Goal: Task Accomplishment & Management: Manage account settings

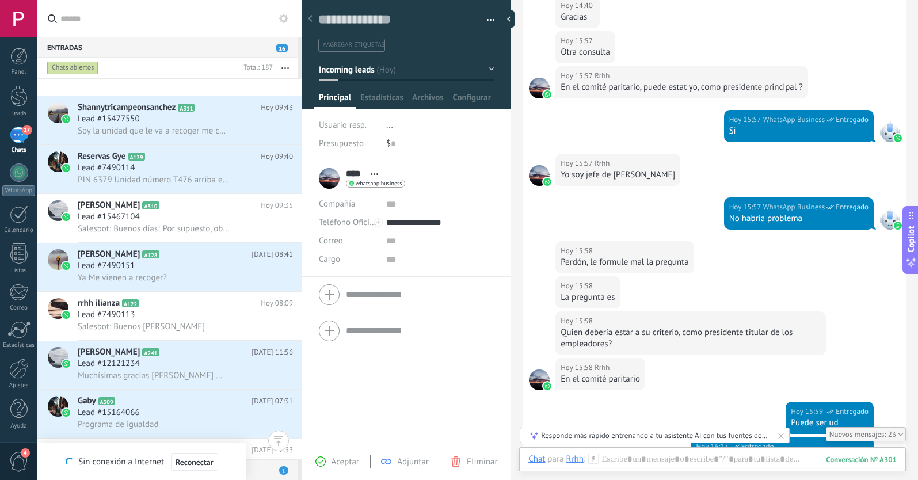
scroll to position [836, 0]
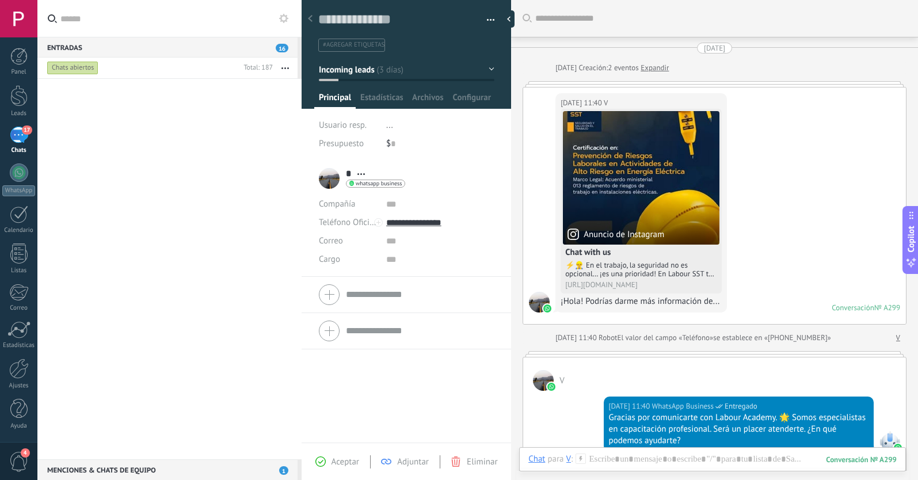
click at [365, 43] on span "#agregar etiquetas" at bounding box center [354, 45] width 62 height 8
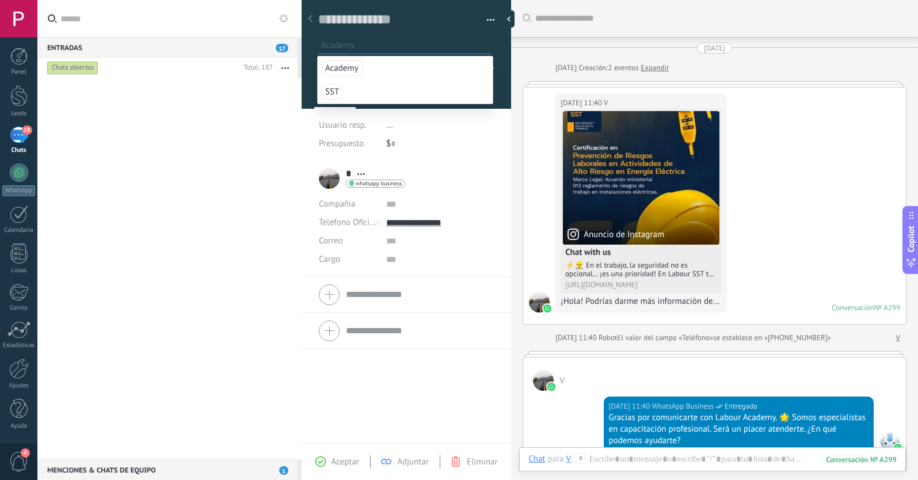
click at [343, 67] on span "Academy" at bounding box center [342, 68] width 40 height 16
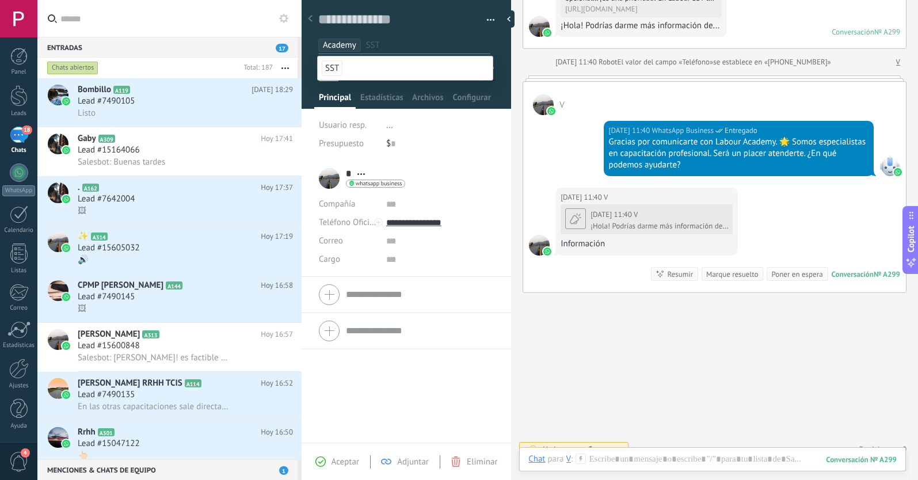
scroll to position [276, 0]
click at [341, 457] on span "Aceptar" at bounding box center [345, 461] width 28 height 11
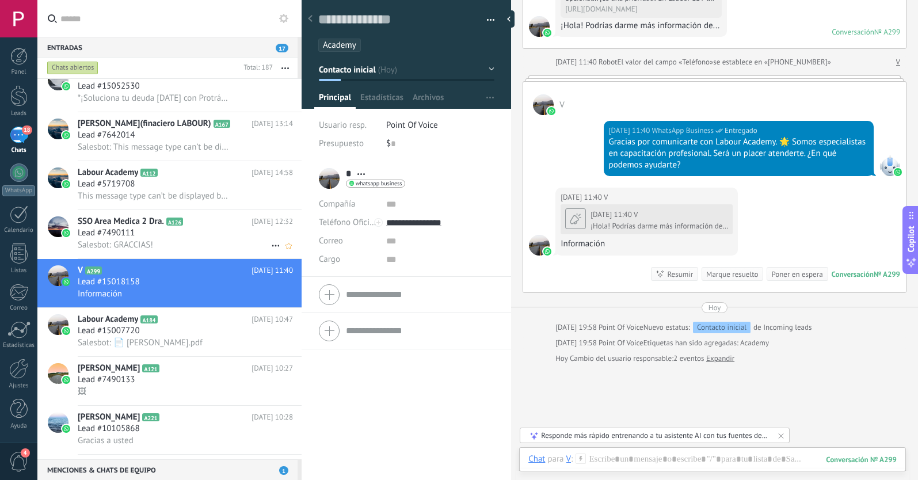
scroll to position [1419, 0]
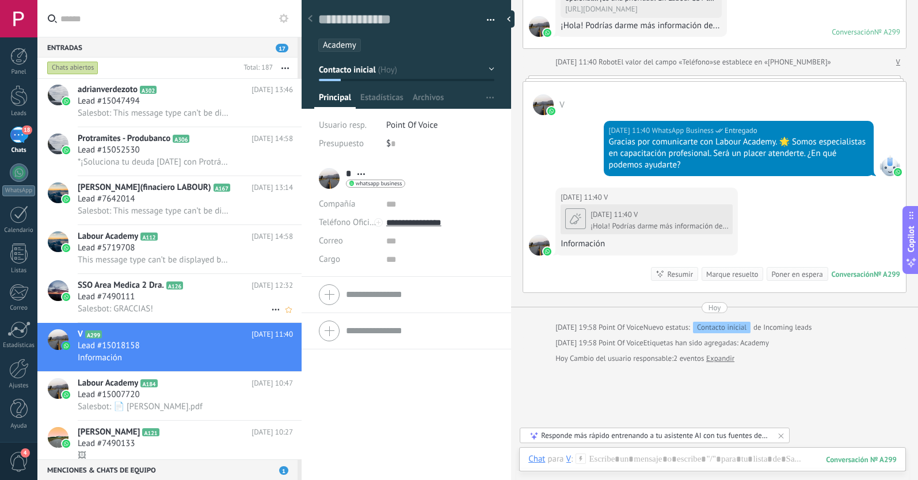
click at [181, 299] on div "Lead #7490111" at bounding box center [185, 297] width 215 height 12
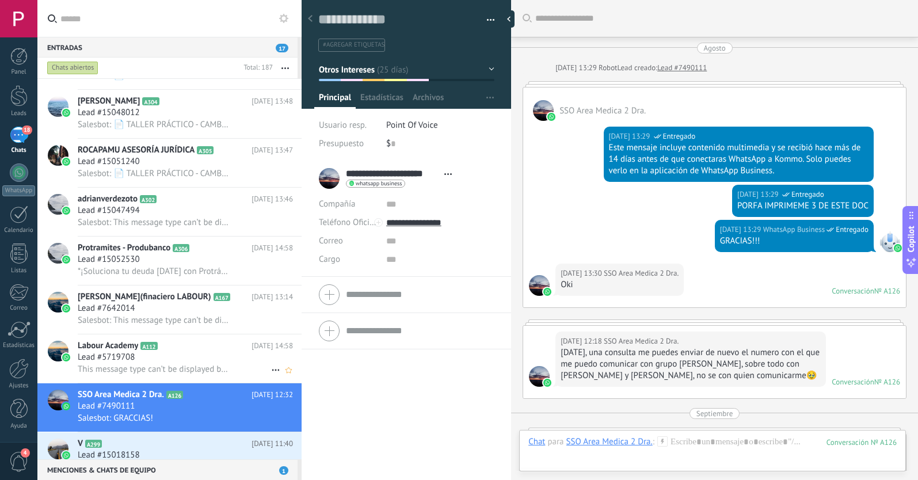
scroll to position [1081, 0]
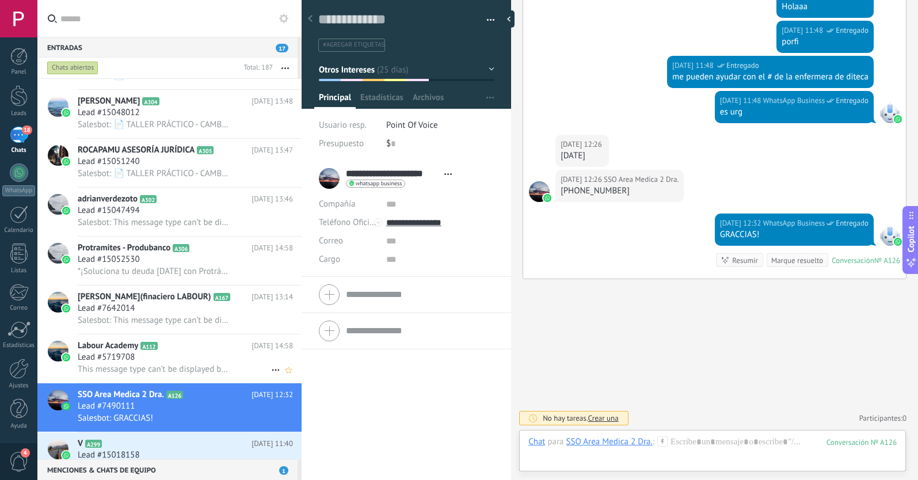
click at [188, 367] on span "This message type can’t be displayed because it’s not supported yet." at bounding box center [154, 369] width 152 height 11
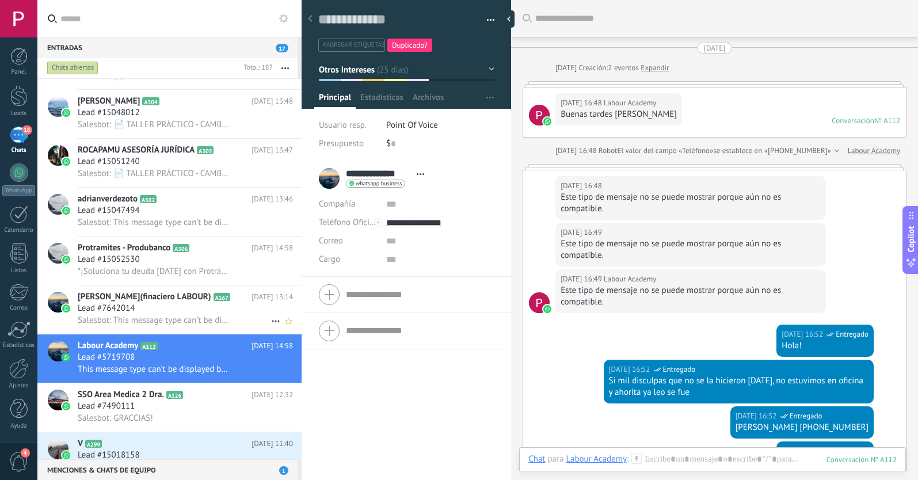
scroll to position [1892, 0]
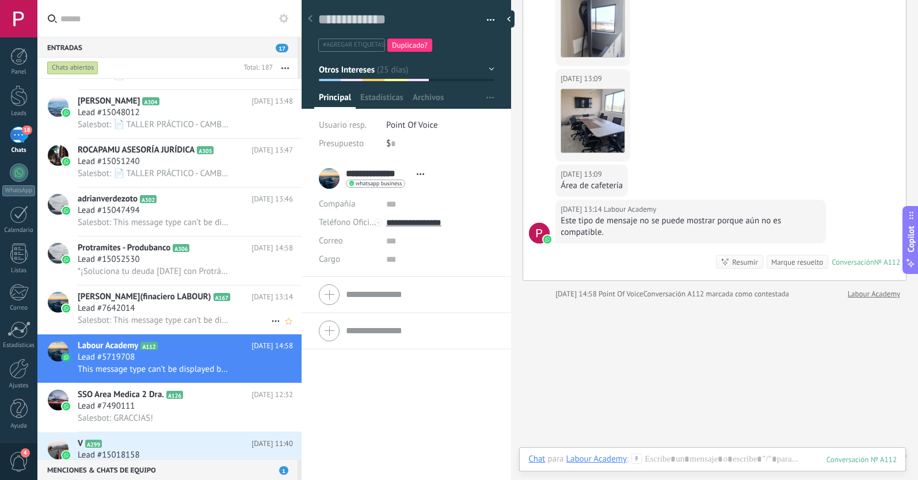
click at [192, 301] on span "[PERSON_NAME](finaciero LABOUR)" at bounding box center [144, 297] width 133 height 12
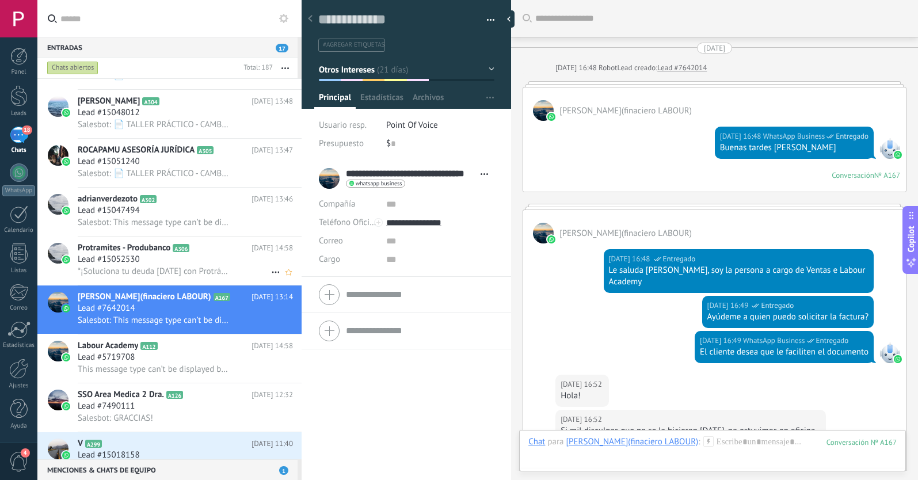
click at [212, 263] on div "Lead #15052530" at bounding box center [185, 260] width 215 height 12
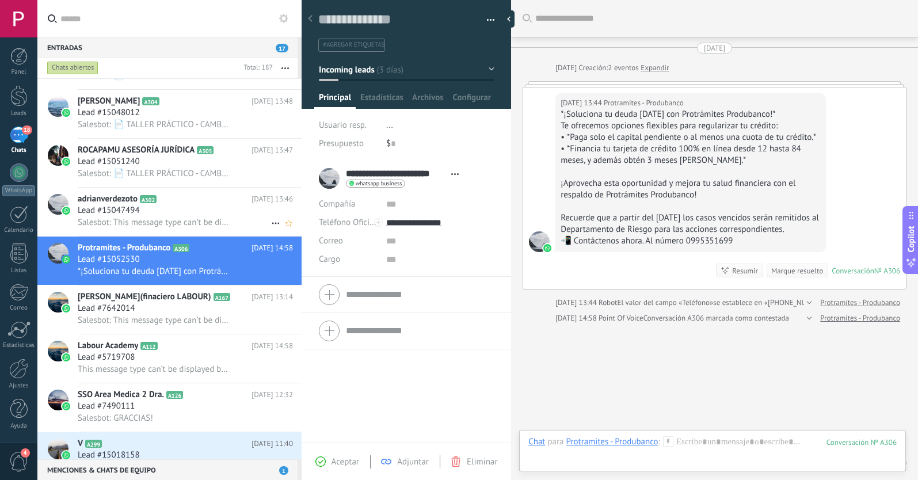
click at [209, 212] on div "Lead #15047494" at bounding box center [185, 211] width 215 height 12
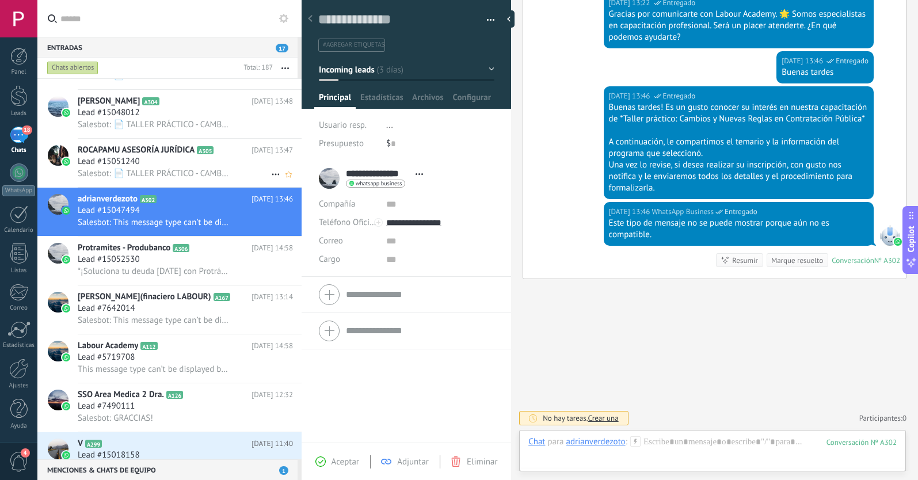
scroll to position [17, 0]
click at [198, 251] on icon at bounding box center [199, 248] width 12 height 12
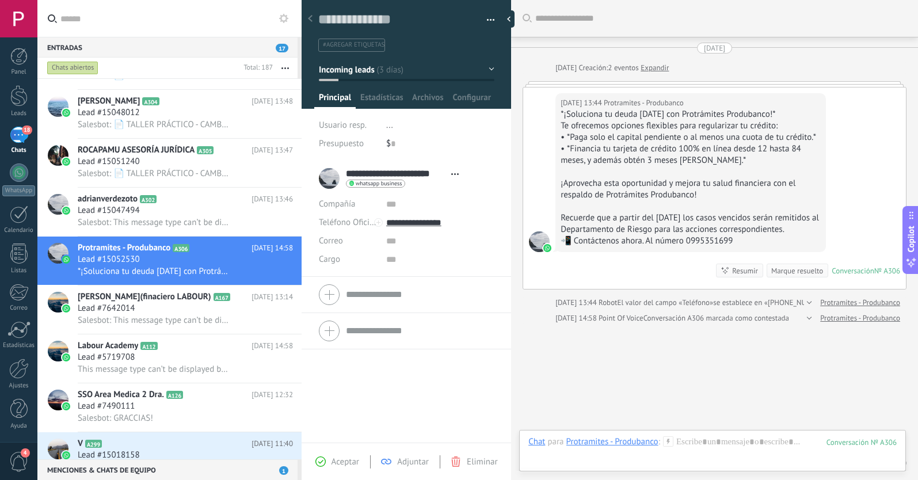
scroll to position [56, 0]
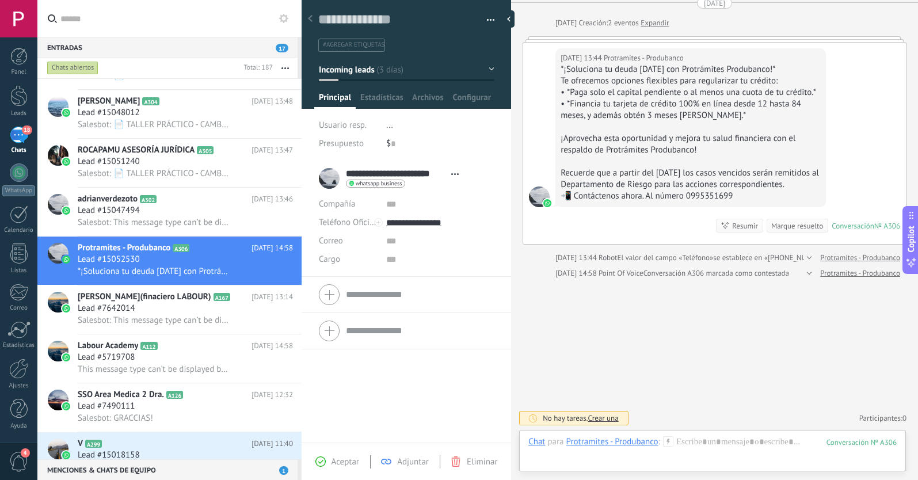
click at [345, 75] on button "Incoming leads" at bounding box center [406, 69] width 175 height 21
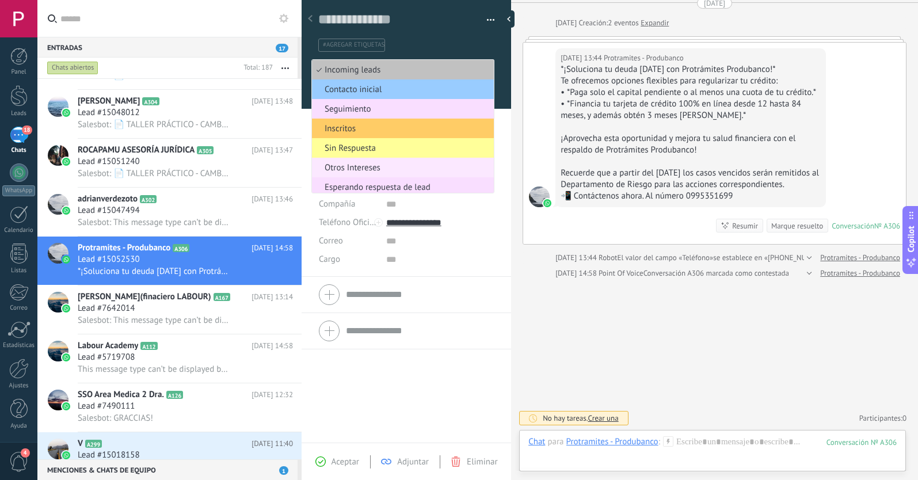
click at [352, 165] on span "Otros Intereses" at bounding box center [401, 167] width 178 height 11
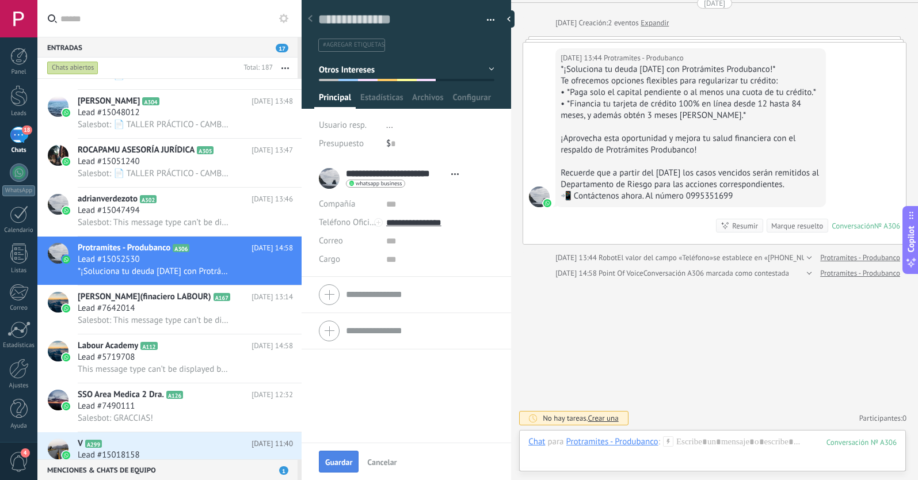
click at [349, 466] on span "Guardar" at bounding box center [338, 462] width 27 height 8
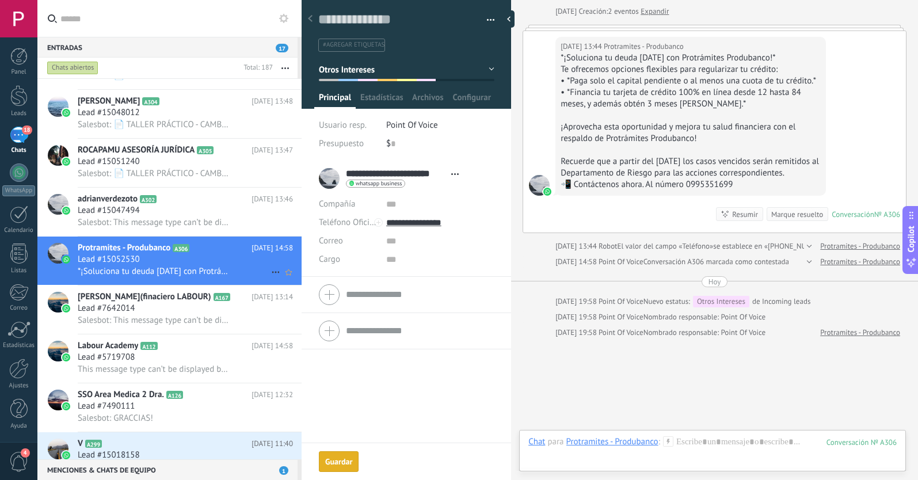
scroll to position [127, 0]
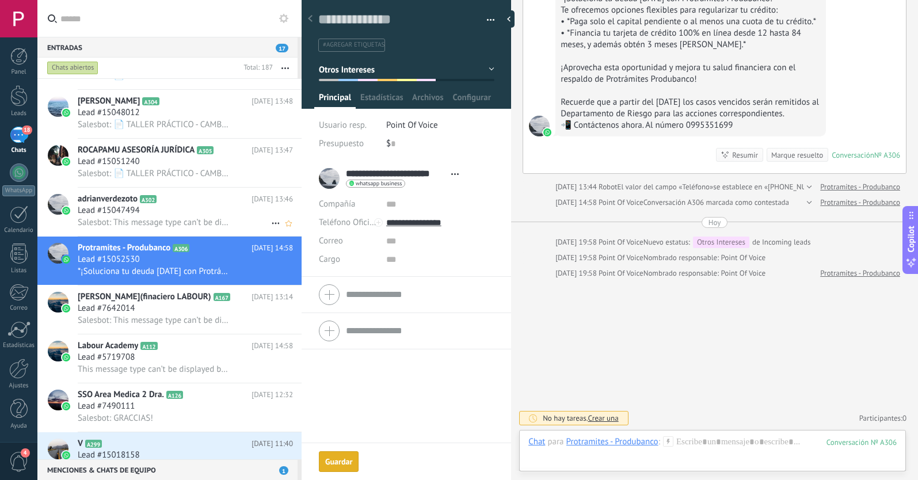
click at [161, 208] on div "Lead #15047494" at bounding box center [185, 211] width 215 height 12
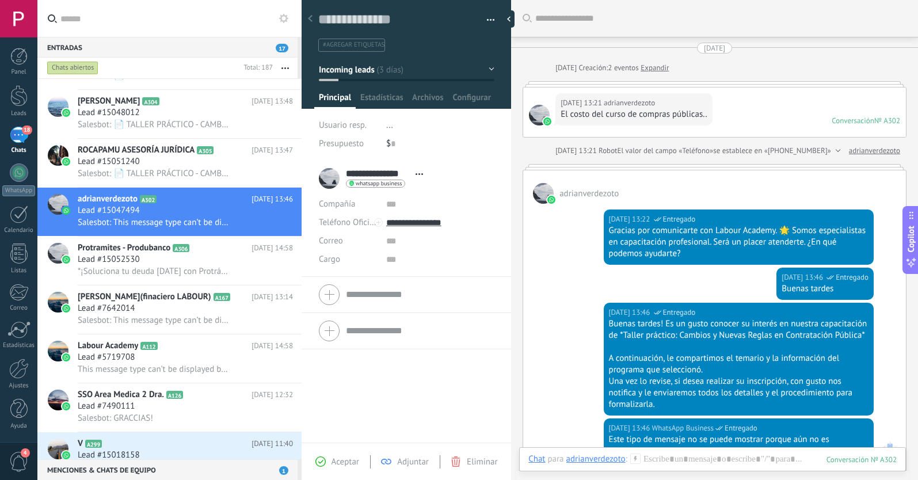
click at [332, 47] on span "#agregar etiquetas" at bounding box center [354, 45] width 62 height 8
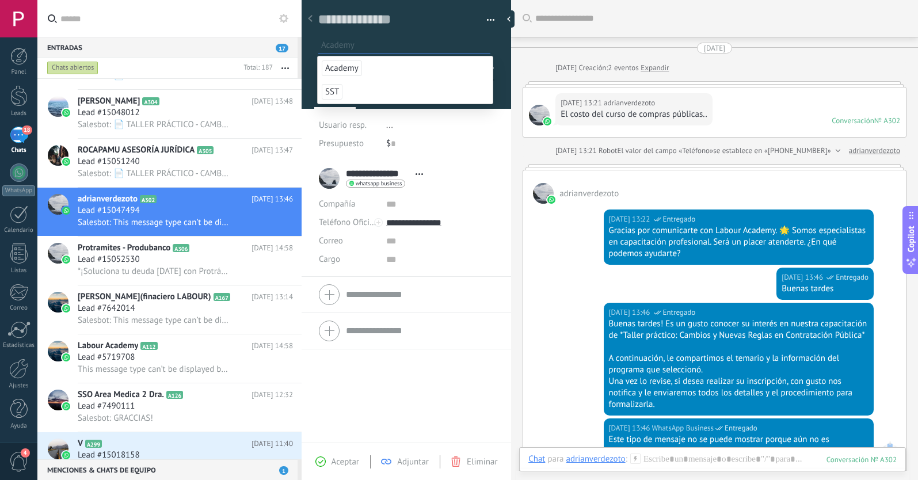
click at [342, 66] on span "Academy" at bounding box center [342, 68] width 40 height 16
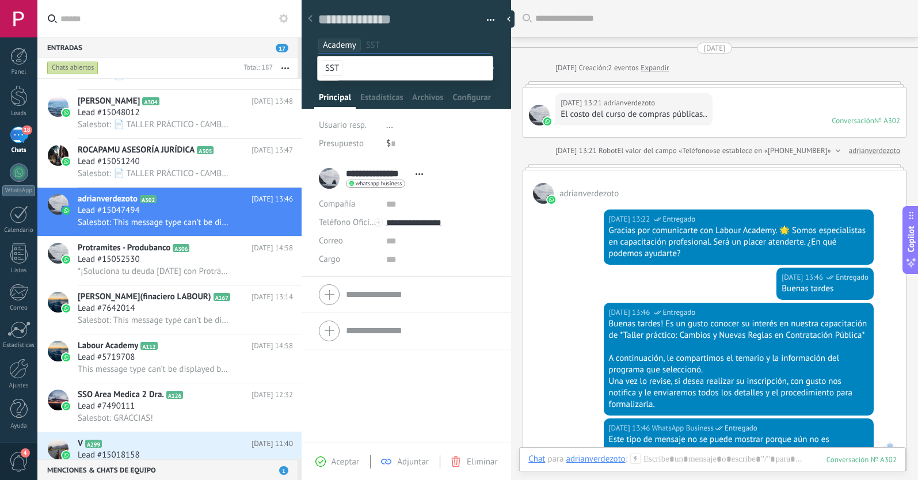
click at [342, 464] on span "Aceptar" at bounding box center [345, 461] width 28 height 11
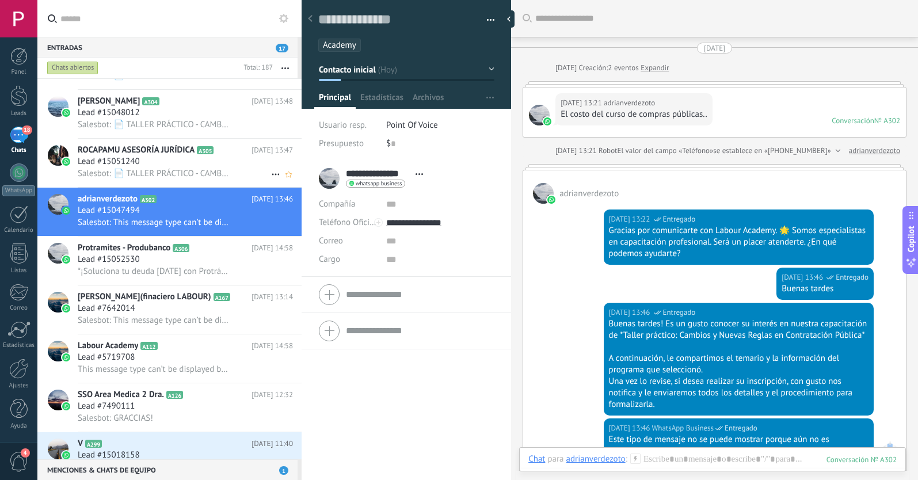
click at [162, 173] on span "Salesbot: 📄 TALLER PRÁCTICO - CAMBIOS Y NUEVAS REGLAS EN LA CONTRATACIÓN PÚBLIC…" at bounding box center [154, 173] width 152 height 11
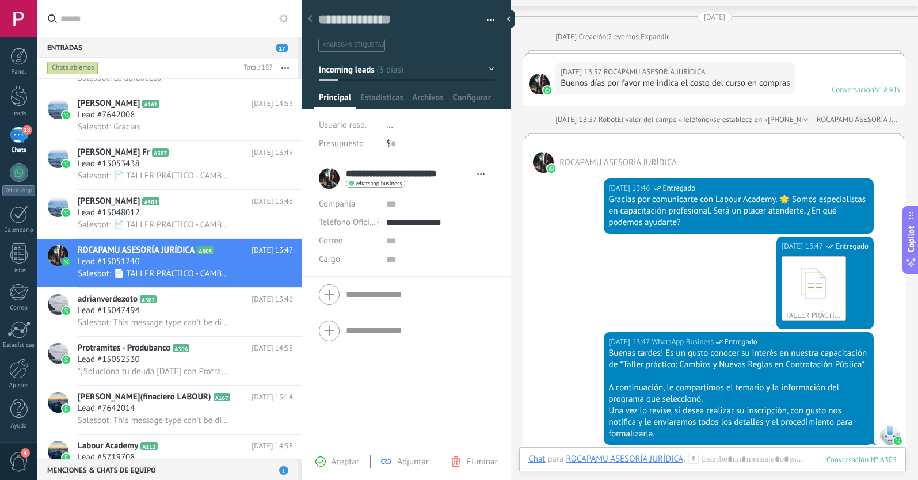
scroll to position [10, 0]
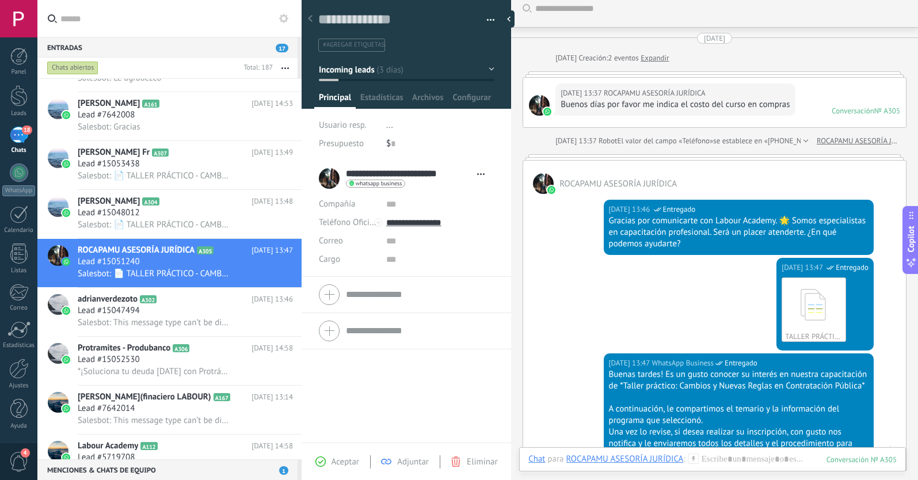
click at [341, 47] on span "#agregar etiquetas" at bounding box center [354, 45] width 62 height 8
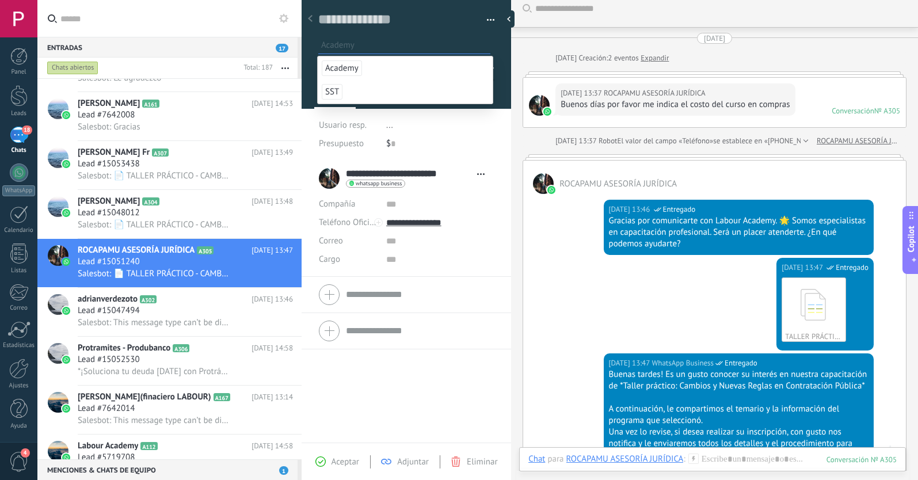
click at [348, 70] on span "Academy" at bounding box center [342, 68] width 40 height 16
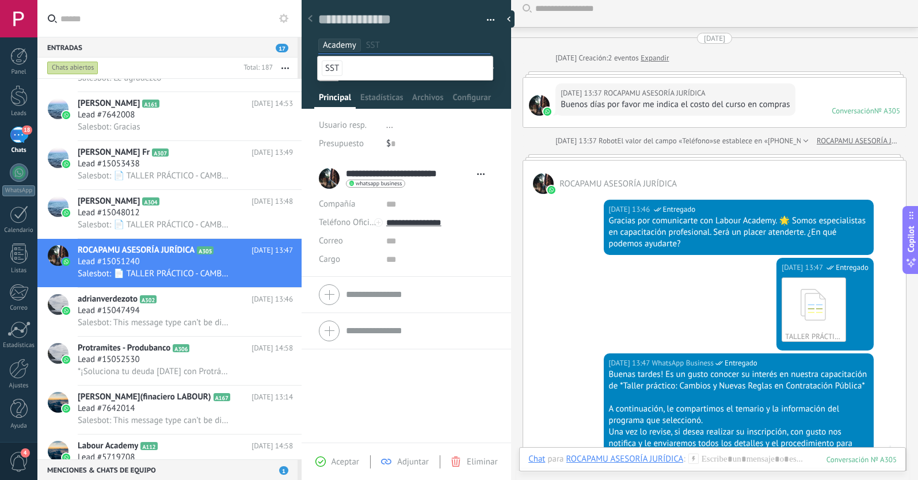
click at [350, 461] on span "Aceptar" at bounding box center [345, 461] width 28 height 11
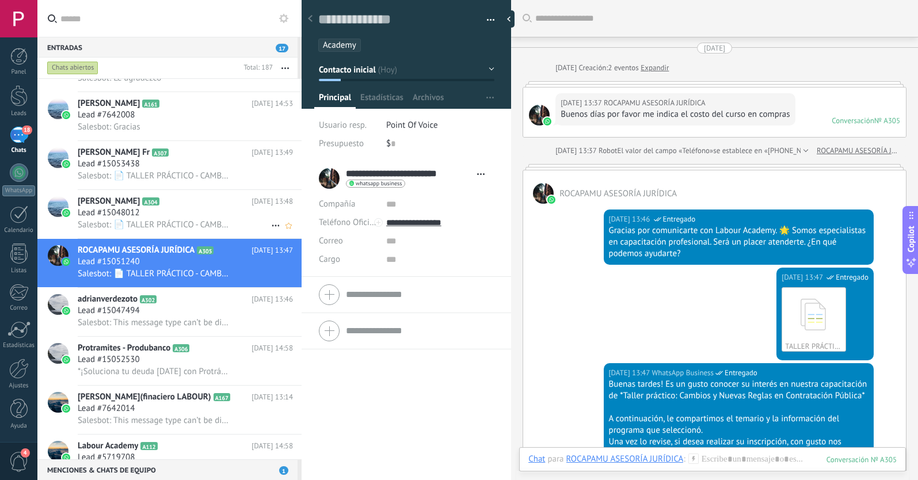
click at [216, 208] on div "Lead #15048012" at bounding box center [185, 213] width 215 height 12
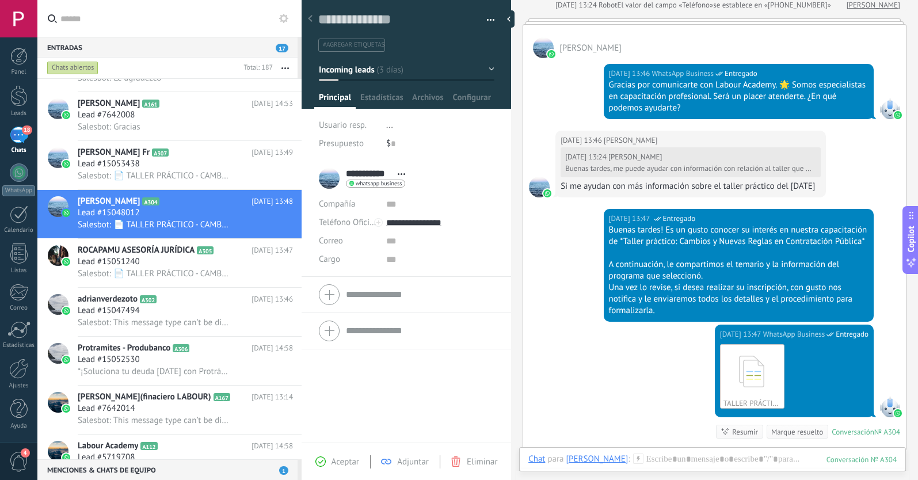
scroll to position [141, 0]
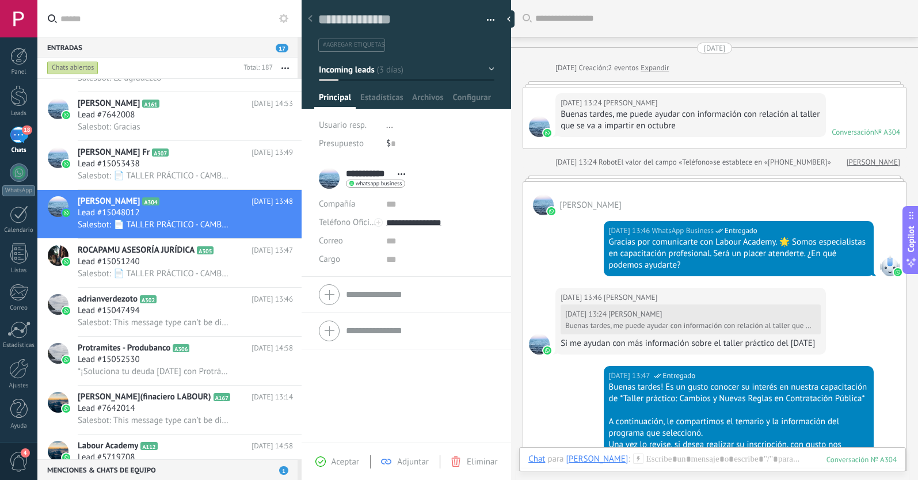
click at [325, 42] on span "#agregar etiquetas" at bounding box center [354, 45] width 62 height 8
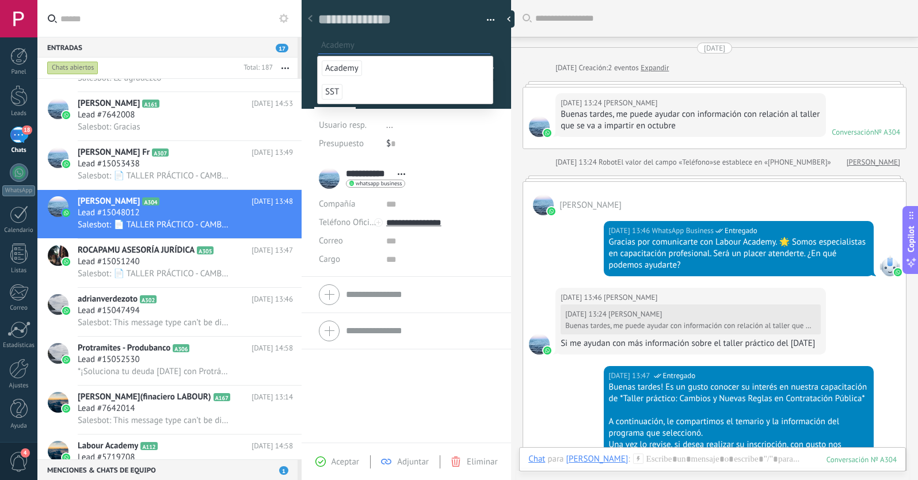
click at [349, 70] on span "Academy" at bounding box center [342, 68] width 40 height 16
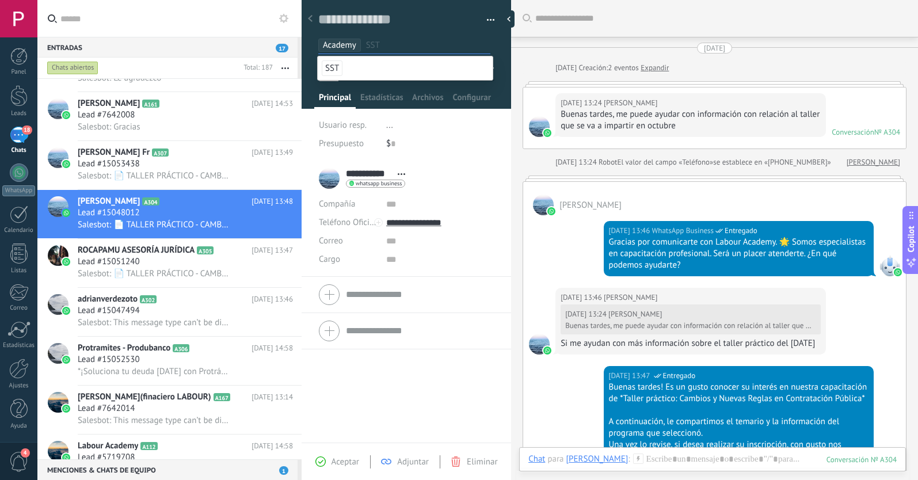
click at [339, 460] on span "Aceptar" at bounding box center [345, 461] width 28 height 11
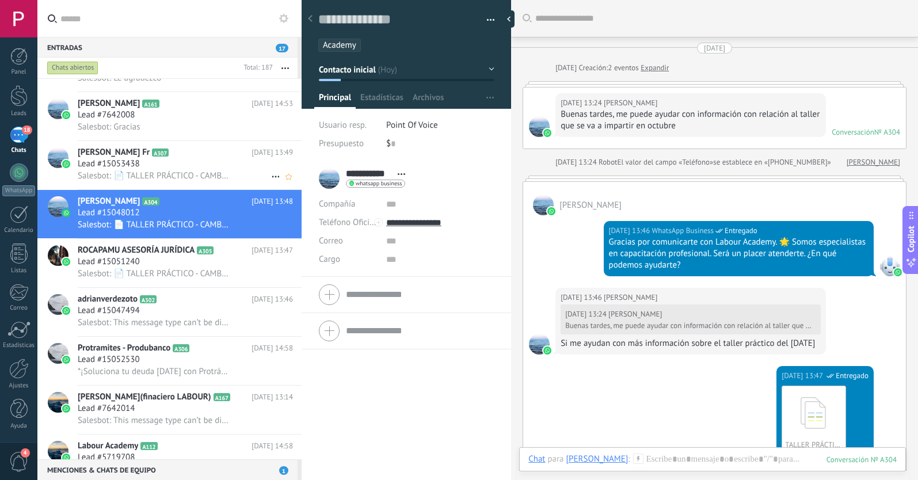
scroll to position [17, 0]
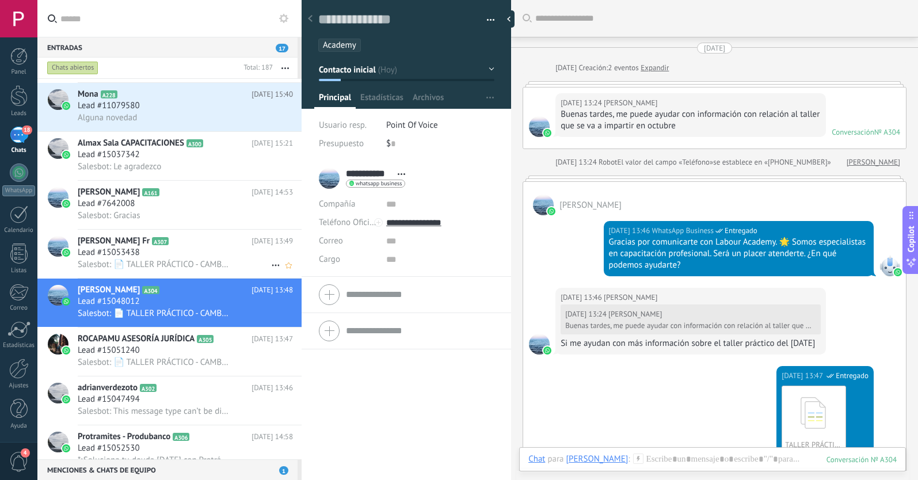
click at [190, 262] on span "Salesbot: 📄 TALLER PRÁCTICO - CAMBIOS Y NUEVAS REGLAS EN LA CONTRATACIÓN PÚBLIC…" at bounding box center [154, 264] width 152 height 11
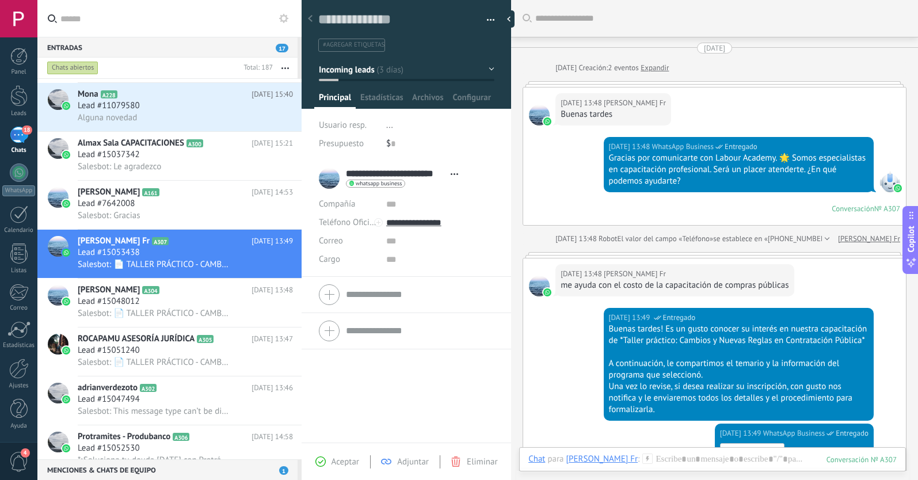
scroll to position [17, 0]
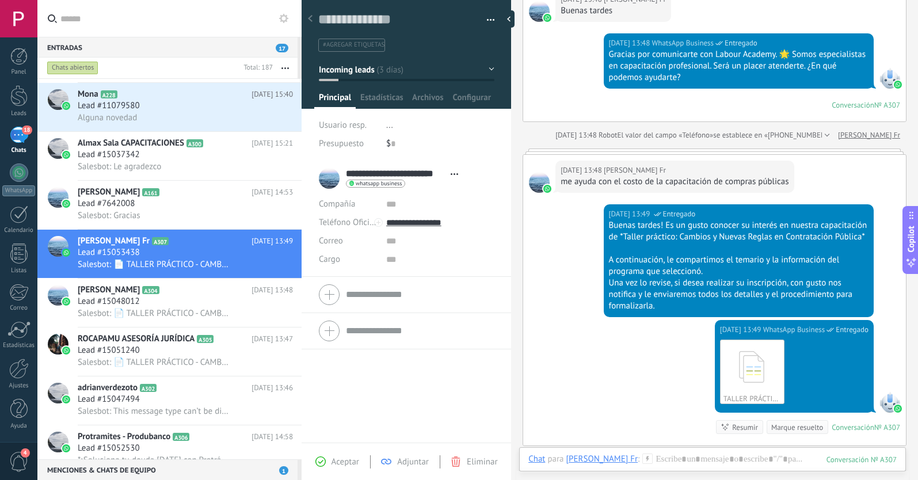
click at [352, 40] on li "#agregar etiquetas" at bounding box center [351, 45] width 67 height 13
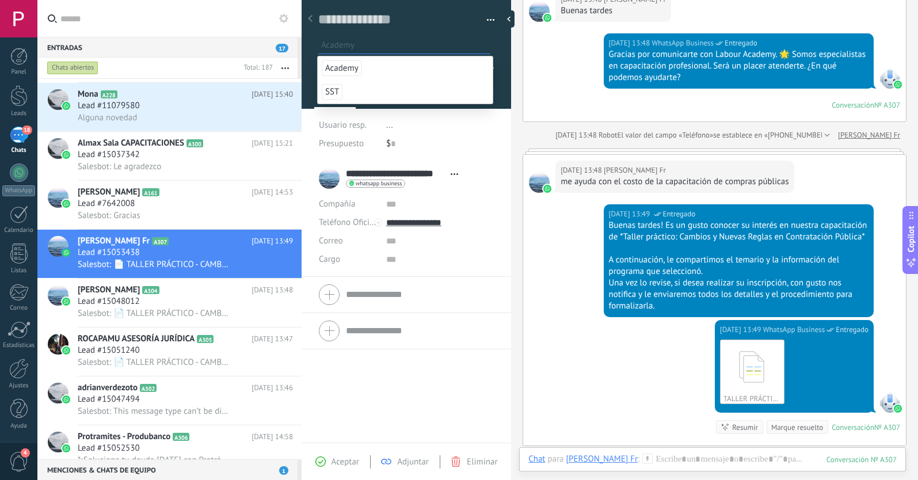
click at [350, 66] on span "Academy" at bounding box center [342, 68] width 40 height 16
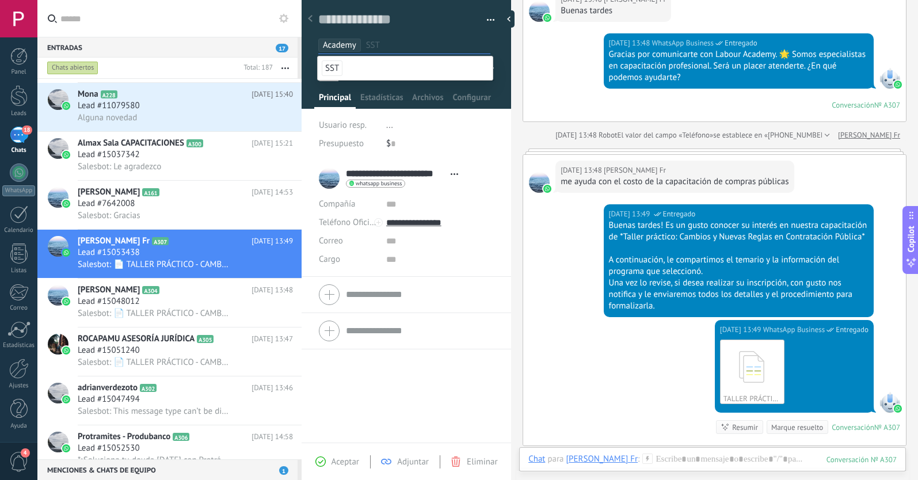
click at [346, 461] on span "Aceptar" at bounding box center [345, 461] width 28 height 11
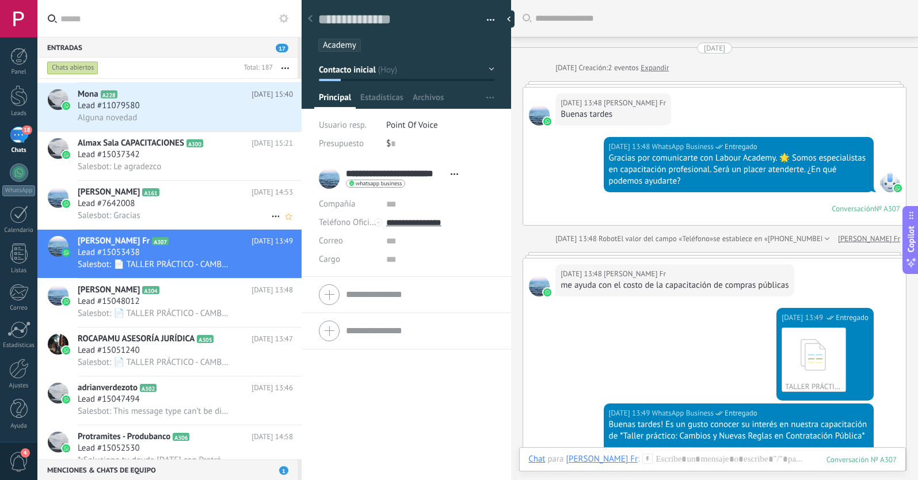
scroll to position [17, 0]
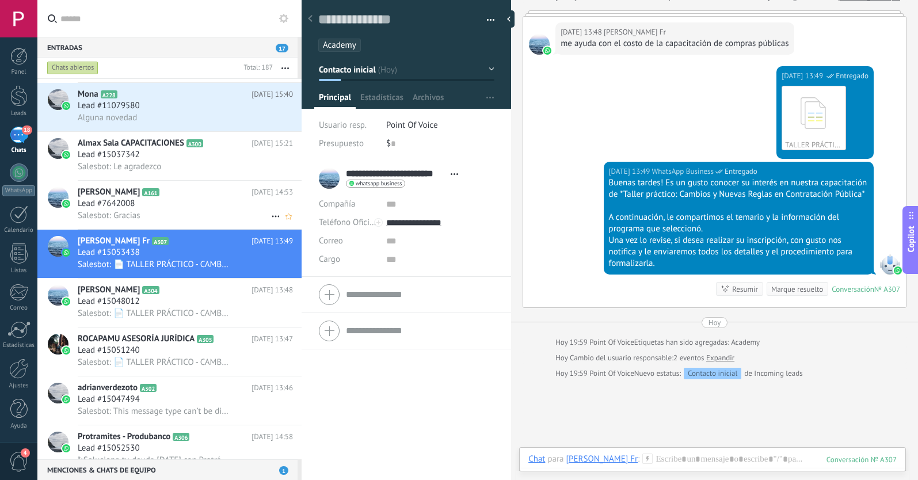
click at [197, 200] on div "Lead #7642008" at bounding box center [185, 204] width 215 height 12
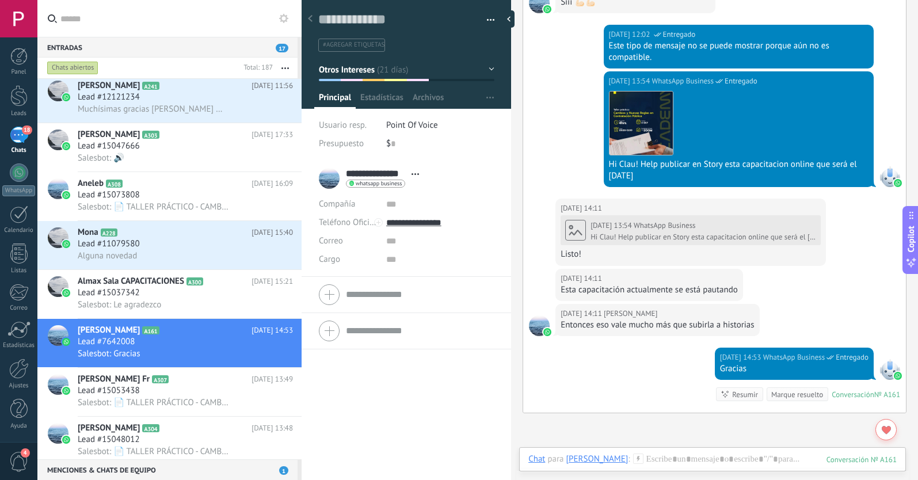
scroll to position [869, 0]
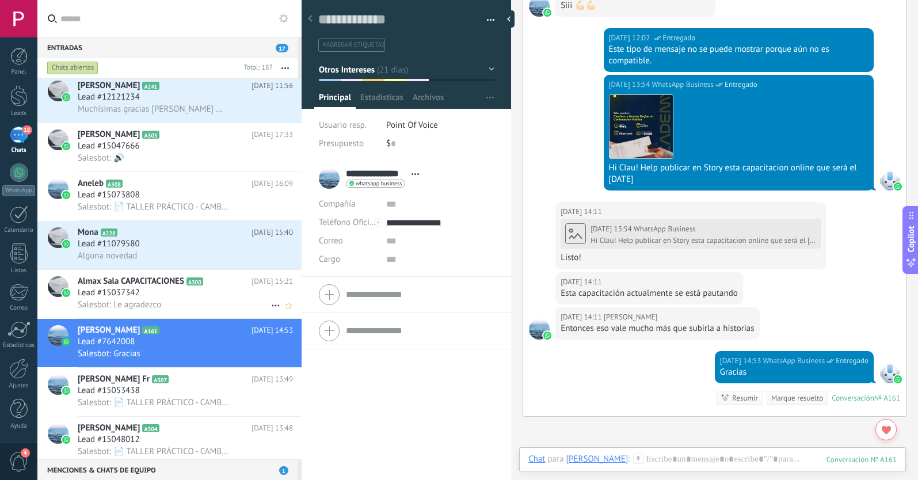
click at [185, 299] on div "Salesbot: Le agradezco" at bounding box center [185, 305] width 215 height 12
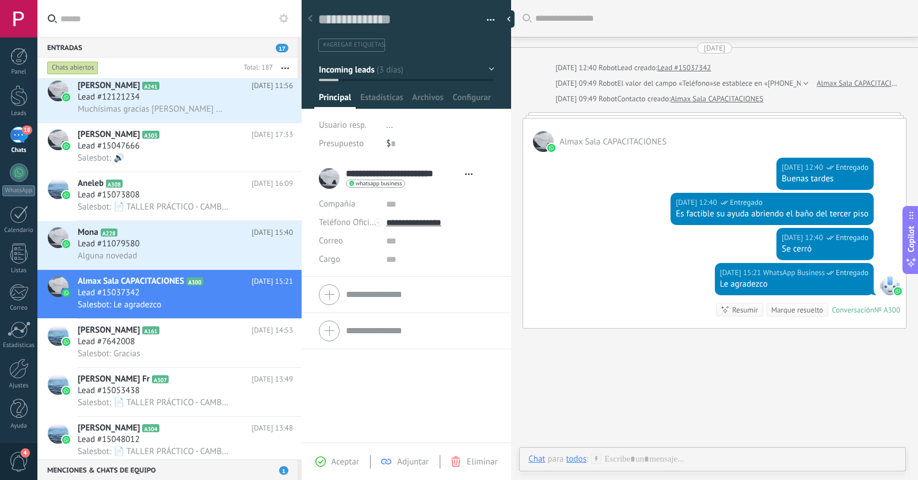
click at [364, 71] on span "Incoming leads" at bounding box center [347, 69] width 56 height 11
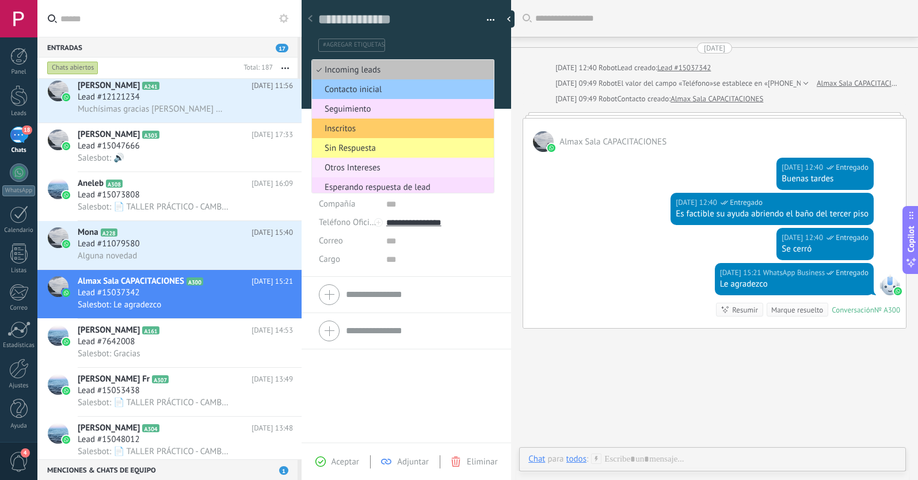
click at [371, 168] on span "Otros Intereses" at bounding box center [401, 167] width 178 height 11
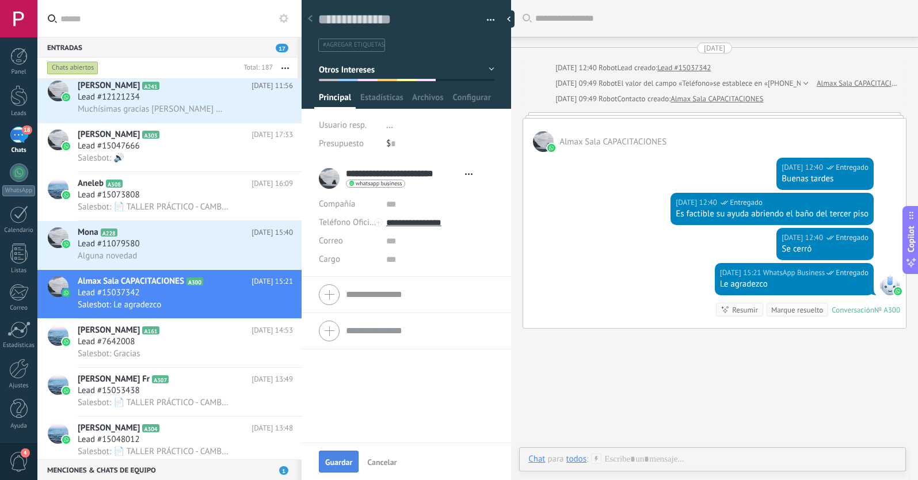
click at [341, 461] on span "Guardar" at bounding box center [338, 462] width 27 height 8
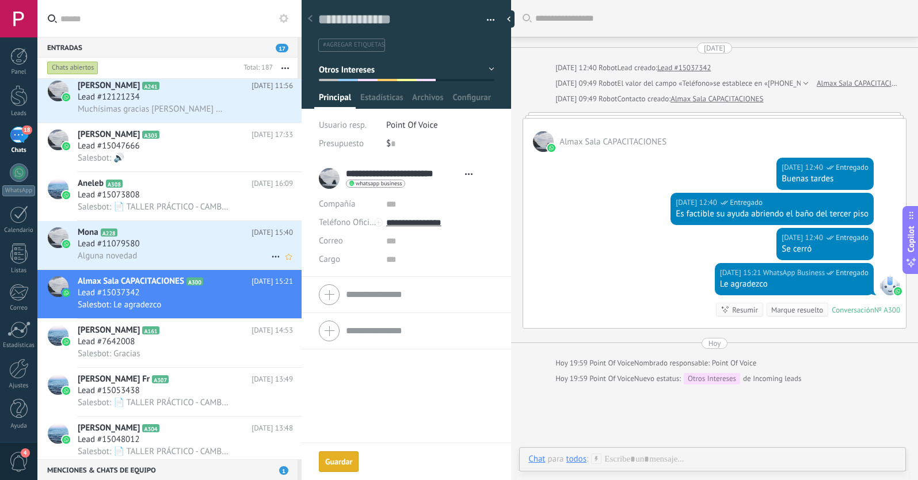
scroll to position [56, 0]
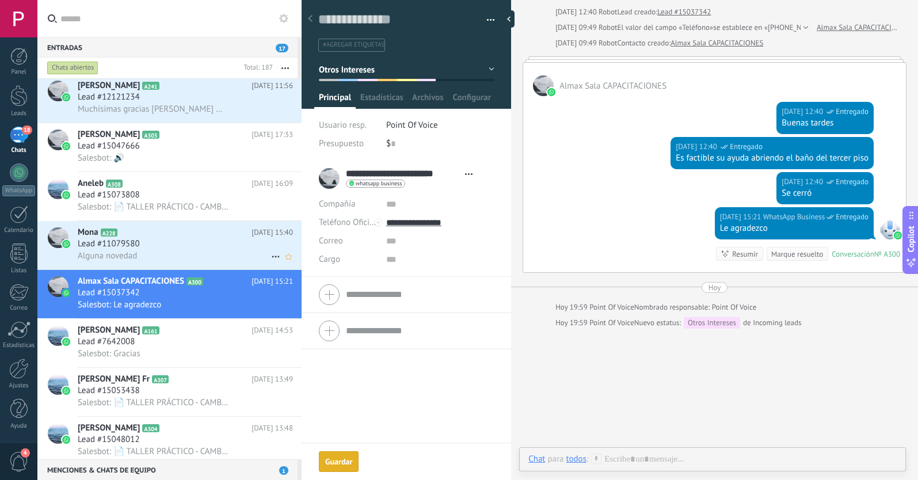
click at [190, 250] on div "Alguna novedad" at bounding box center [185, 256] width 215 height 12
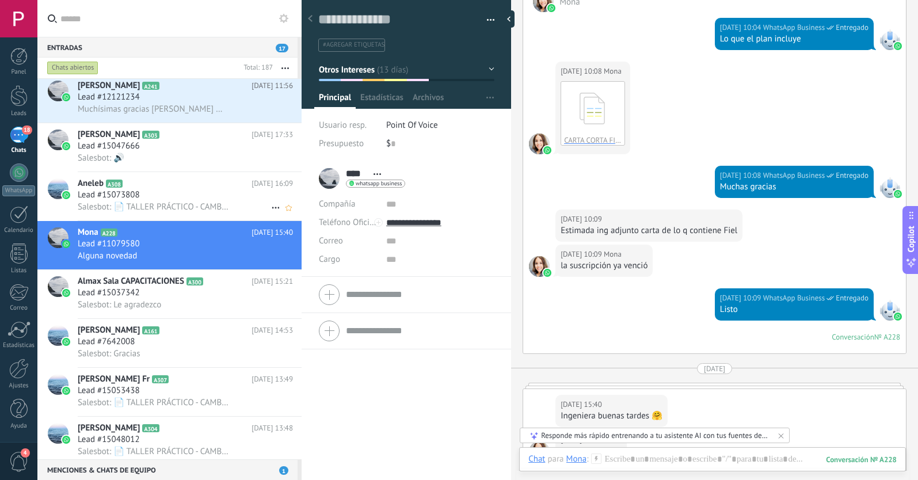
click at [193, 196] on div "Lead #15073808" at bounding box center [185, 195] width 215 height 12
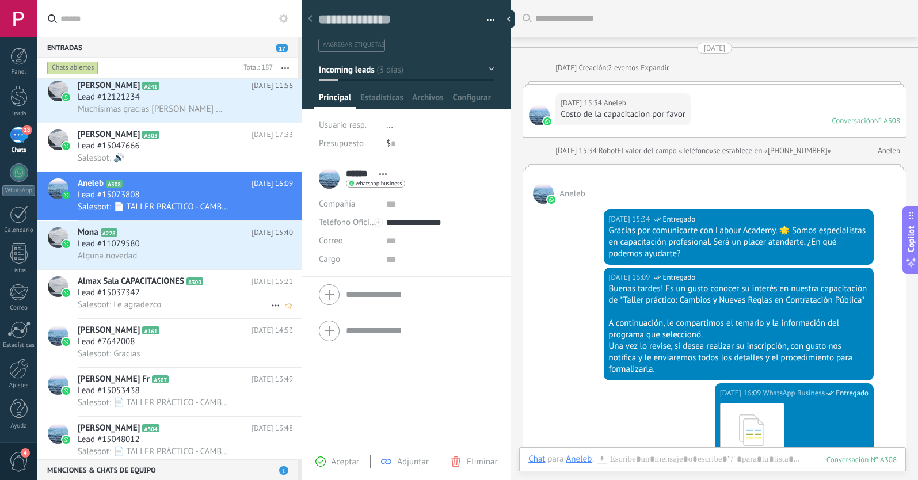
scroll to position [17, 0]
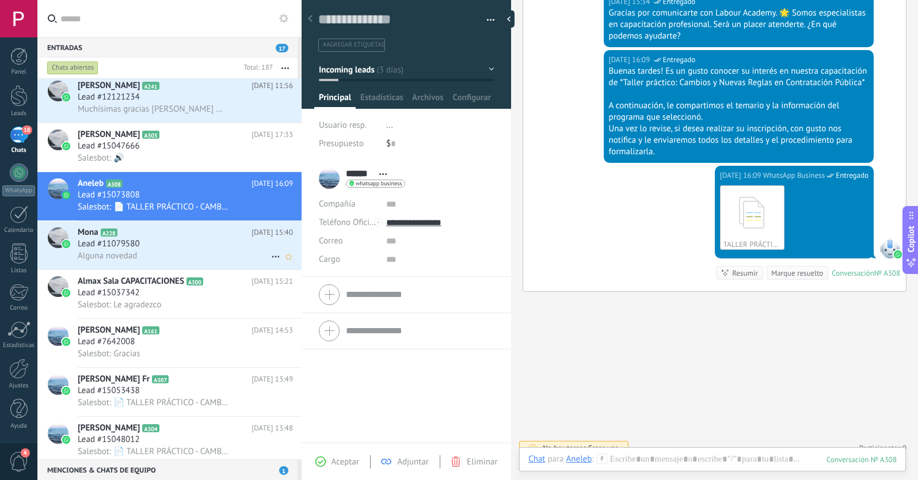
click at [204, 250] on div "Alguna novedad" at bounding box center [185, 256] width 215 height 12
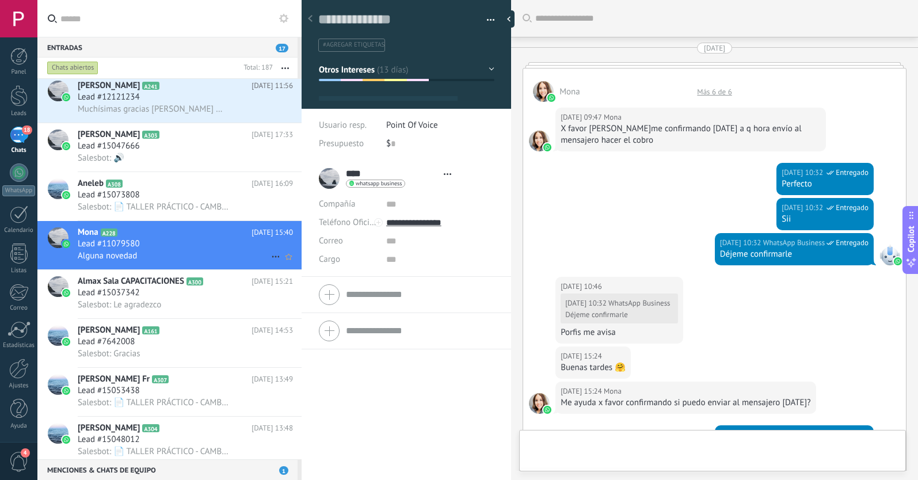
click at [270, 255] on icon at bounding box center [276, 257] width 14 height 14
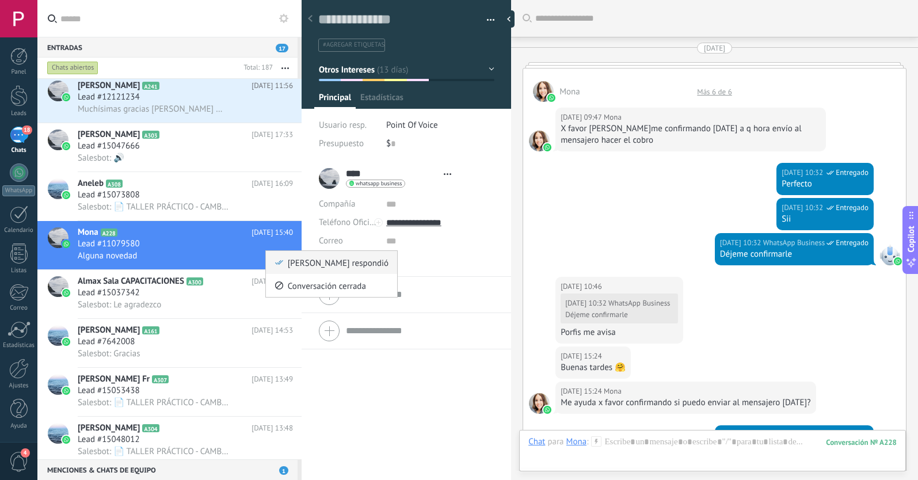
scroll to position [17, 0]
click at [288, 263] on span "[PERSON_NAME] respondió" at bounding box center [338, 262] width 101 height 23
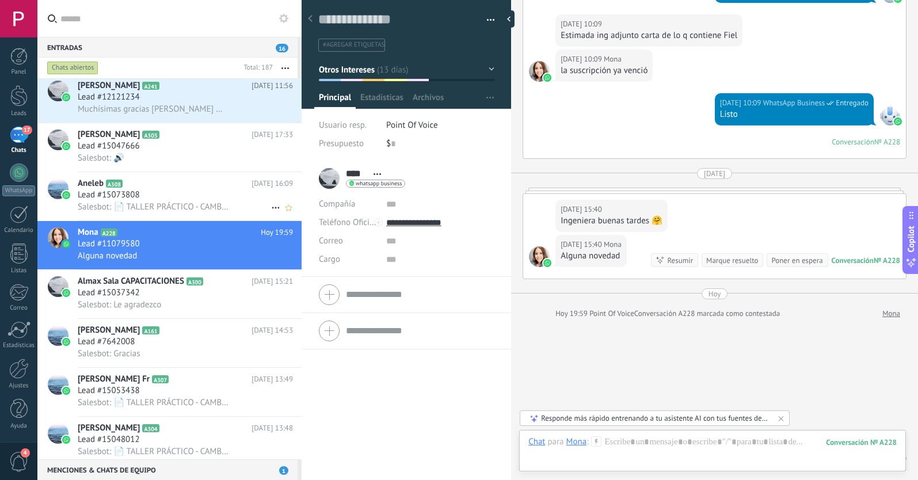
click at [184, 208] on span "Salesbot: 📄 TALLER PRÁCTICO - CAMBIOS Y NUEVAS REGLAS EN LA CONTRATACIÓN PÚBLIC…" at bounding box center [154, 206] width 152 height 11
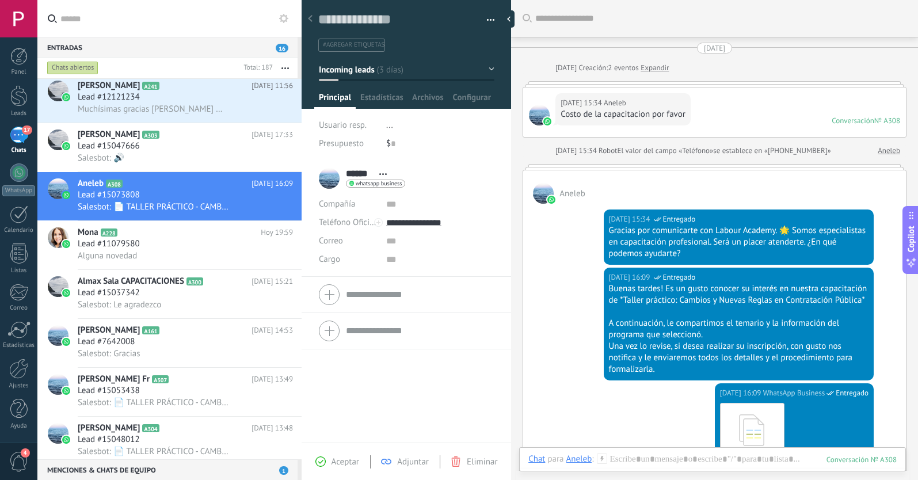
click at [349, 45] on span "#agregar etiquetas" at bounding box center [354, 45] width 62 height 8
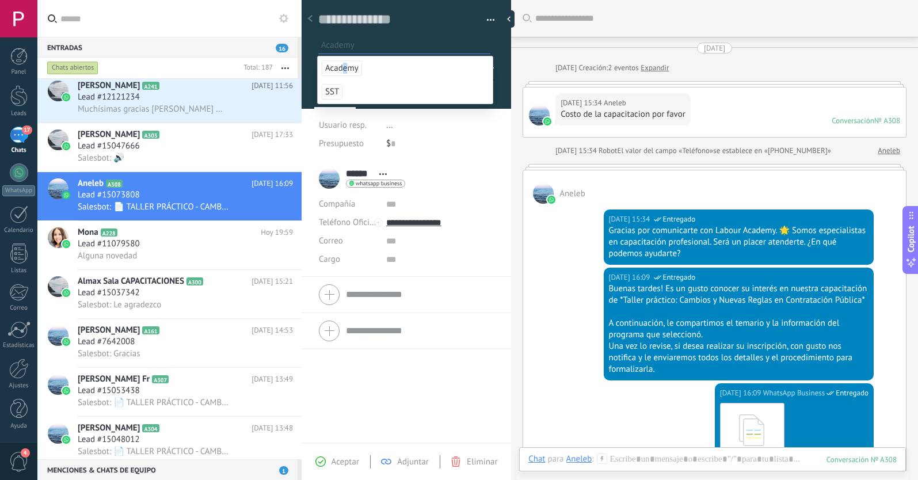
click at [345, 66] on span "Academy" at bounding box center [342, 68] width 40 height 16
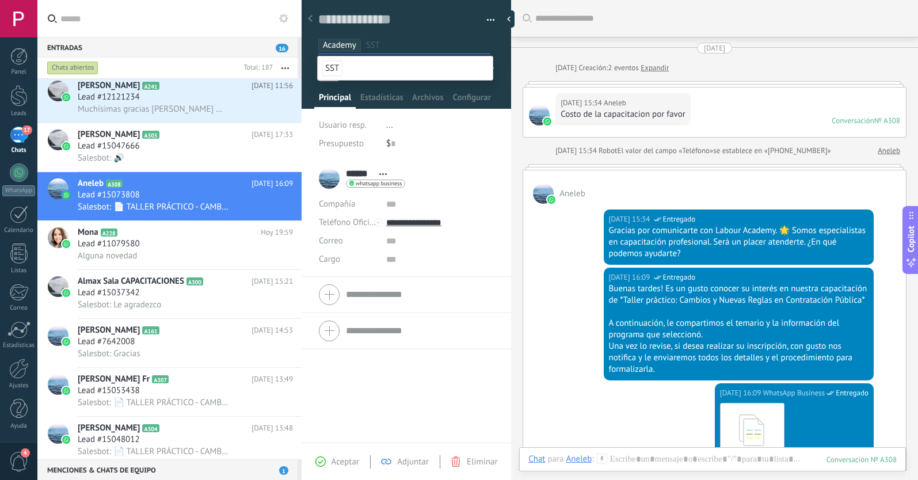
click at [337, 459] on span "Aceptar" at bounding box center [345, 461] width 28 height 11
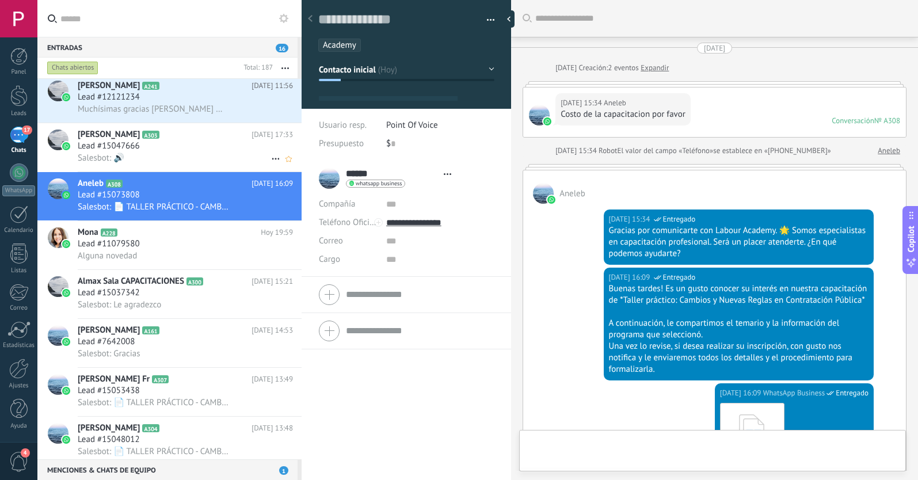
click at [178, 147] on div "Lead #15047666" at bounding box center [185, 146] width 215 height 12
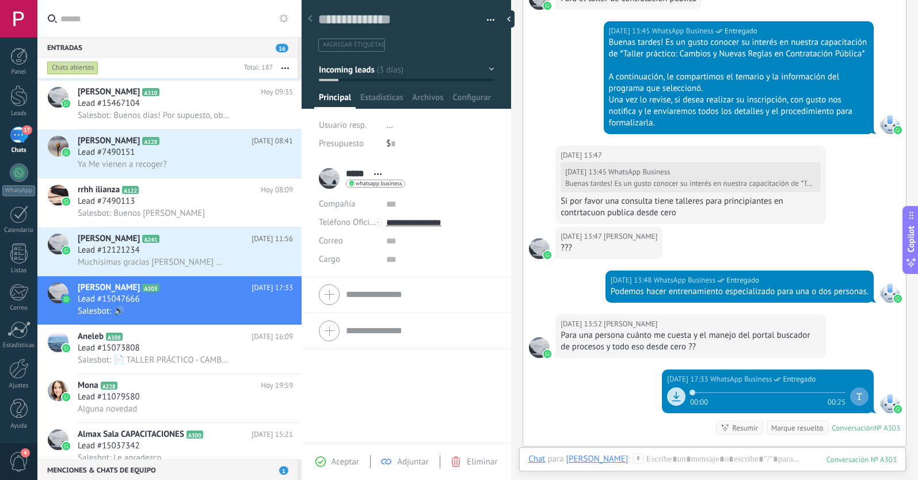
click at [346, 46] on span "#agregar etiquetas" at bounding box center [354, 45] width 62 height 8
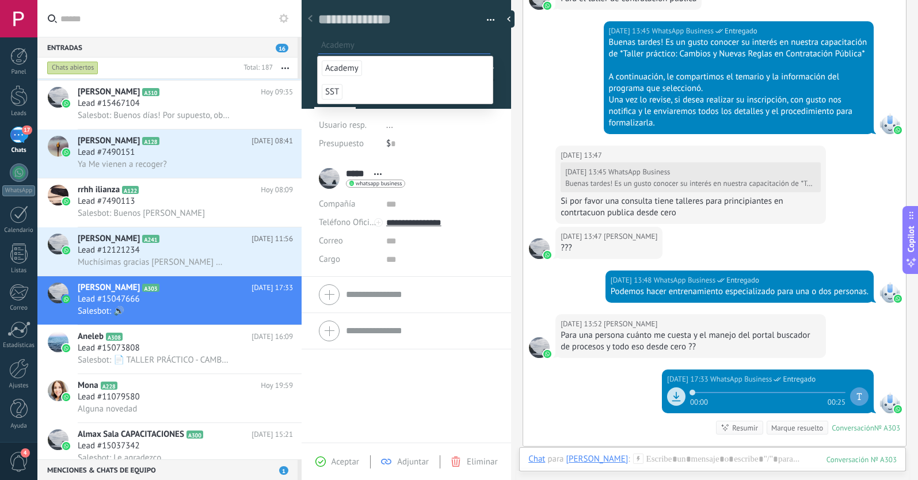
click at [333, 68] on span "Academy" at bounding box center [342, 68] width 40 height 16
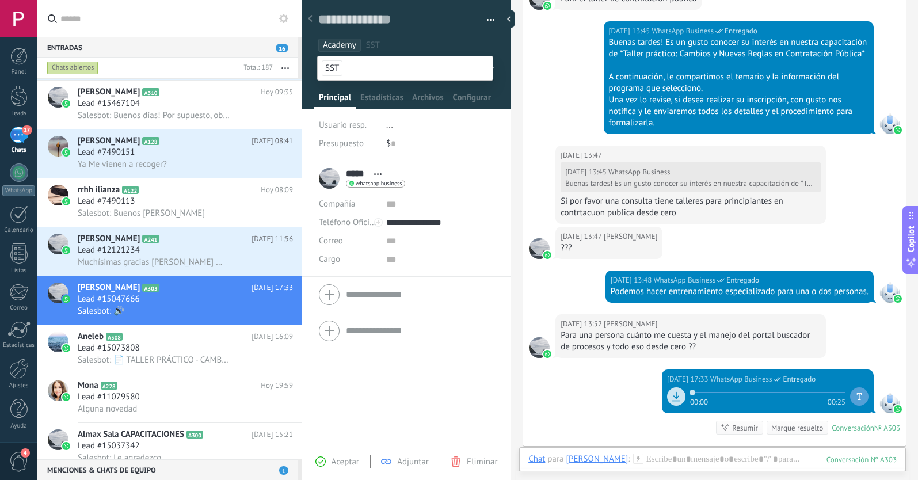
click at [337, 461] on span "Aceptar" at bounding box center [345, 461] width 28 height 11
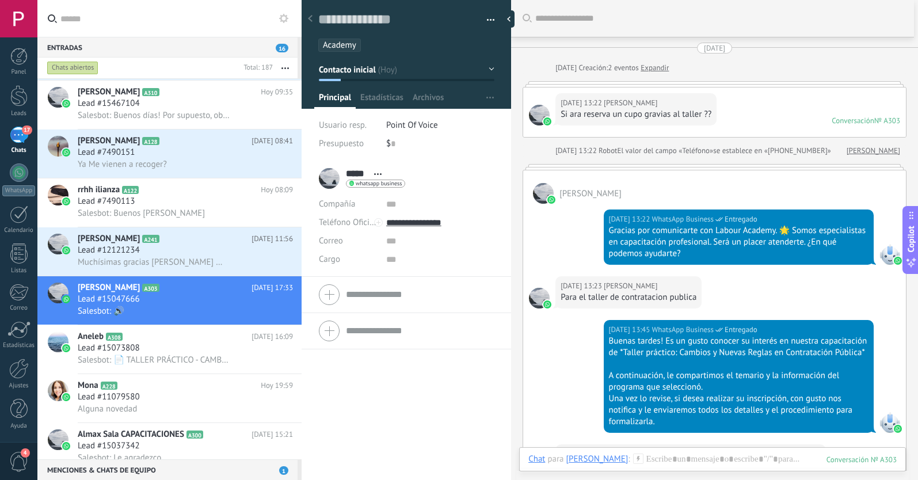
scroll to position [17, 0]
click at [204, 254] on div "Lead #12121234" at bounding box center [185, 251] width 215 height 12
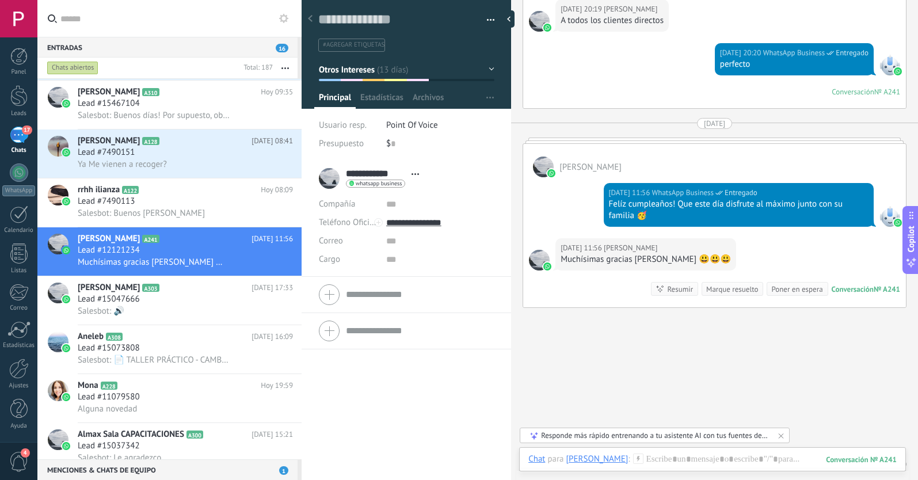
scroll to position [1985, 0]
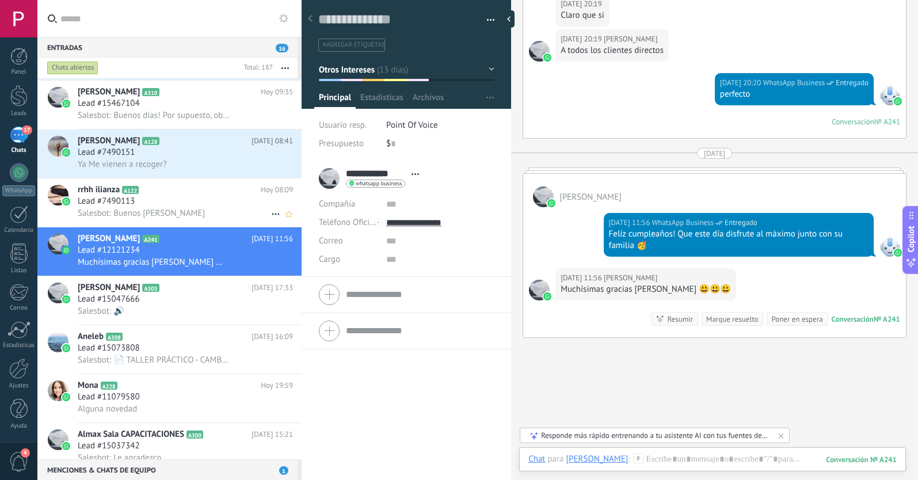
click at [193, 207] on div "Salesbot: Buenos [PERSON_NAME]" at bounding box center [185, 213] width 215 height 12
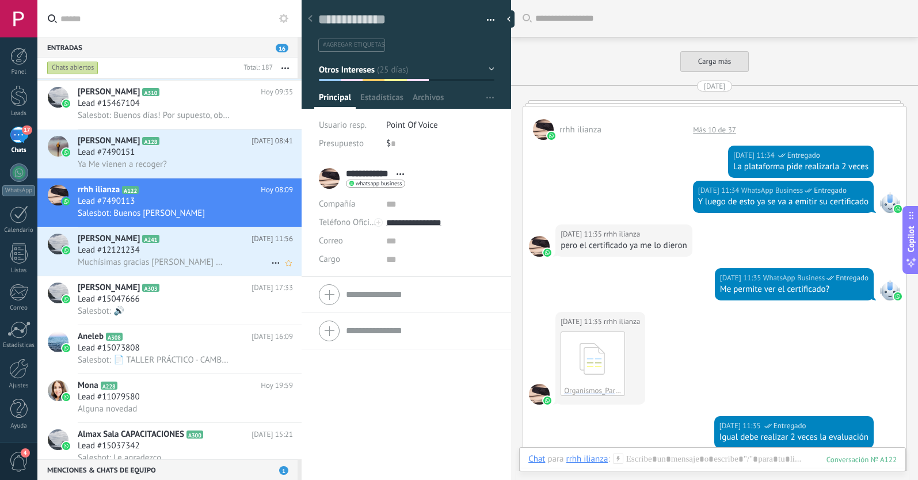
click at [271, 265] on icon at bounding box center [276, 263] width 14 height 14
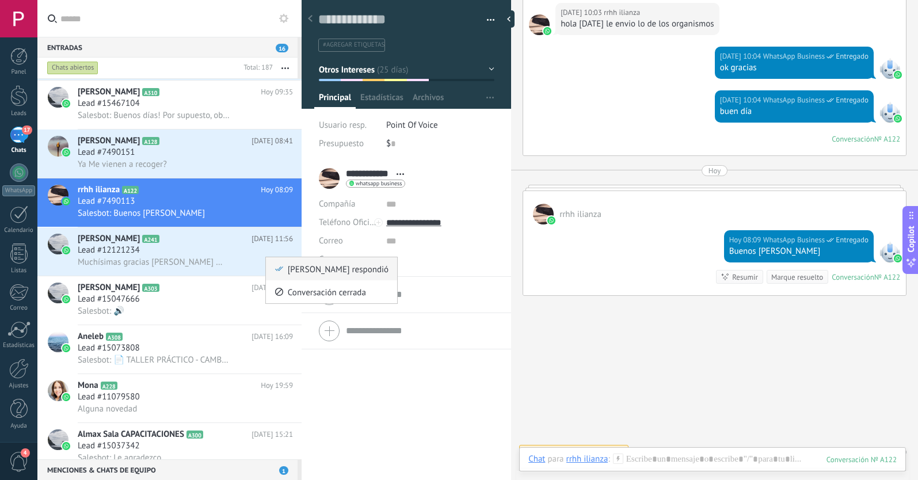
click at [292, 271] on span "[PERSON_NAME] respondió" at bounding box center [338, 268] width 101 height 23
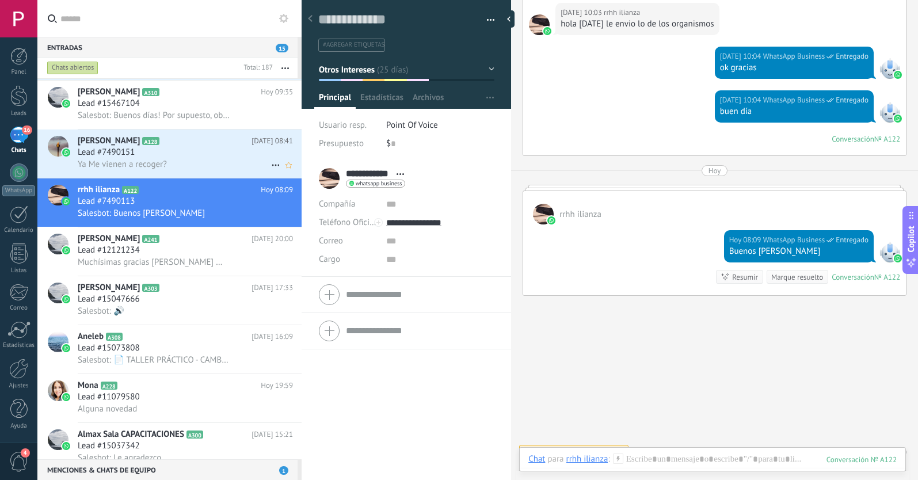
click at [192, 155] on div "Lead #7490151" at bounding box center [185, 153] width 215 height 12
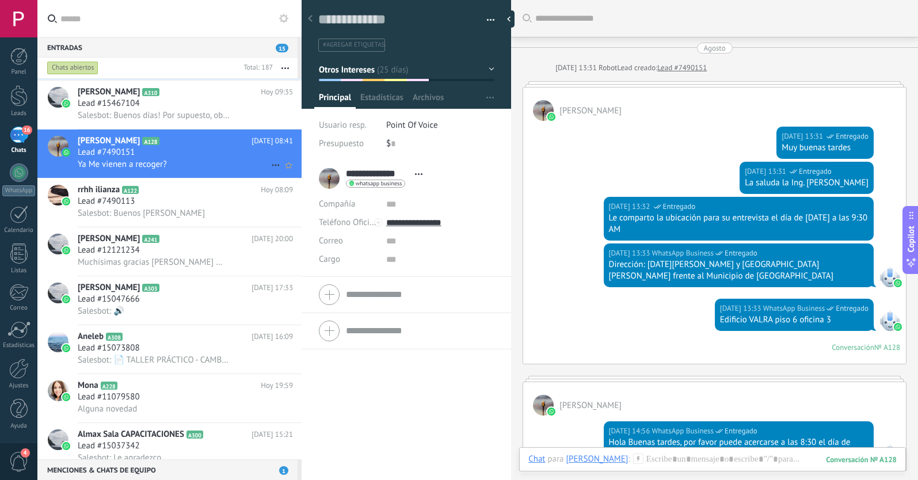
scroll to position [17, 0]
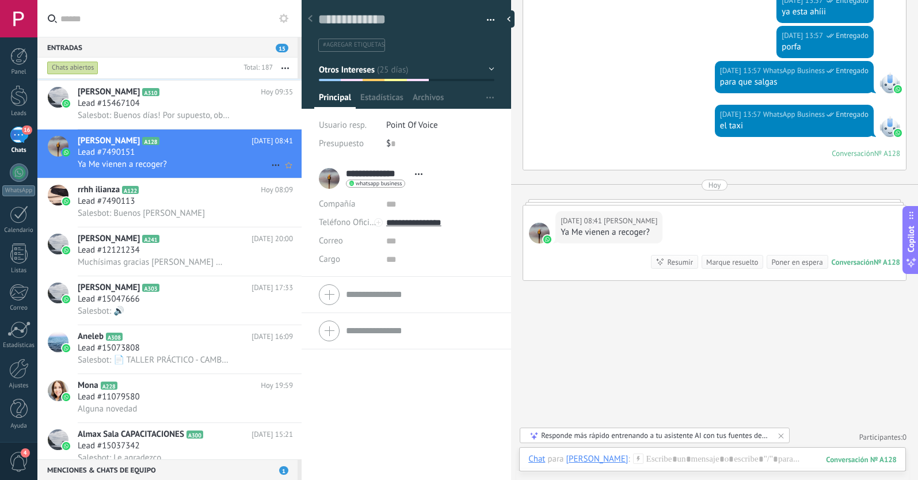
click at [270, 165] on icon at bounding box center [276, 165] width 14 height 14
click at [277, 170] on icon at bounding box center [279, 171] width 8 height 8
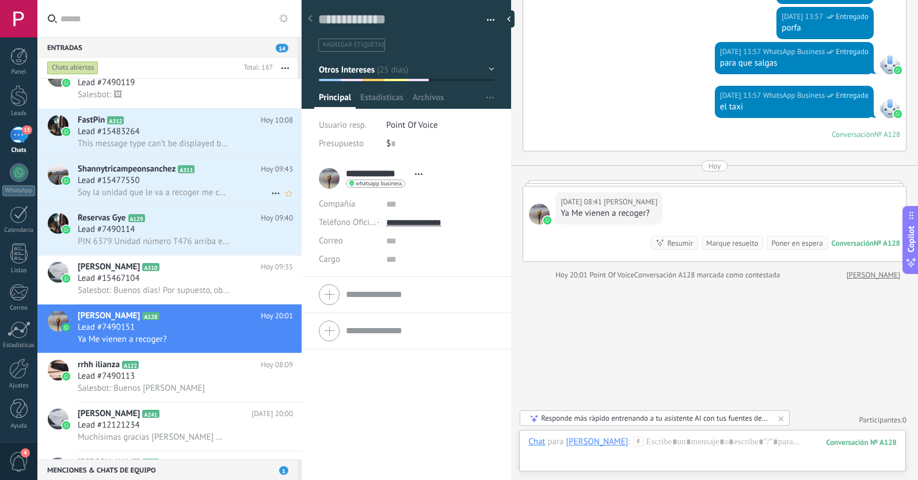
scroll to position [651, 0]
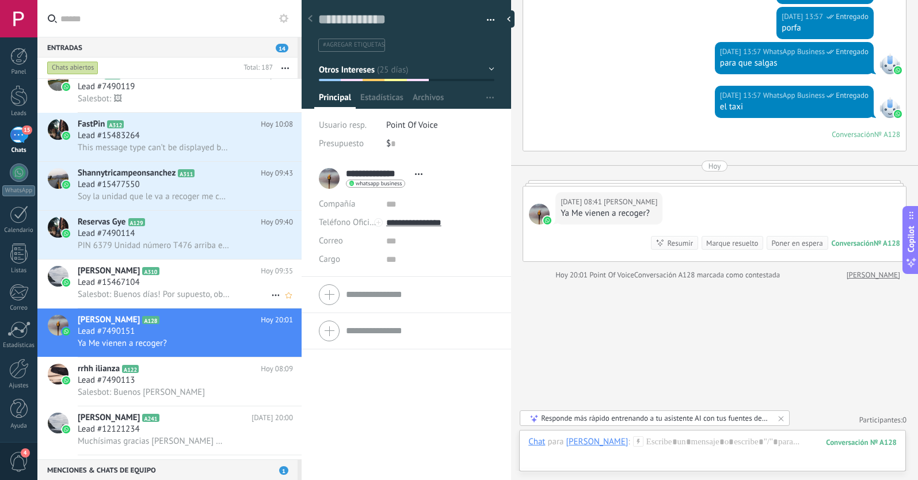
click at [202, 285] on div "Lead #15467104" at bounding box center [185, 283] width 215 height 12
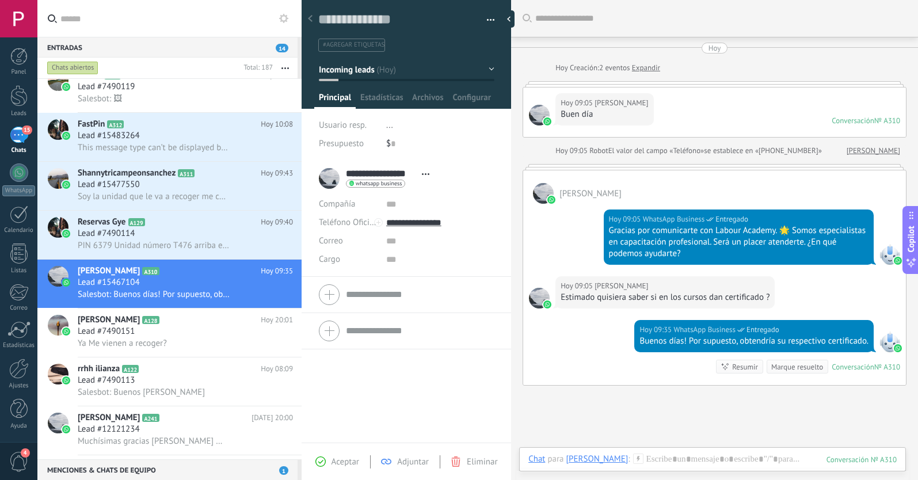
click at [343, 44] on span "#agregar etiquetas" at bounding box center [354, 45] width 62 height 8
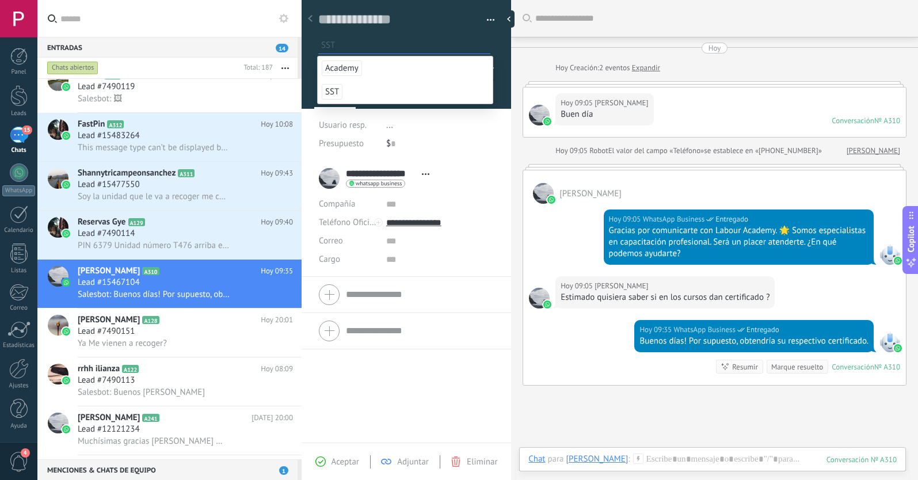
click at [358, 403] on div "**********" at bounding box center [405, 321] width 209 height 320
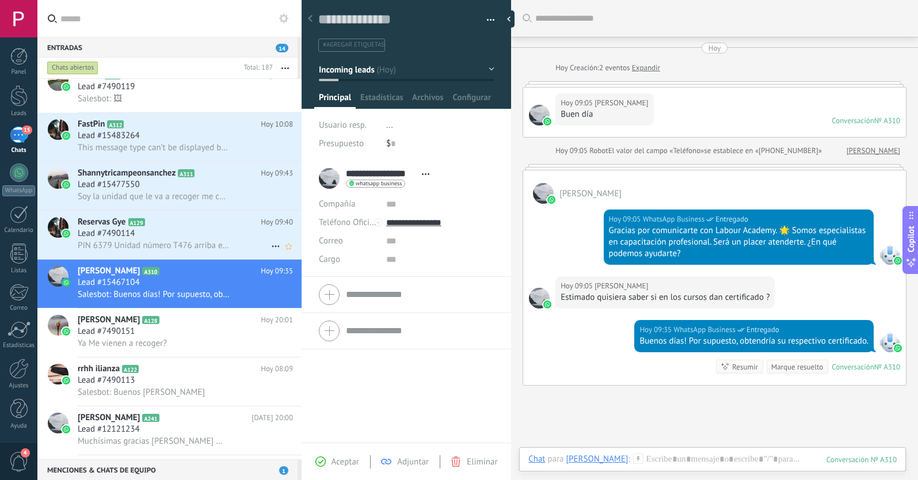
click at [180, 231] on div "Lead #7490114" at bounding box center [185, 234] width 215 height 12
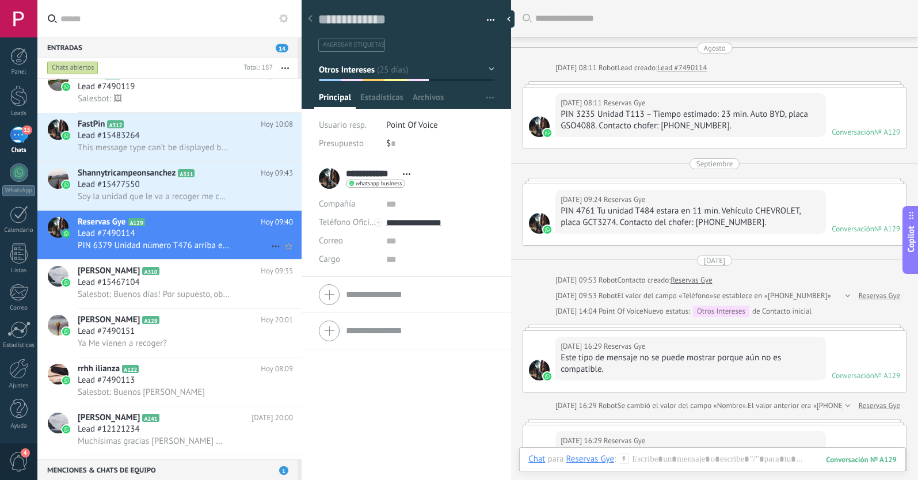
scroll to position [614, 0]
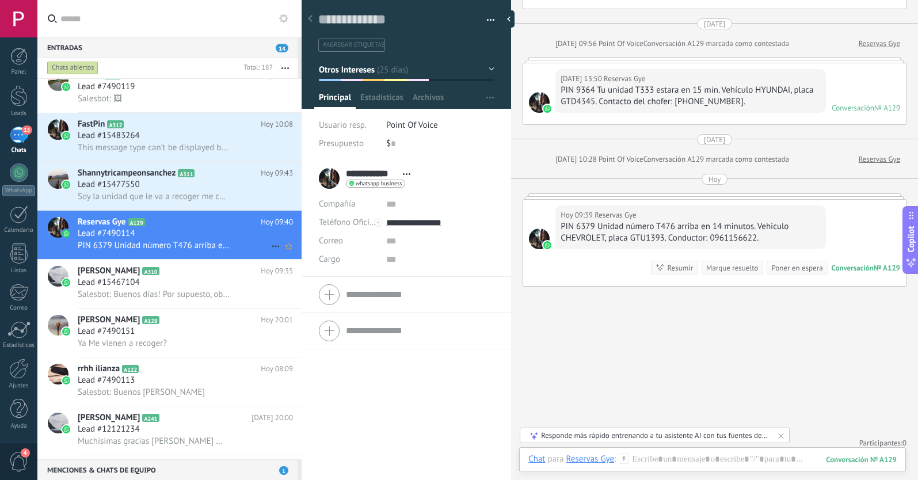
click at [270, 246] on icon at bounding box center [276, 246] width 14 height 14
click at [285, 254] on div "[PERSON_NAME] respondió" at bounding box center [331, 251] width 114 height 23
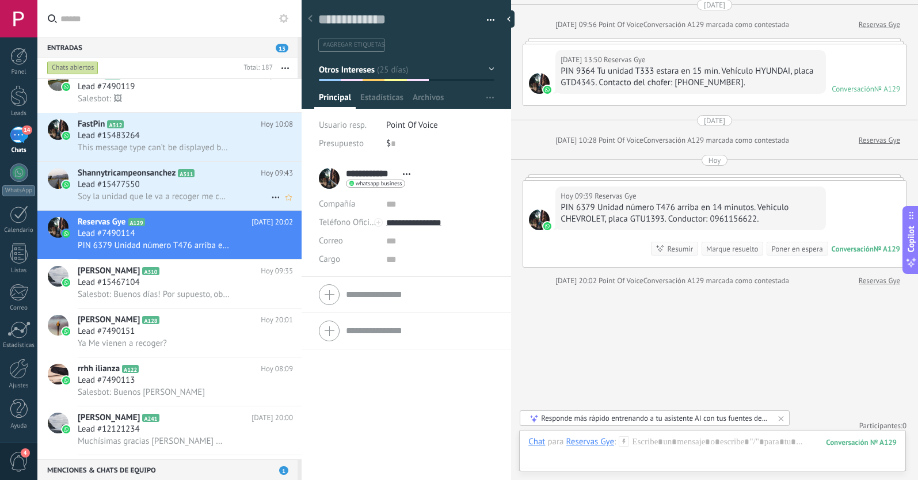
click at [204, 195] on span "Soy la unidad que le va a recoger me confirma ya estoy aquí" at bounding box center [154, 196] width 152 height 11
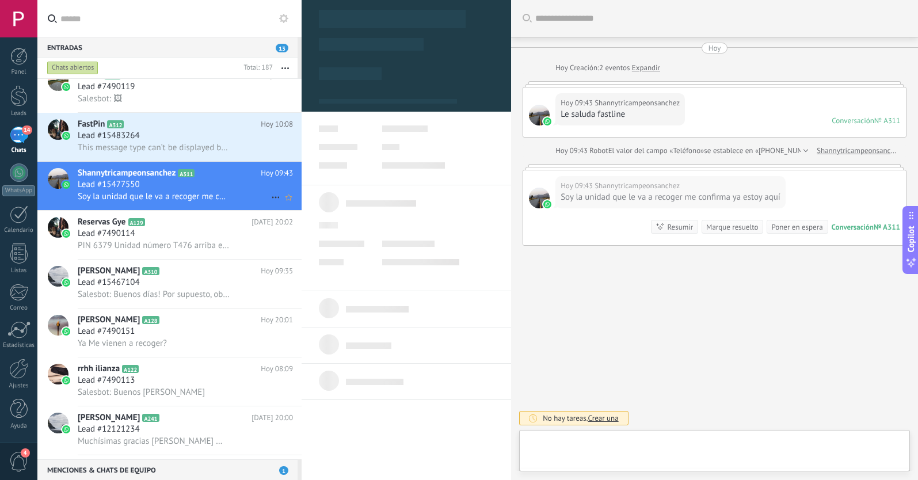
click at [272, 197] on use at bounding box center [275, 198] width 7 height 2
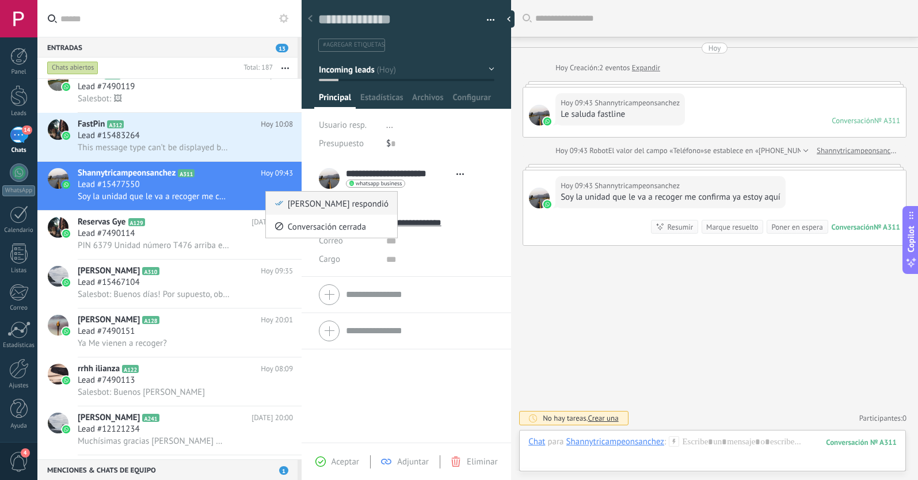
scroll to position [17, 0]
click at [280, 204] on use at bounding box center [279, 203] width 8 height 5
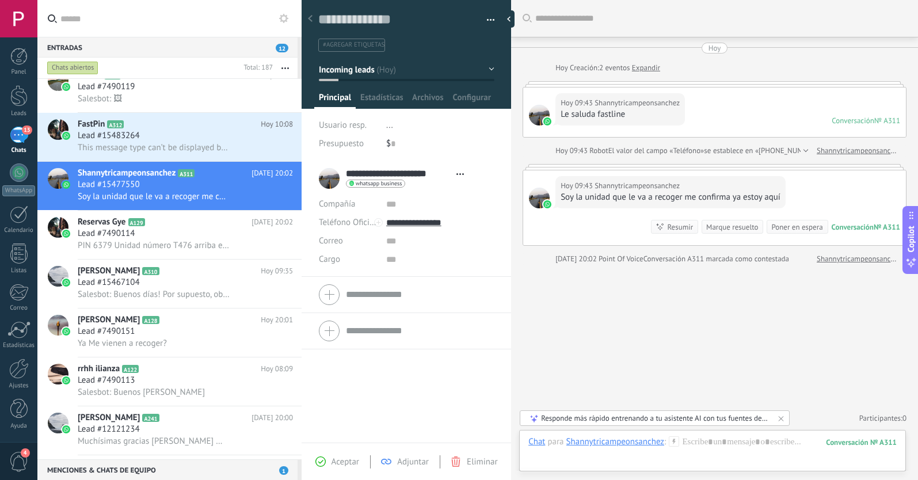
click at [349, 70] on span "Incoming leads" at bounding box center [347, 69] width 56 height 11
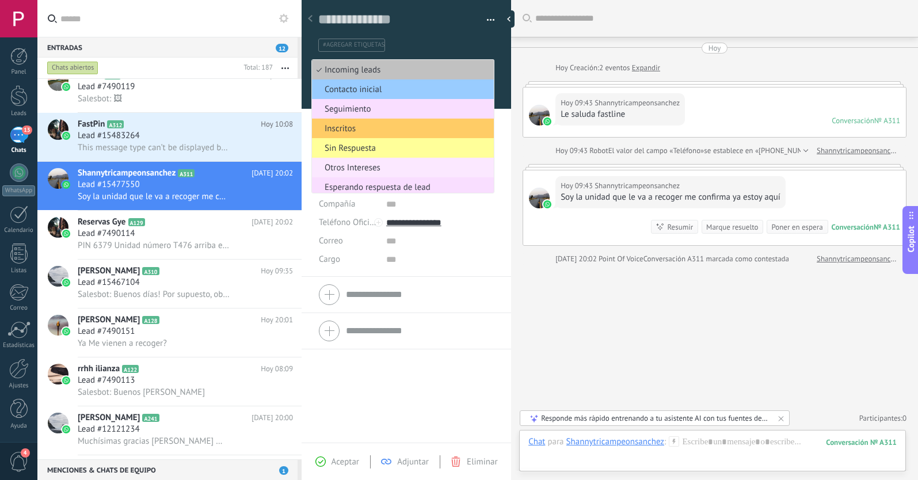
click at [358, 166] on span "Otros Intereses" at bounding box center [401, 167] width 178 height 11
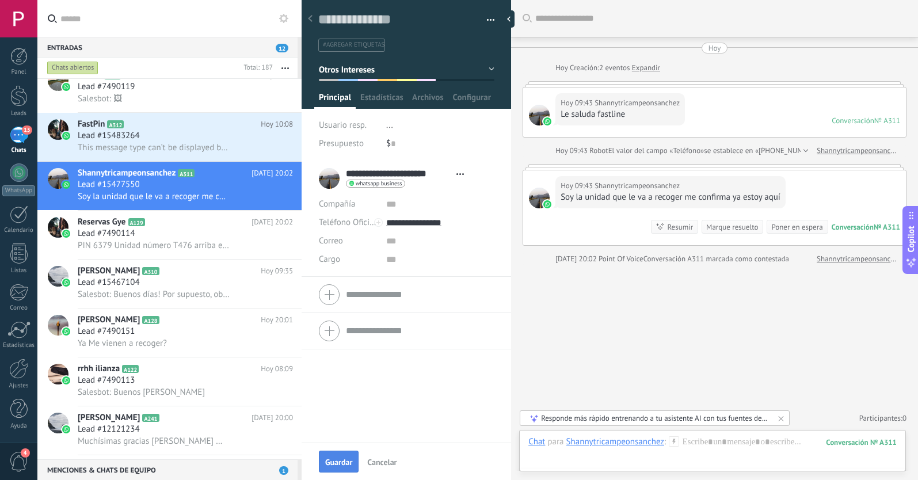
click at [347, 463] on span "Guardar" at bounding box center [338, 462] width 27 height 8
click at [177, 232] on div "Lead #7490114" at bounding box center [185, 234] width 215 height 12
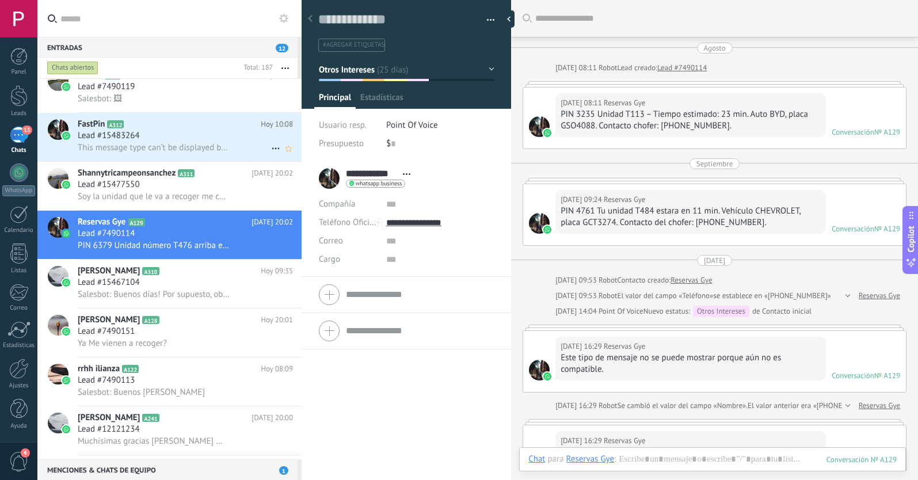
scroll to position [614, 0]
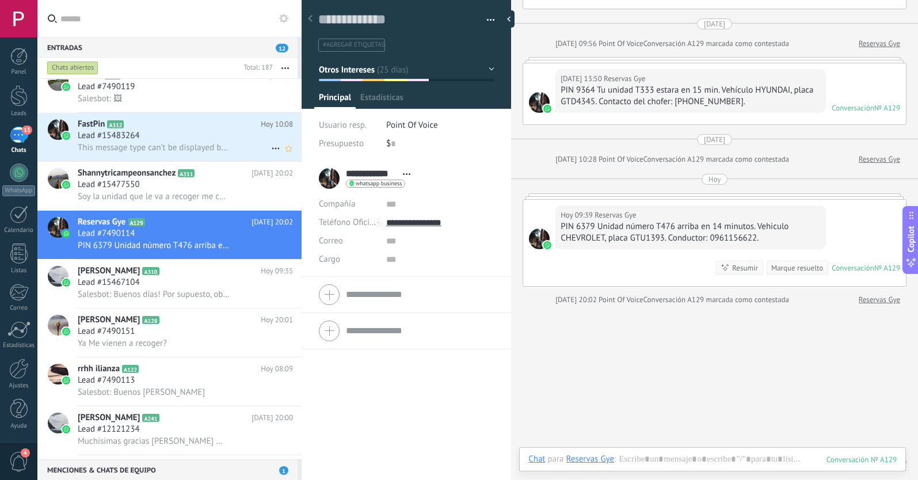
click at [174, 132] on div "Lead #15483264" at bounding box center [185, 136] width 215 height 12
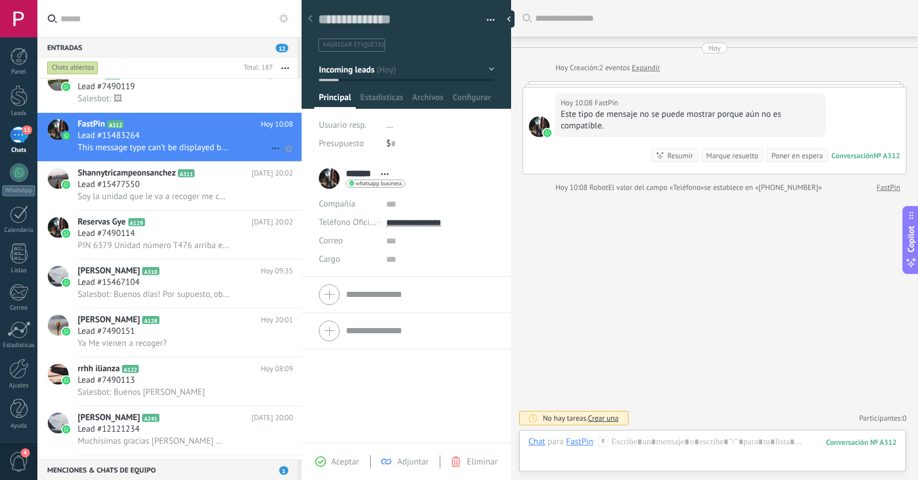
scroll to position [17, 0]
click at [271, 147] on icon at bounding box center [276, 149] width 14 height 14
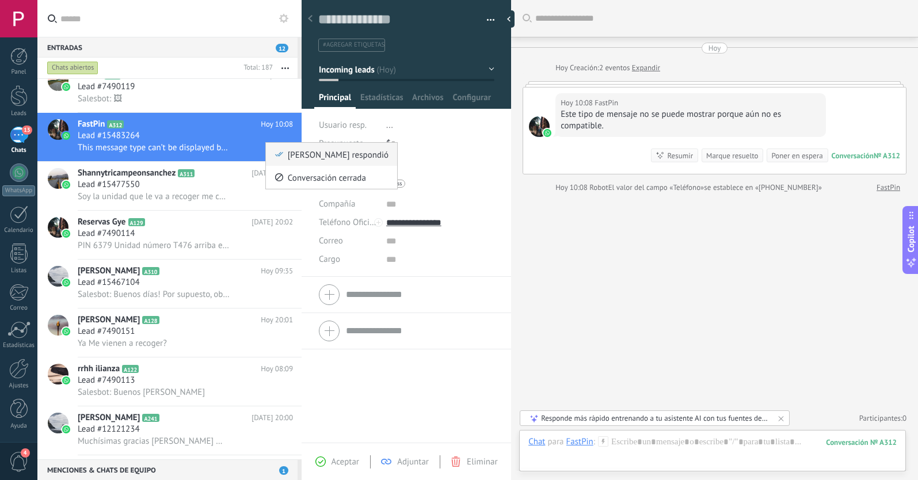
click at [280, 158] on icon at bounding box center [279, 154] width 8 height 8
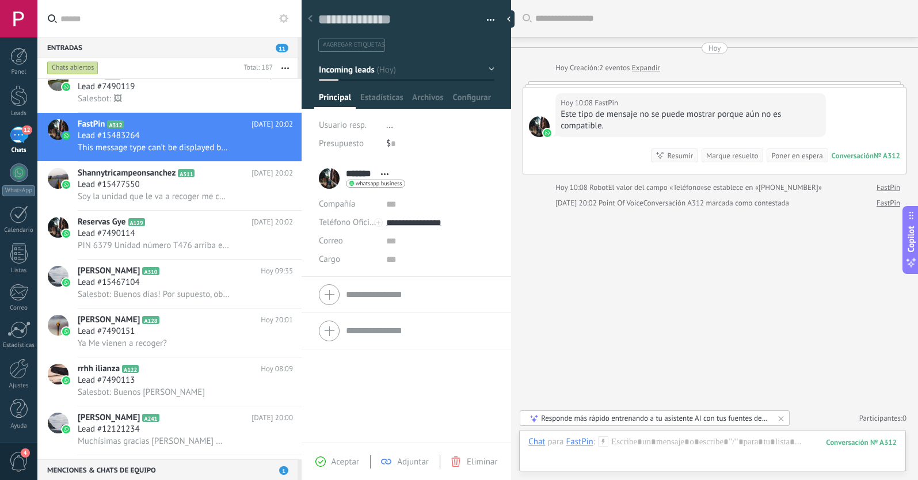
click at [349, 72] on span "Incoming leads" at bounding box center [347, 69] width 56 height 11
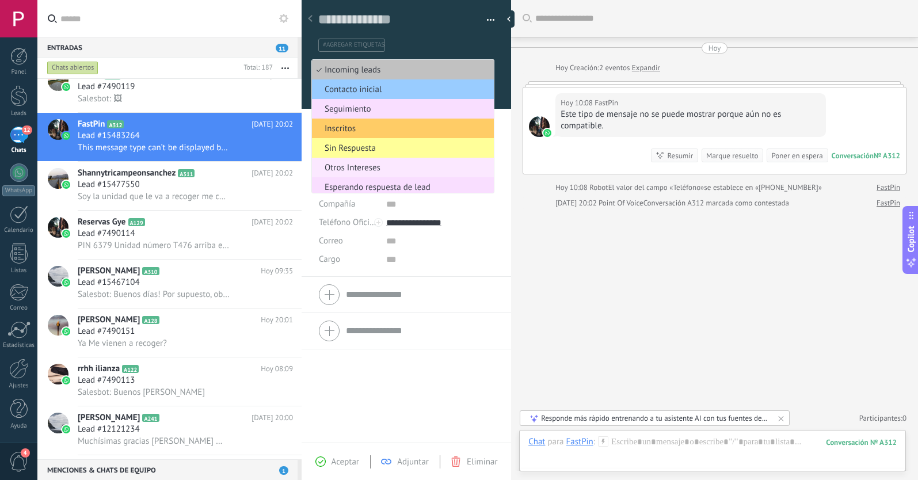
click at [347, 167] on span "Otros Intereses" at bounding box center [401, 167] width 178 height 11
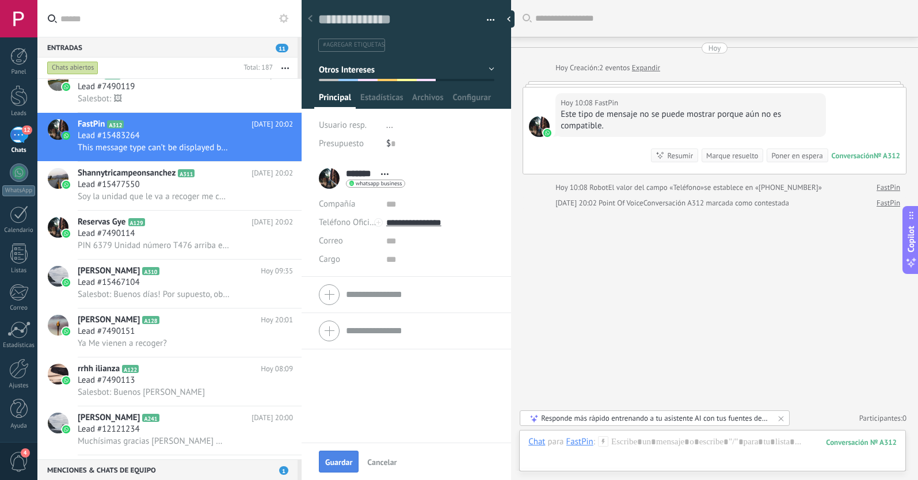
click at [345, 464] on span "Guardar" at bounding box center [338, 462] width 27 height 8
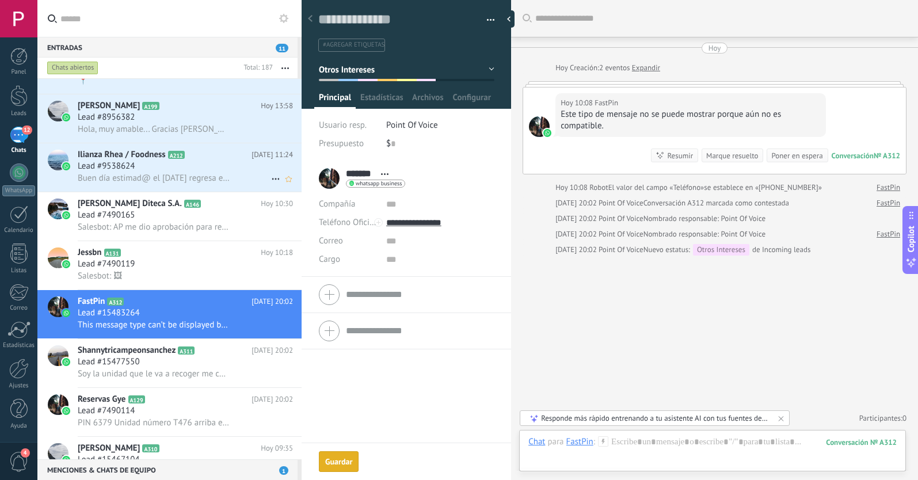
scroll to position [472, 0]
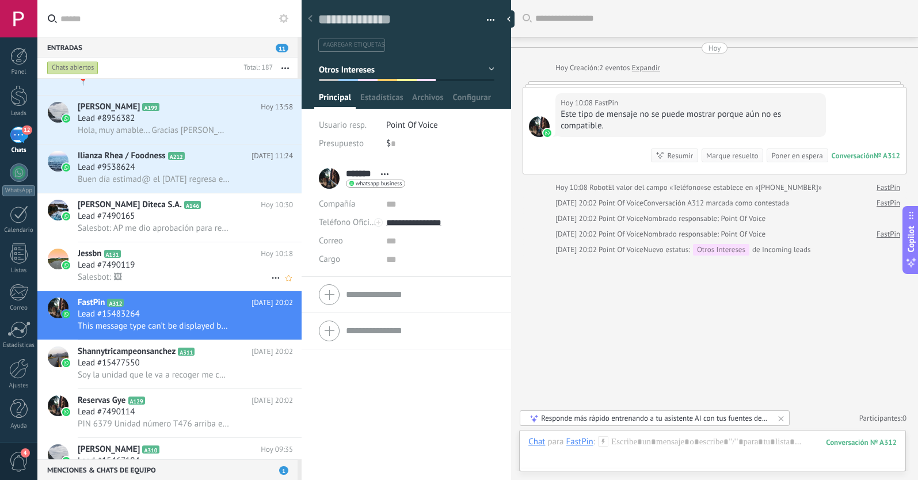
click at [200, 282] on div "Salesbot: 🖼" at bounding box center [185, 277] width 215 height 12
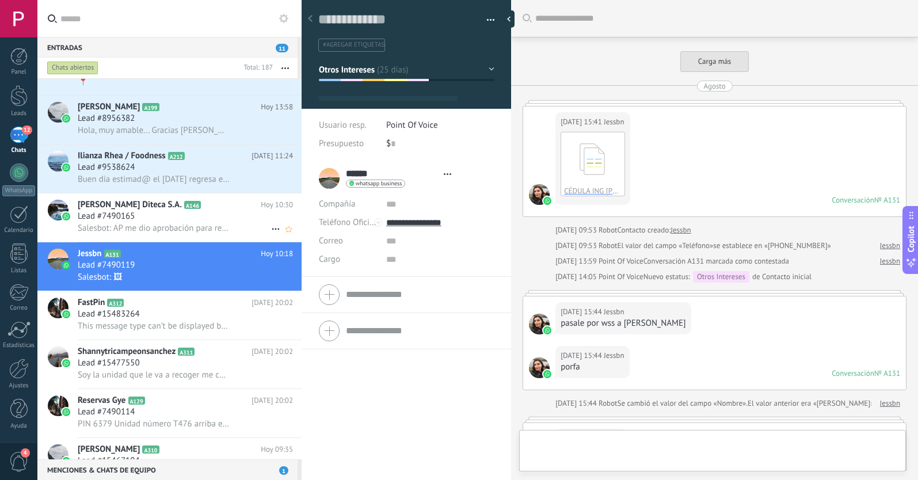
click at [171, 211] on div "Lead #7490165" at bounding box center [185, 217] width 215 height 12
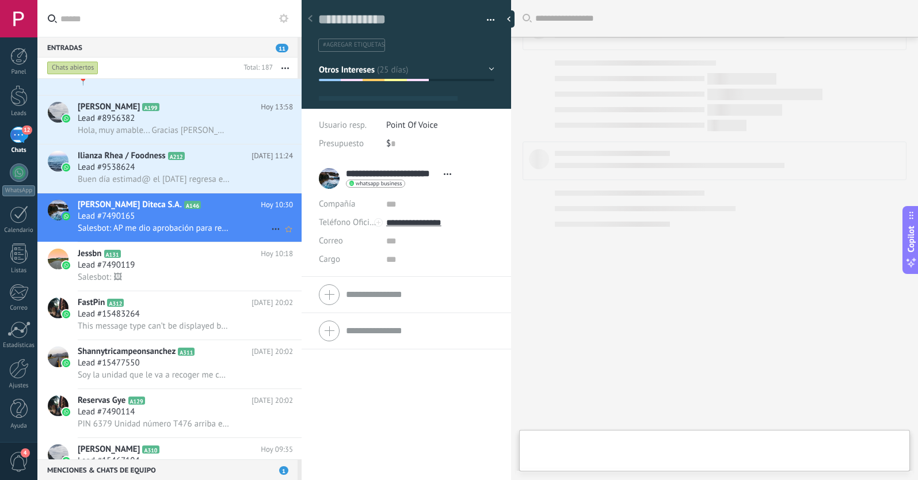
click at [200, 215] on div "Lead #7490165" at bounding box center [185, 217] width 215 height 12
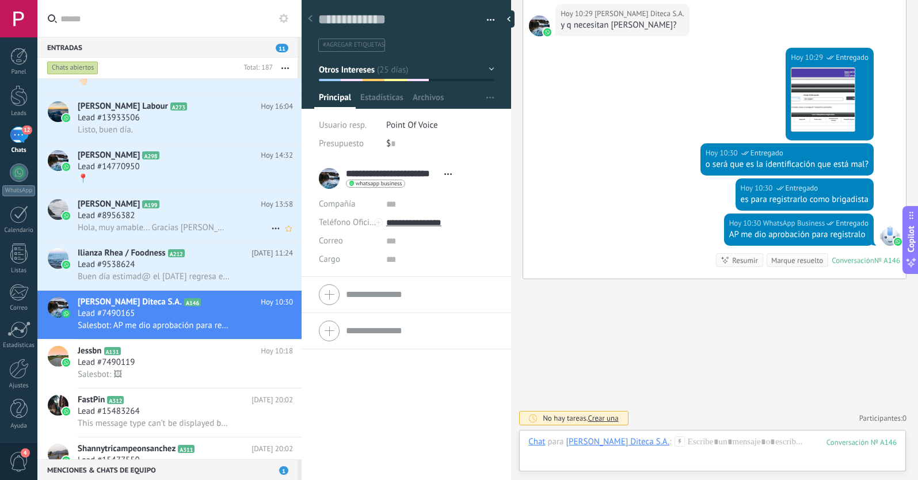
scroll to position [369, 0]
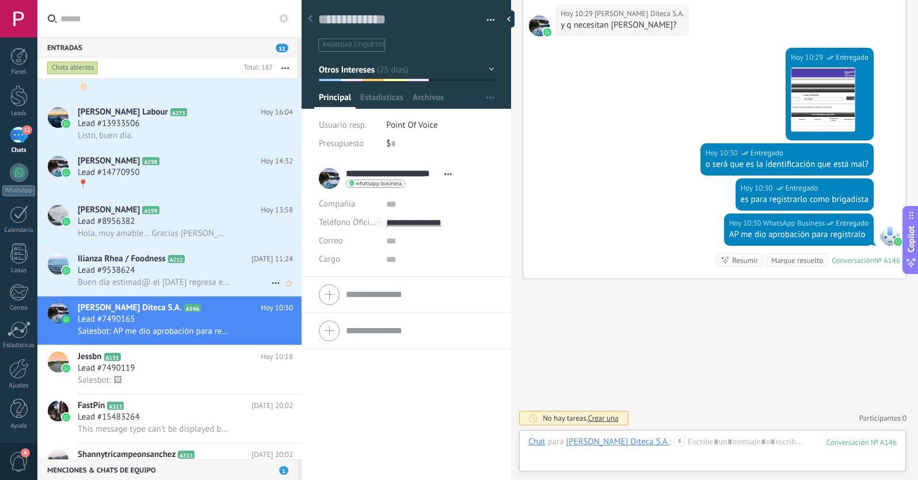
click at [207, 269] on div "Lead #9538624" at bounding box center [185, 271] width 215 height 12
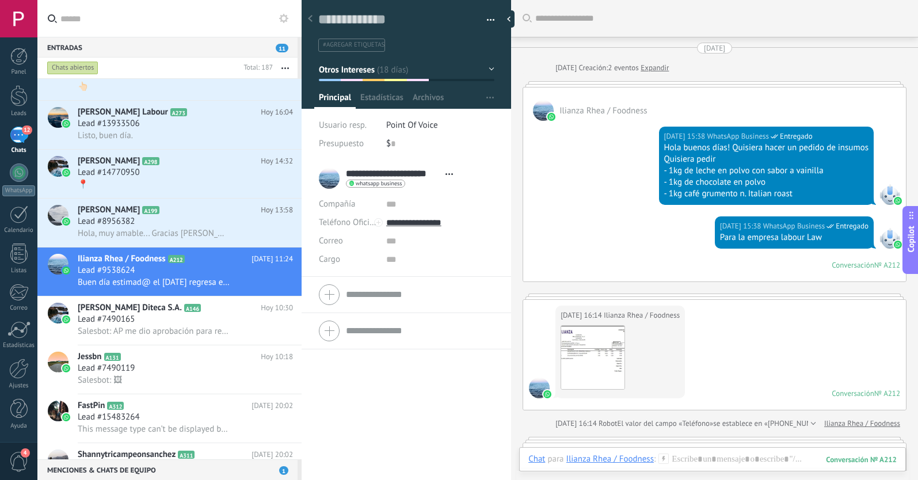
scroll to position [1295, 0]
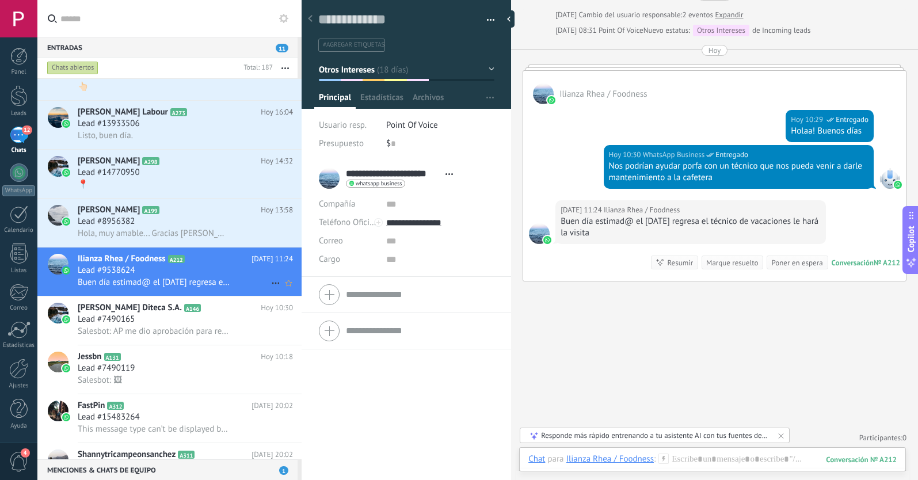
click at [271, 281] on icon at bounding box center [276, 283] width 14 height 14
click at [294, 290] on span "[PERSON_NAME] respondió" at bounding box center [338, 288] width 101 height 23
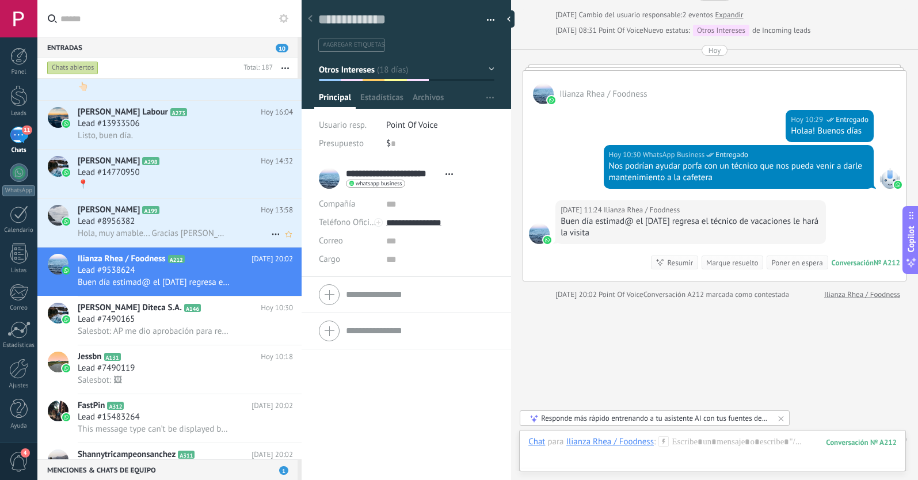
scroll to position [1314, 0]
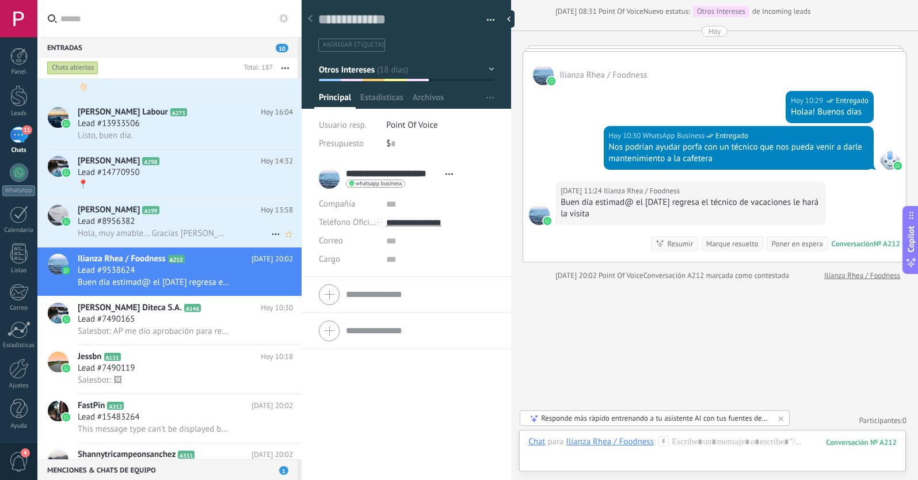
click at [218, 223] on div "Lead #8956382" at bounding box center [185, 222] width 215 height 12
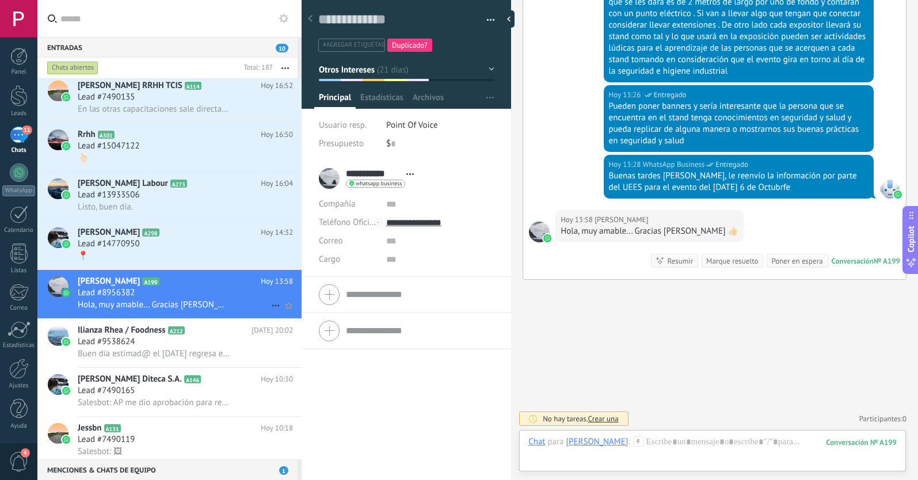
scroll to position [2483, 0]
click at [269, 304] on icon at bounding box center [276, 306] width 14 height 14
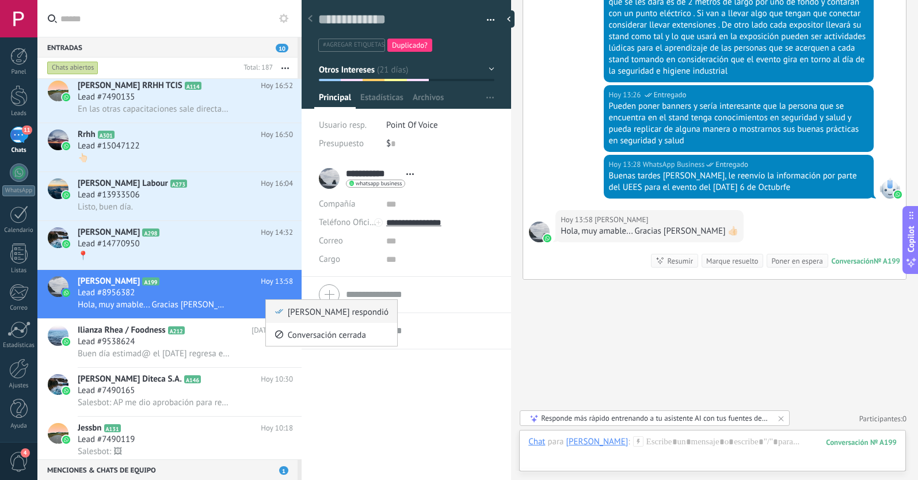
click at [285, 311] on div "[PERSON_NAME] respondió" at bounding box center [331, 311] width 114 height 23
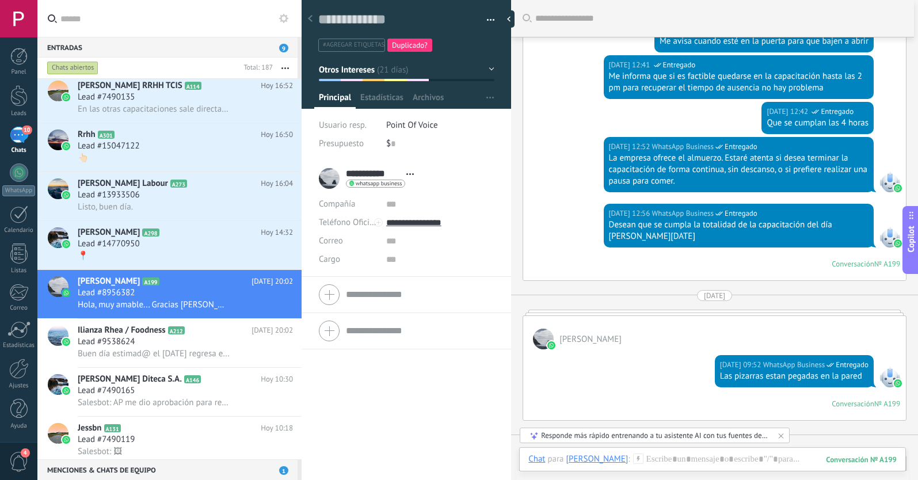
scroll to position [1832, 0]
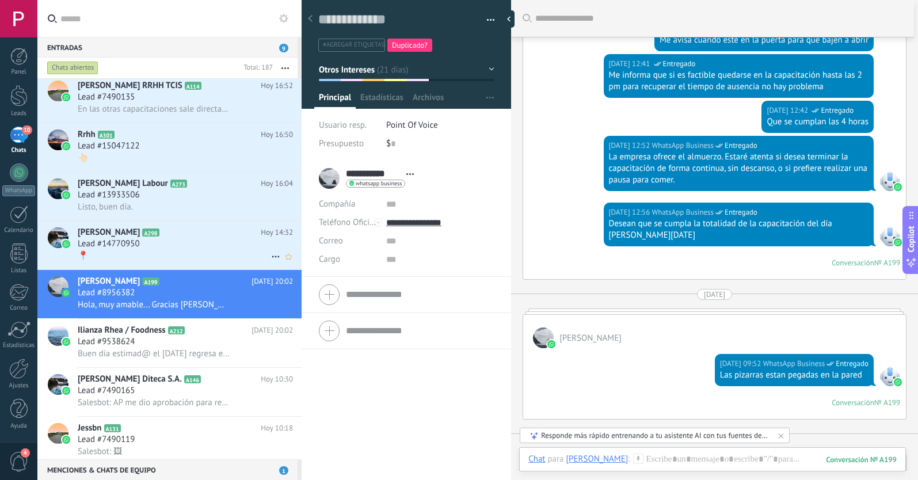
click at [173, 254] on div "📍" at bounding box center [185, 256] width 215 height 12
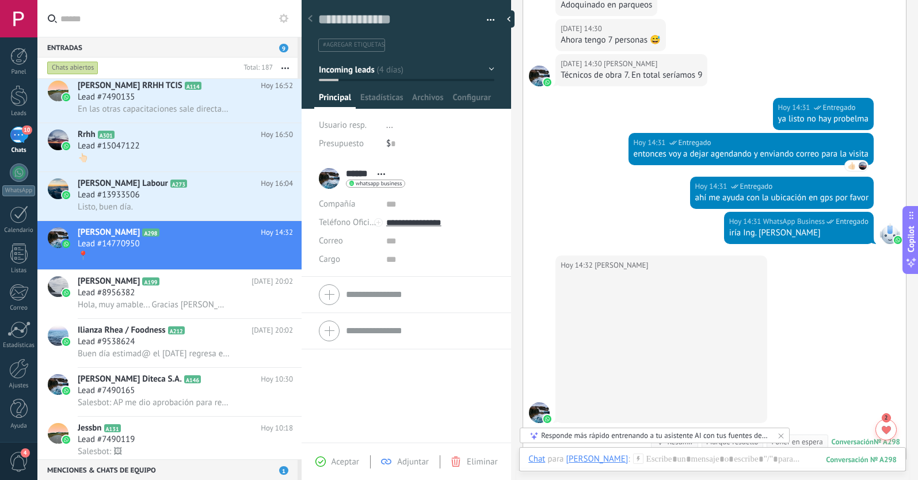
scroll to position [1059, 0]
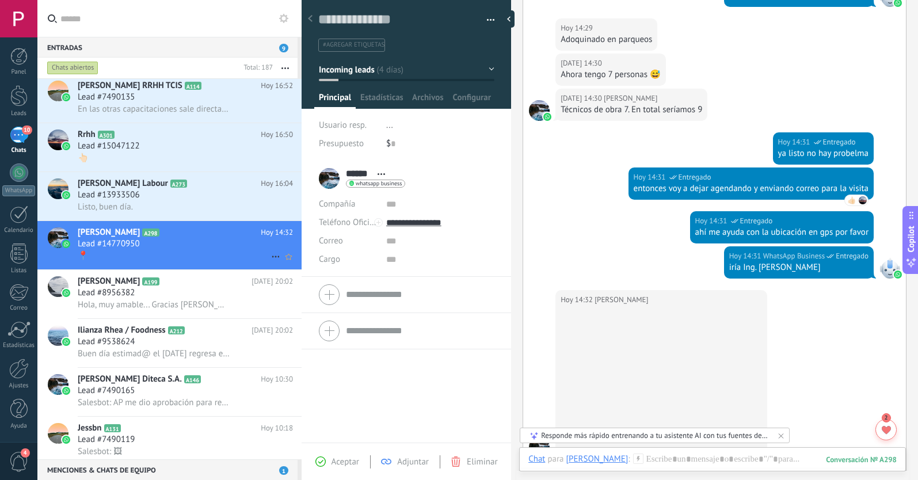
click at [272, 257] on use at bounding box center [275, 257] width 7 height 2
click at [277, 263] on use at bounding box center [279, 262] width 8 height 5
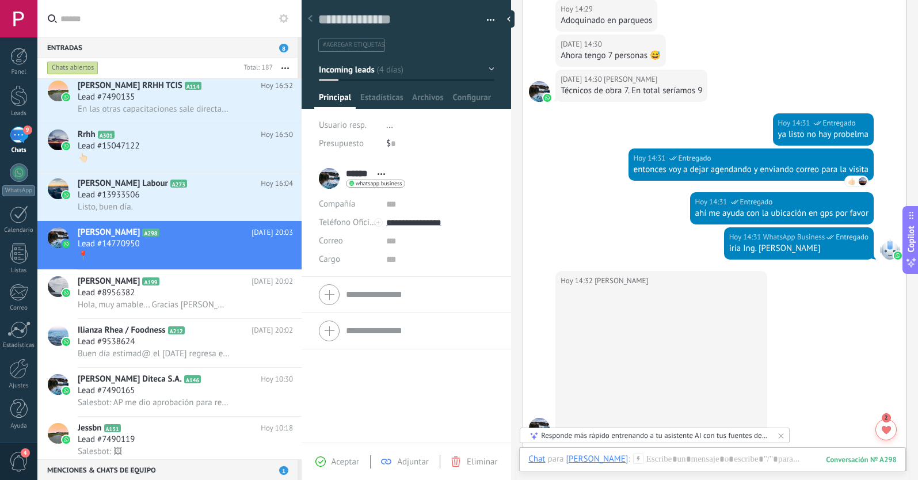
click at [357, 72] on span "Incoming leads" at bounding box center [347, 69] width 56 height 11
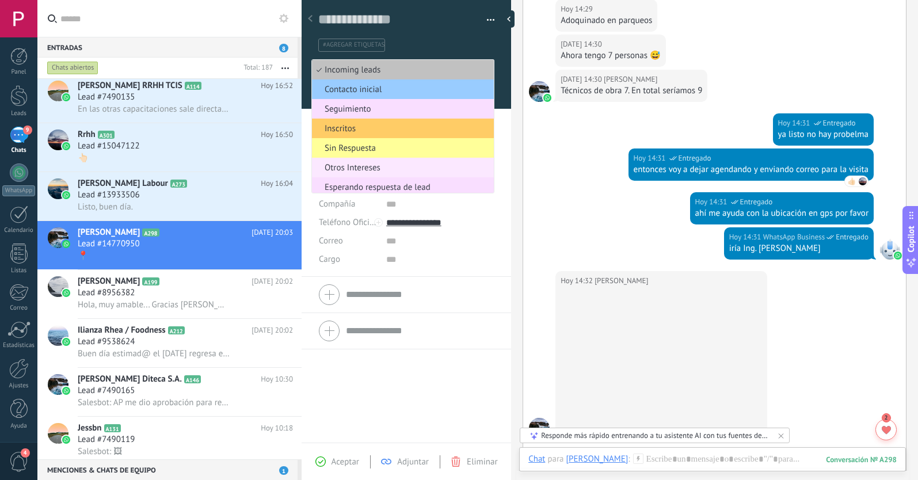
click at [364, 171] on span "Otros Intereses" at bounding box center [401, 167] width 178 height 11
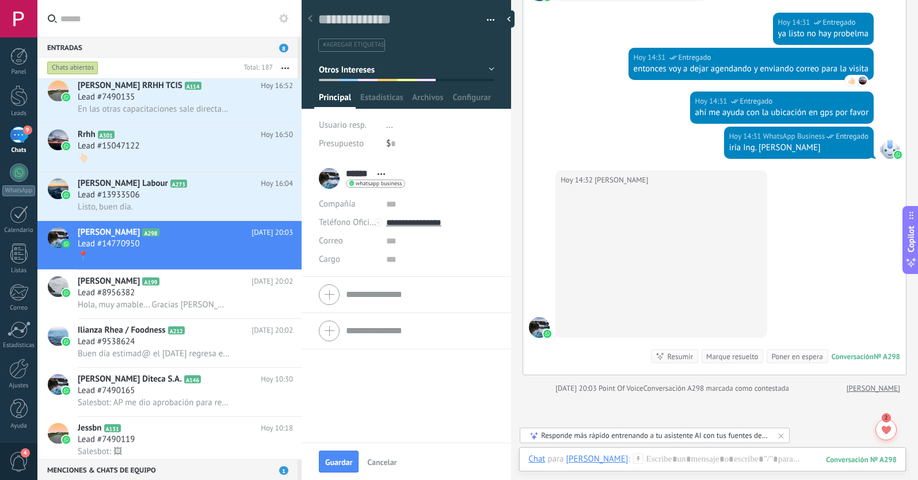
scroll to position [1180, 0]
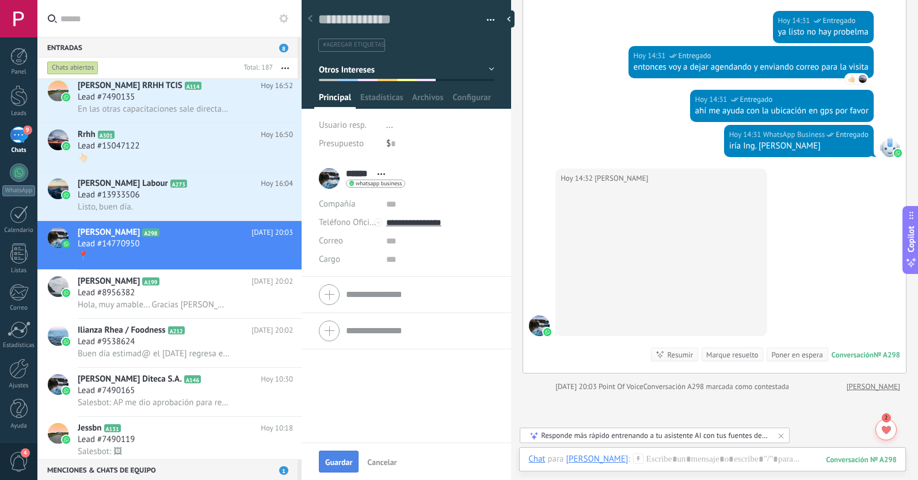
click at [335, 464] on span "Guardar" at bounding box center [338, 462] width 27 height 8
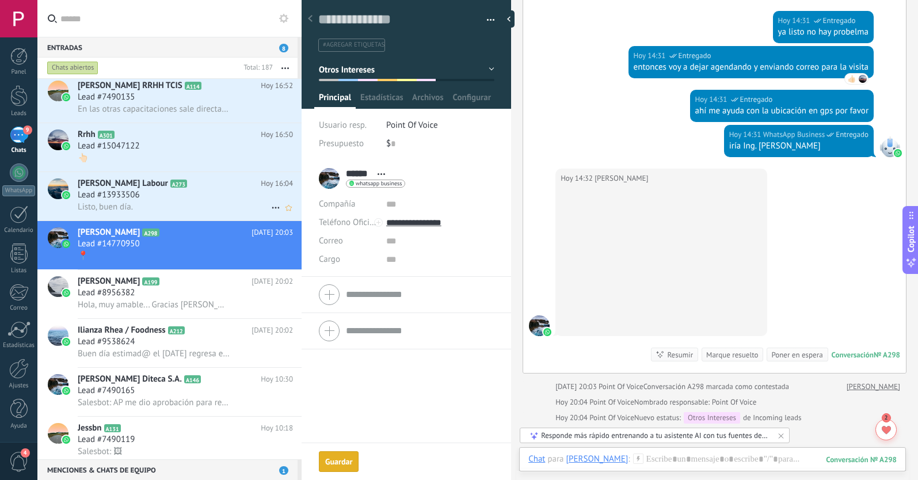
scroll to position [1211, 0]
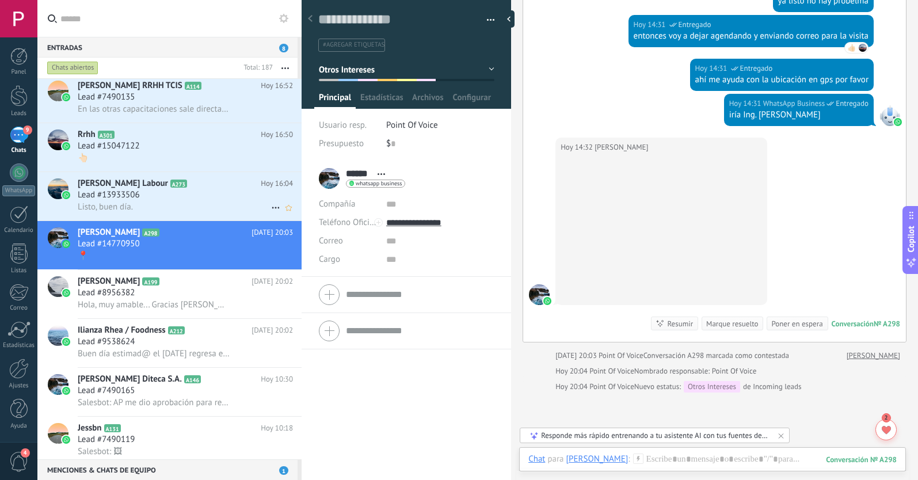
click at [184, 197] on div "Lead #13933506" at bounding box center [185, 195] width 215 height 12
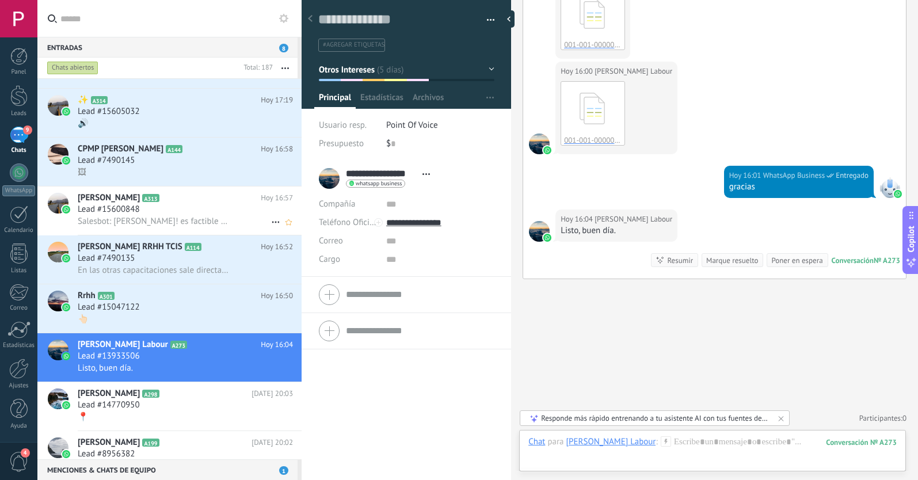
scroll to position [137, 0]
click at [209, 313] on div "👆🏻" at bounding box center [185, 319] width 215 height 12
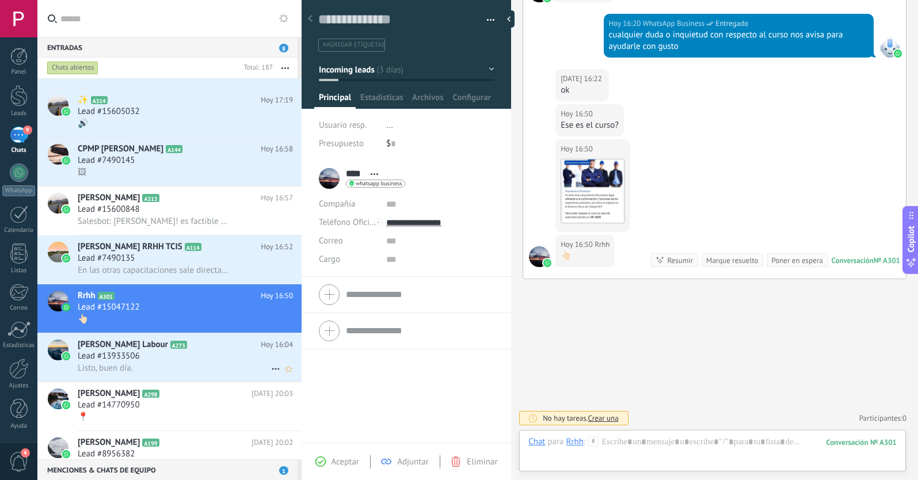
scroll to position [17, 0]
click at [272, 368] on icon at bounding box center [276, 369] width 14 height 14
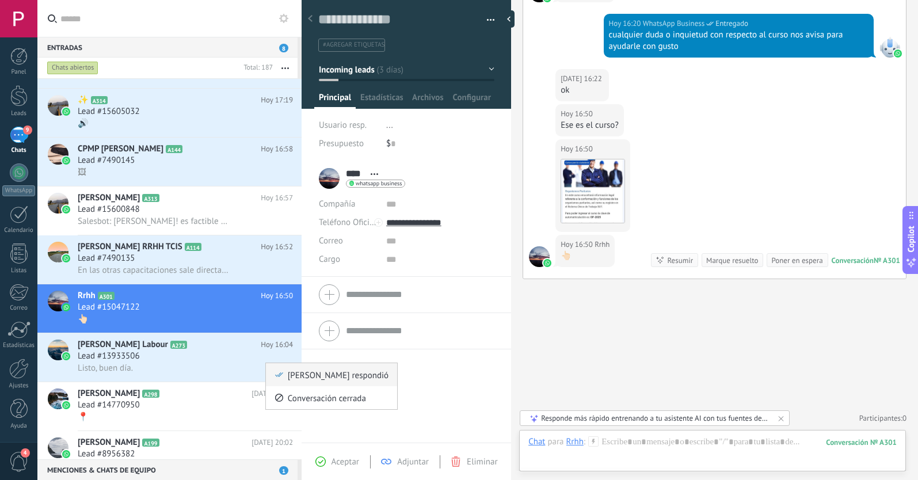
click at [277, 374] on icon at bounding box center [279, 375] width 8 height 8
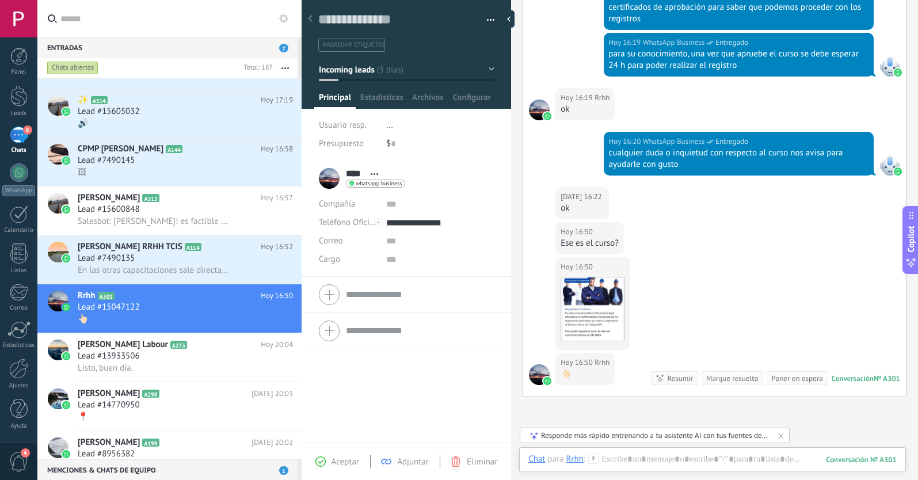
scroll to position [784, 0]
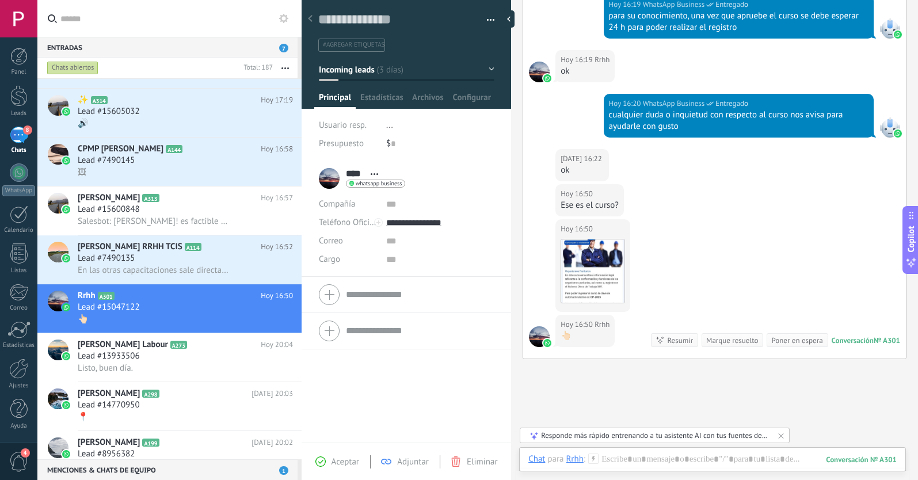
click at [355, 68] on span "Incoming leads" at bounding box center [347, 69] width 56 height 11
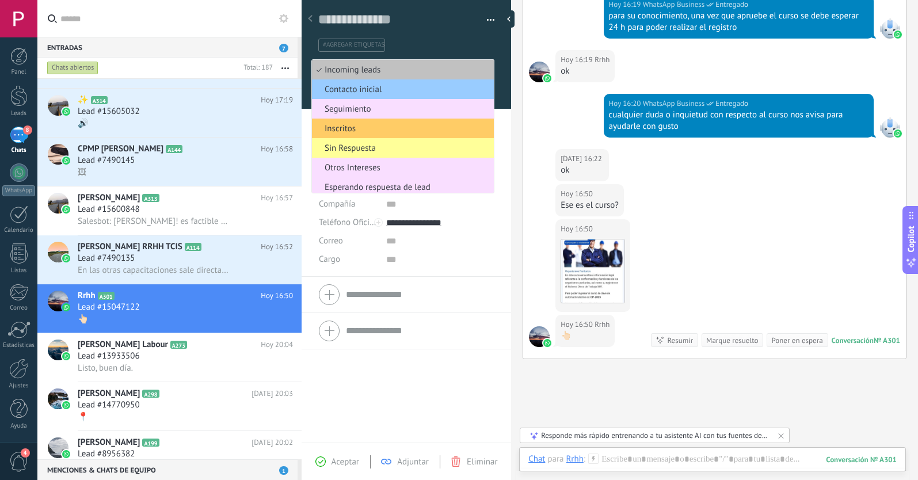
click at [366, 168] on span "Otros Intereses" at bounding box center [401, 167] width 178 height 11
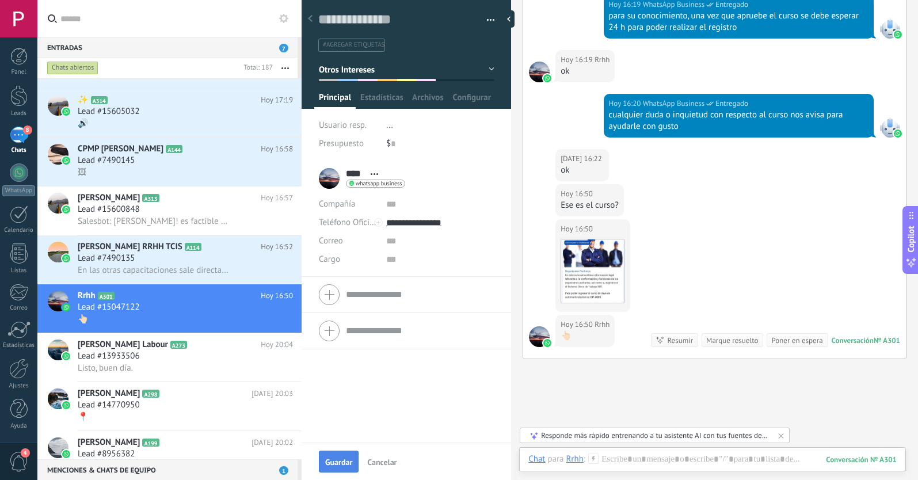
click at [346, 462] on span "Guardar" at bounding box center [338, 462] width 27 height 8
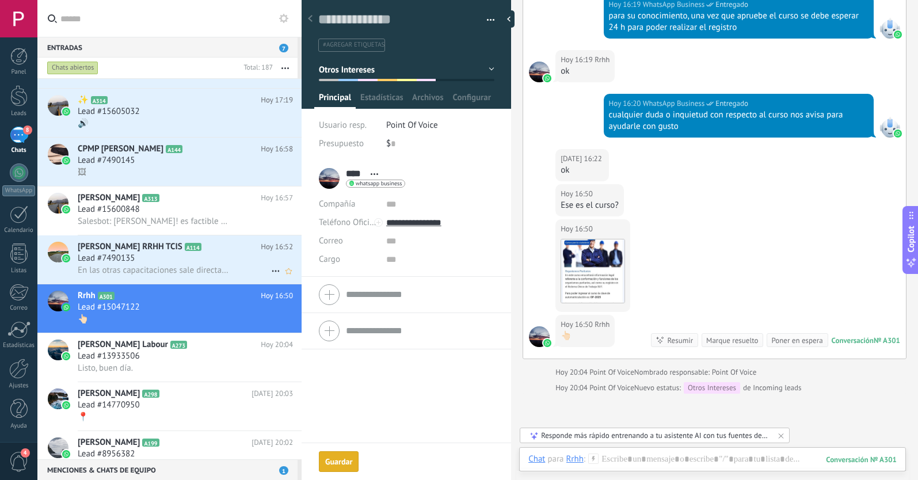
scroll to position [819, 0]
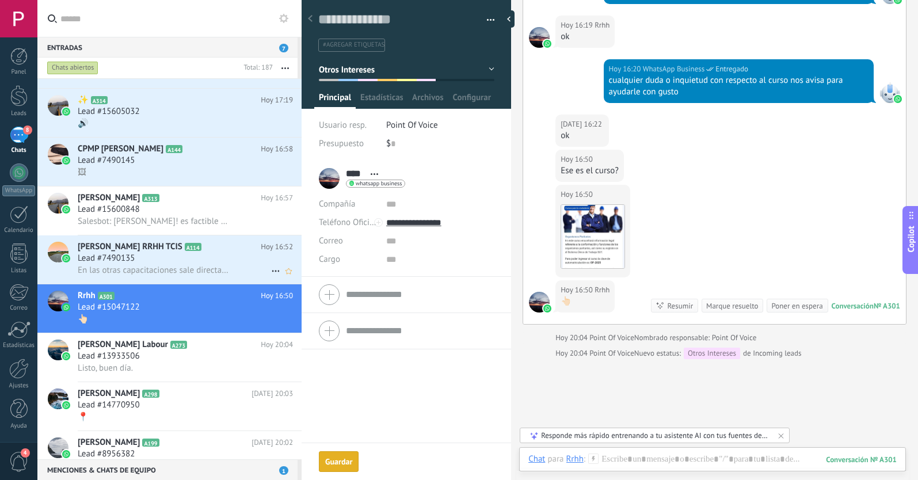
click at [184, 264] on div "En las otras capacitaciones sale directamente la prueba, favor me confirma, gra…" at bounding box center [185, 270] width 215 height 12
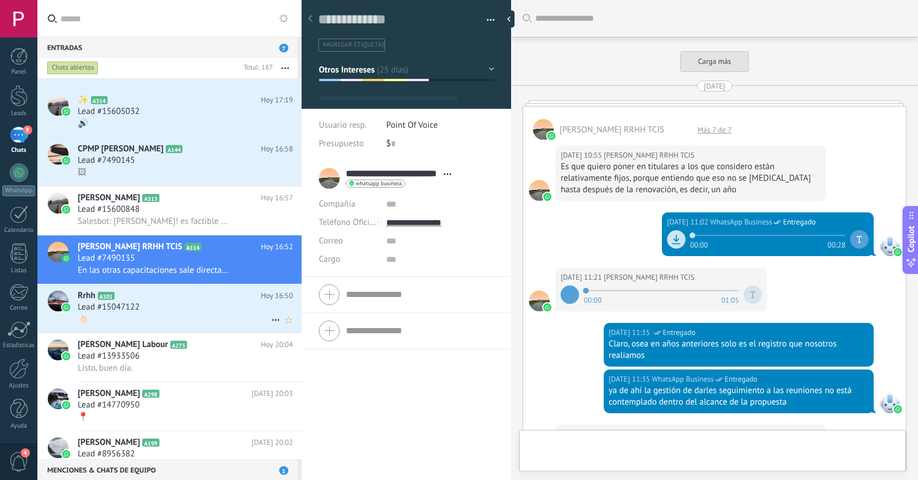
click at [271, 322] on icon at bounding box center [276, 320] width 14 height 14
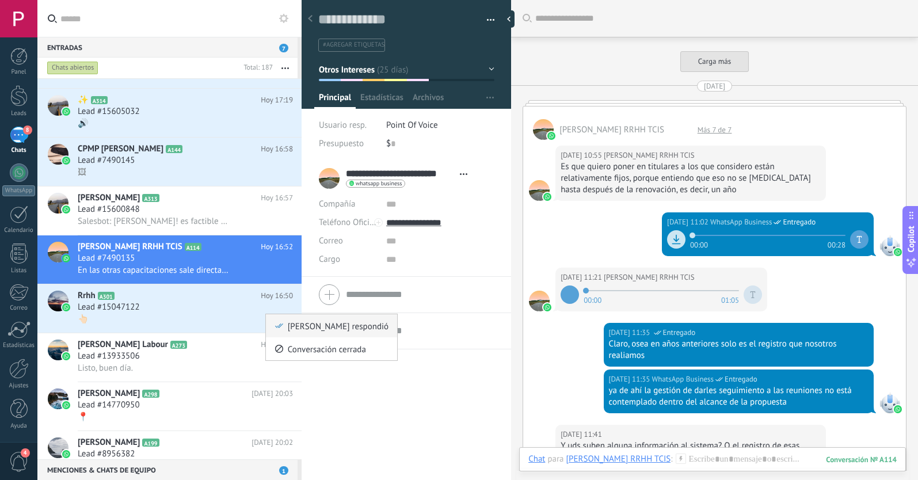
scroll to position [17, 0]
click at [280, 324] on icon at bounding box center [279, 326] width 8 height 8
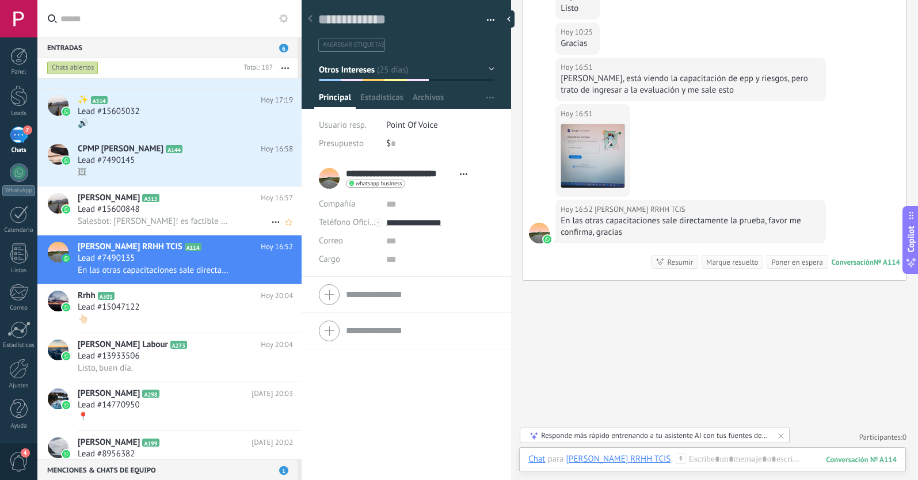
click at [207, 195] on h2 "[PERSON_NAME] A313" at bounding box center [169, 198] width 183 height 12
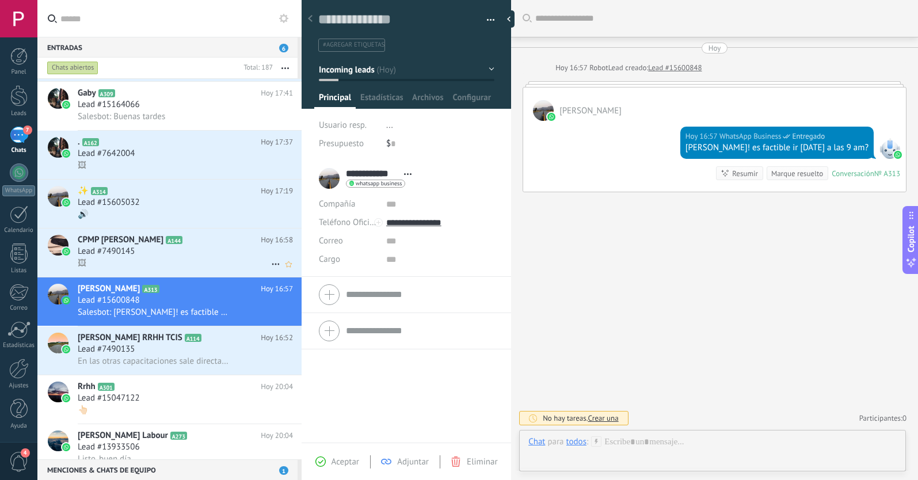
scroll to position [45, 0]
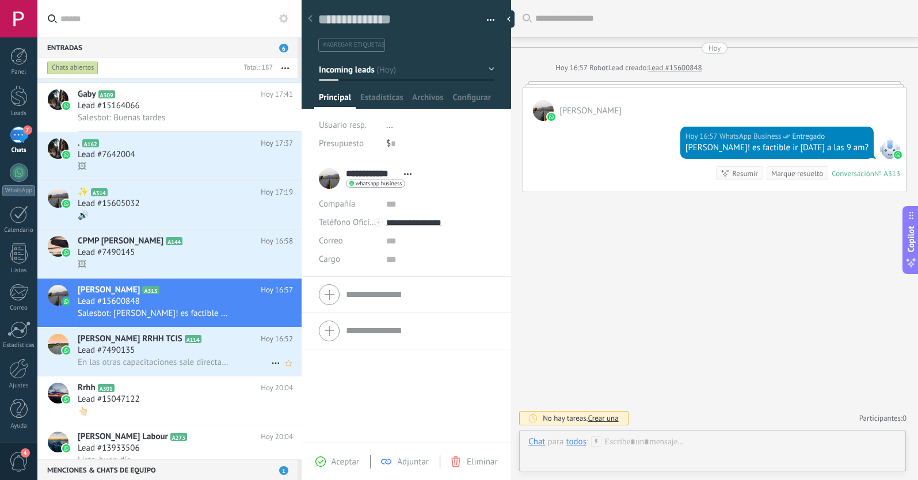
click at [269, 364] on icon at bounding box center [276, 363] width 14 height 14
click at [278, 368] on icon at bounding box center [279, 369] width 8 height 8
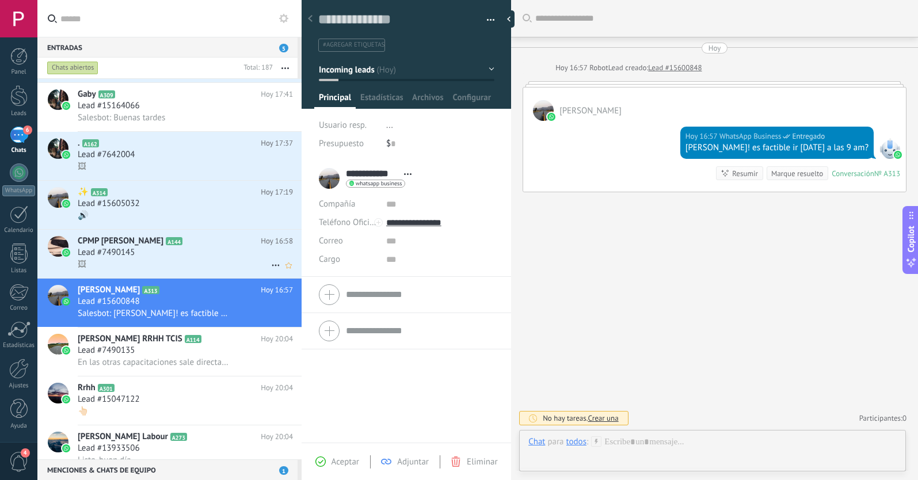
click at [209, 253] on div "Lead #7490145" at bounding box center [185, 253] width 215 height 12
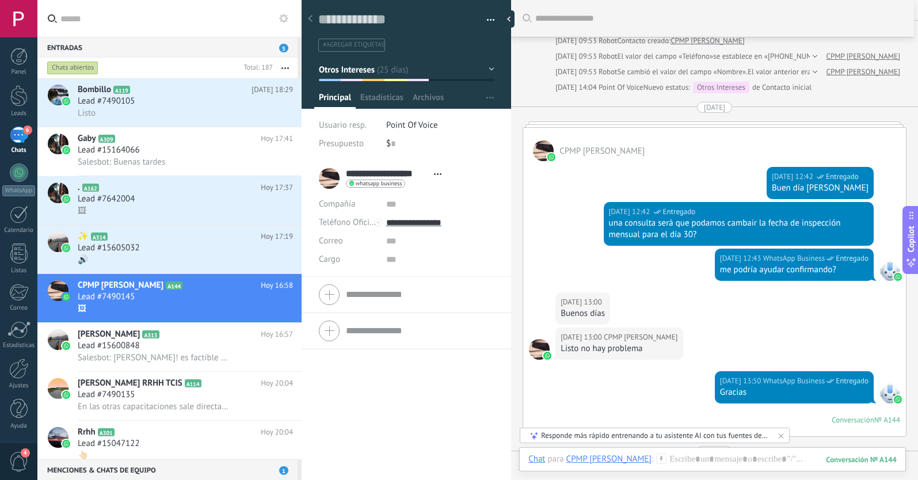
scroll to position [289, 0]
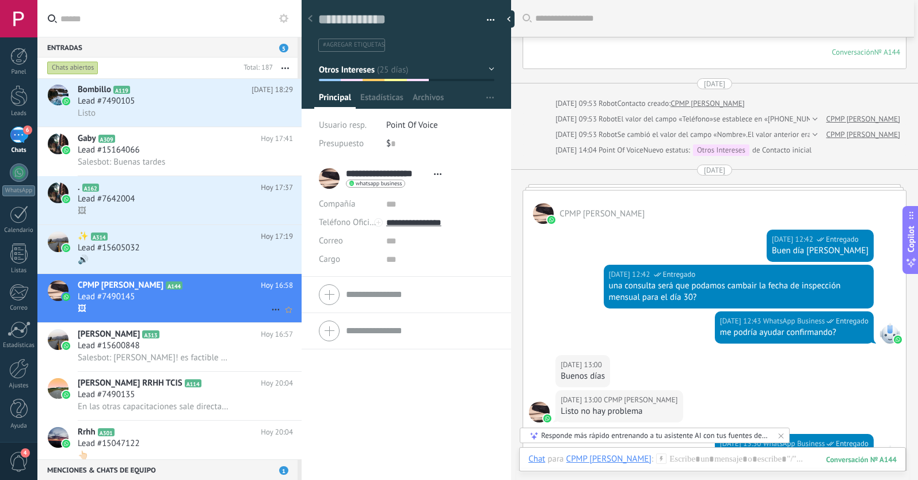
click at [272, 310] on use at bounding box center [275, 310] width 7 height 2
click at [284, 316] on div "[PERSON_NAME] respondió" at bounding box center [331, 315] width 114 height 23
click at [215, 263] on div "🔊" at bounding box center [185, 260] width 215 height 12
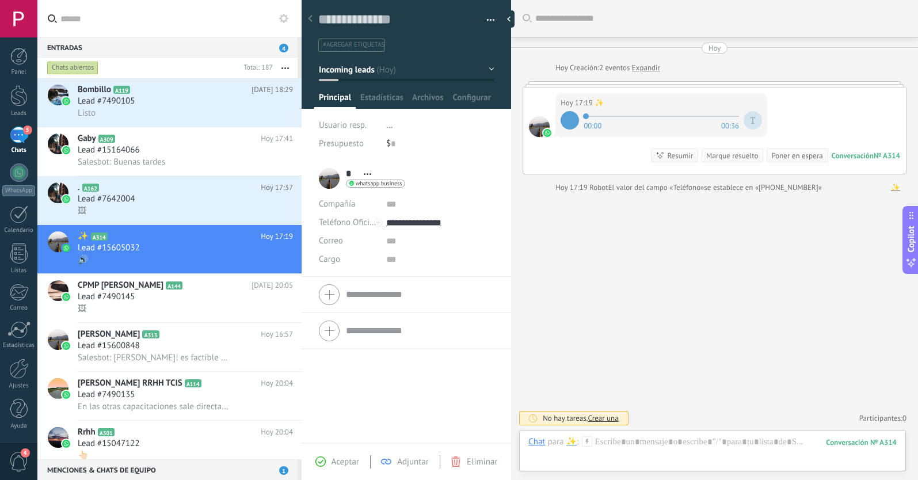
scroll to position [17, 0]
click at [272, 260] on use at bounding box center [275, 261] width 7 height 2
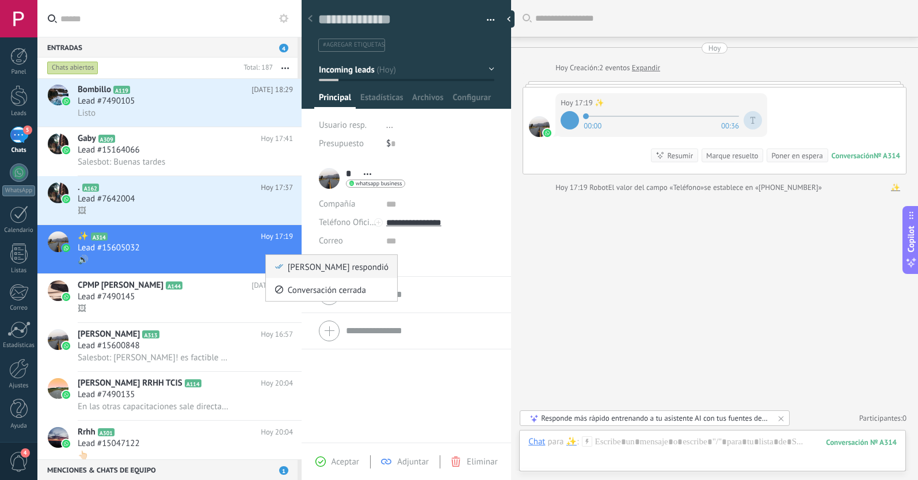
click at [281, 269] on icon at bounding box center [279, 266] width 8 height 8
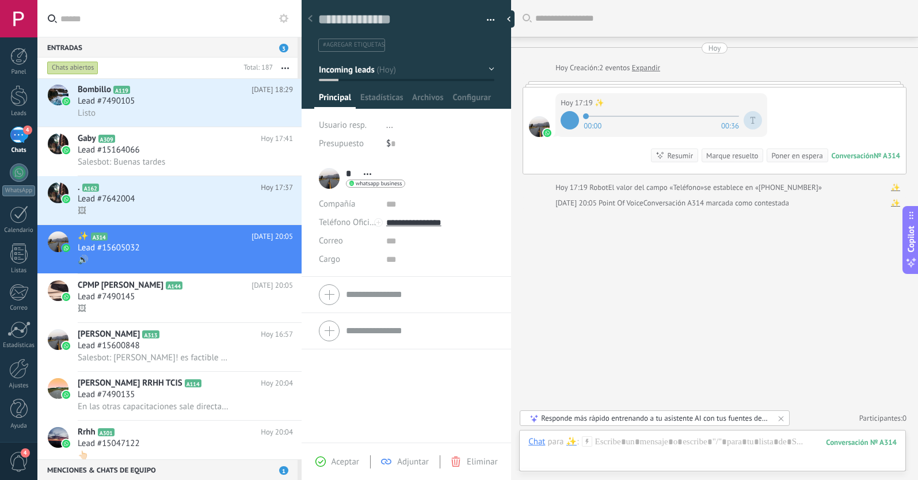
click at [341, 72] on span "Incoming leads" at bounding box center [347, 69] width 56 height 11
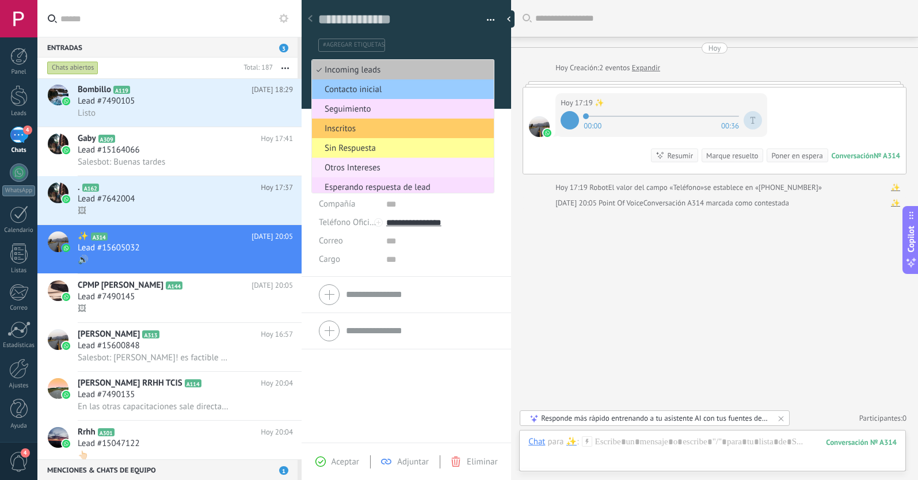
click at [354, 172] on span "Otros Intereses" at bounding box center [401, 167] width 178 height 11
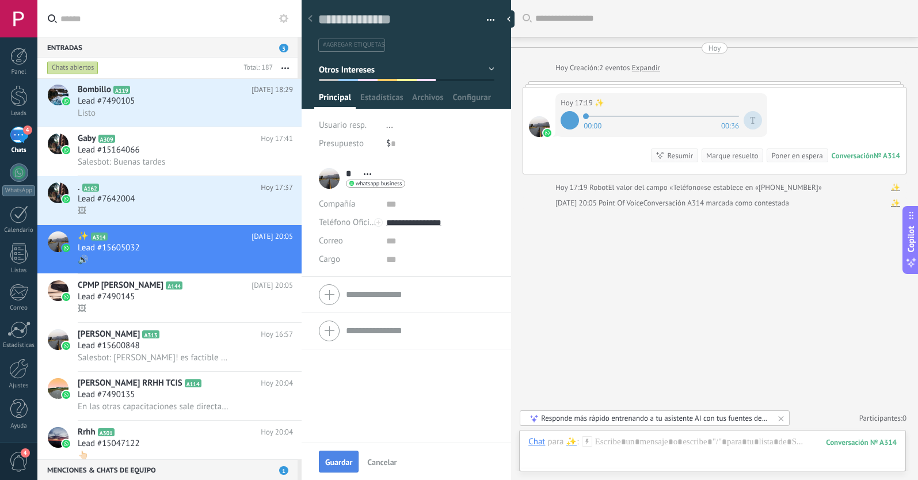
click at [347, 459] on span "Guardar" at bounding box center [338, 462] width 27 height 8
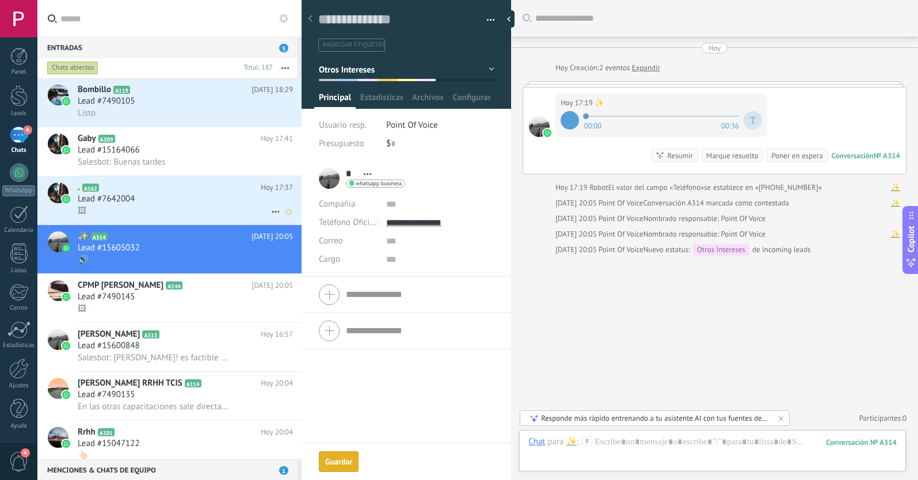
click at [203, 203] on div "Lead #7642004" at bounding box center [185, 199] width 215 height 12
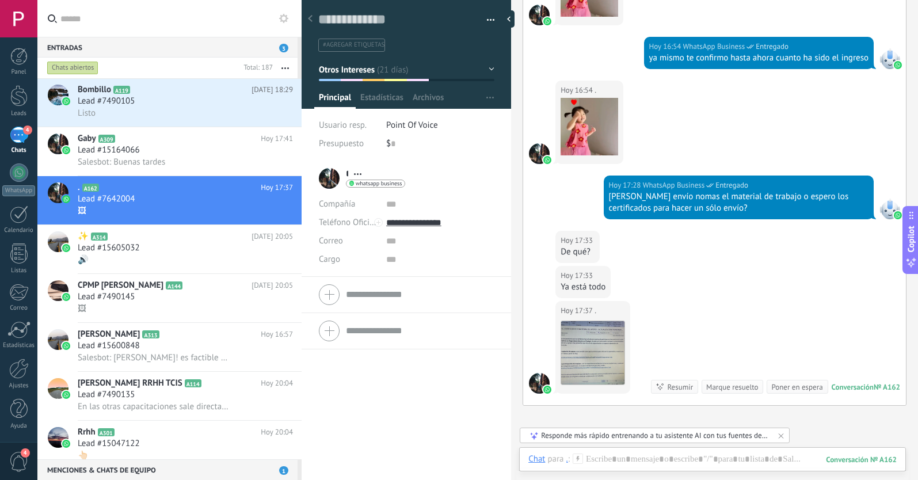
scroll to position [561, 0]
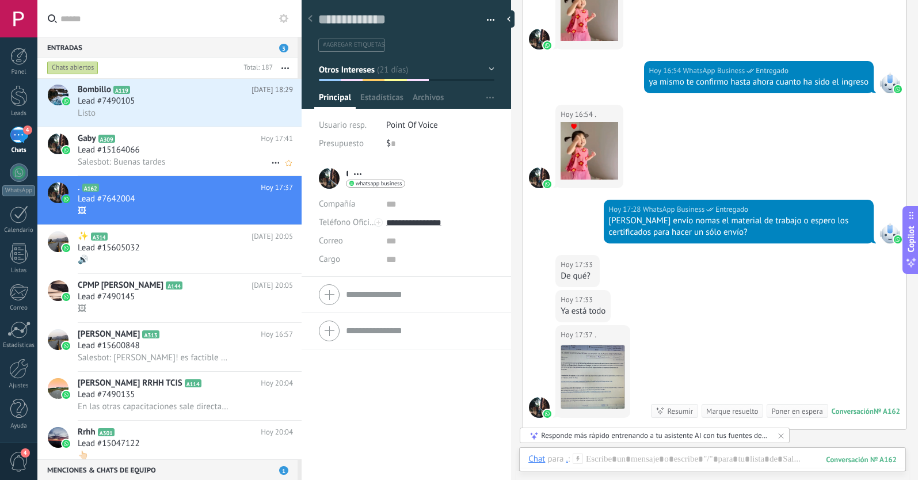
click at [159, 148] on div "Lead #15164066" at bounding box center [185, 150] width 215 height 12
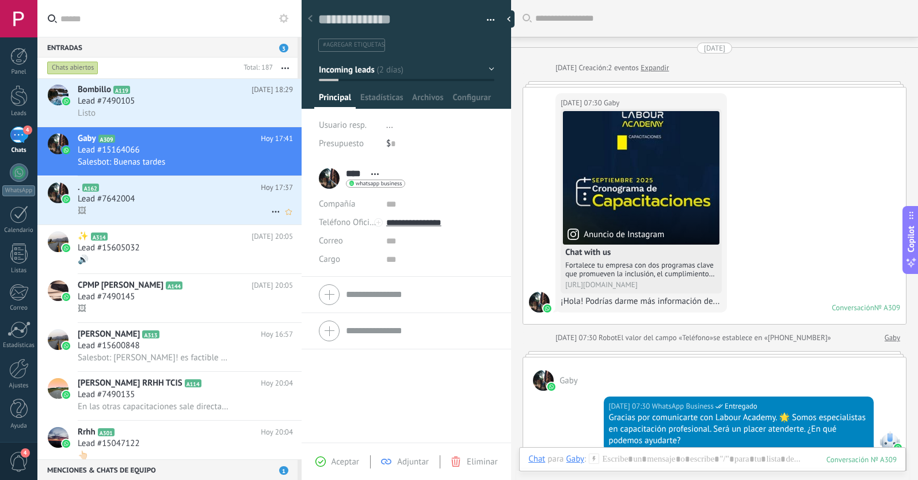
scroll to position [17, 0]
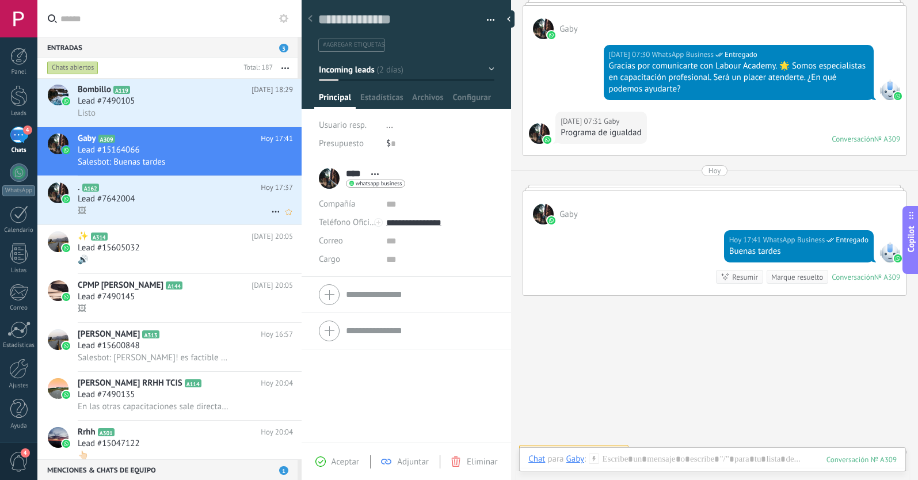
click at [272, 212] on use at bounding box center [275, 212] width 7 height 2
click at [278, 222] on div "[PERSON_NAME] respondió" at bounding box center [331, 217] width 114 height 23
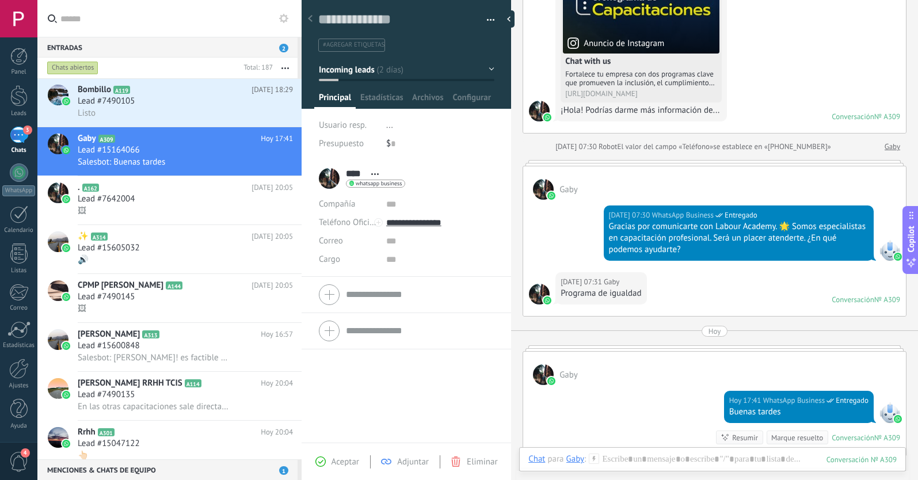
scroll to position [190, 0]
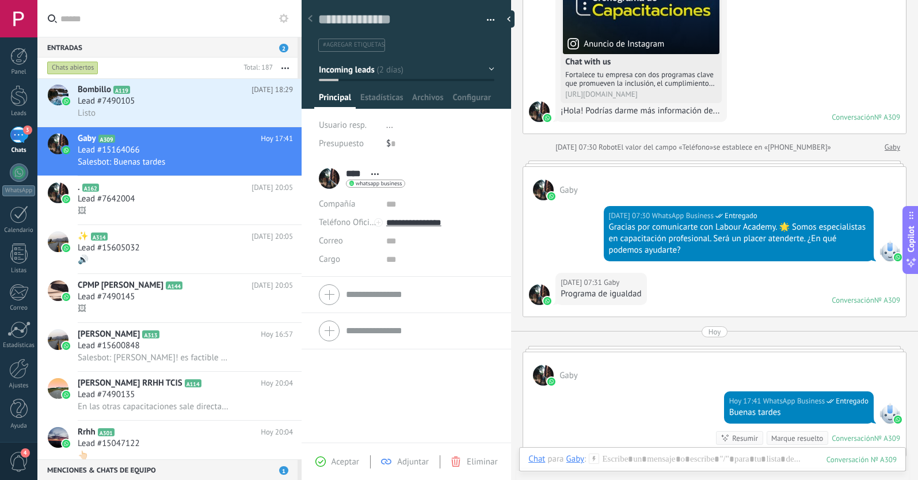
click at [366, 43] on span "#agregar etiquetas" at bounding box center [354, 45] width 62 height 8
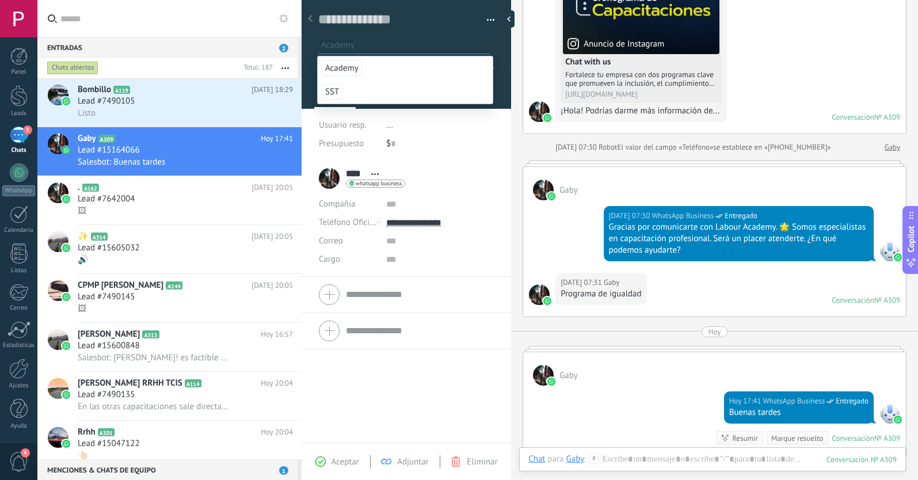
click at [341, 70] on span "Academy" at bounding box center [342, 68] width 40 height 16
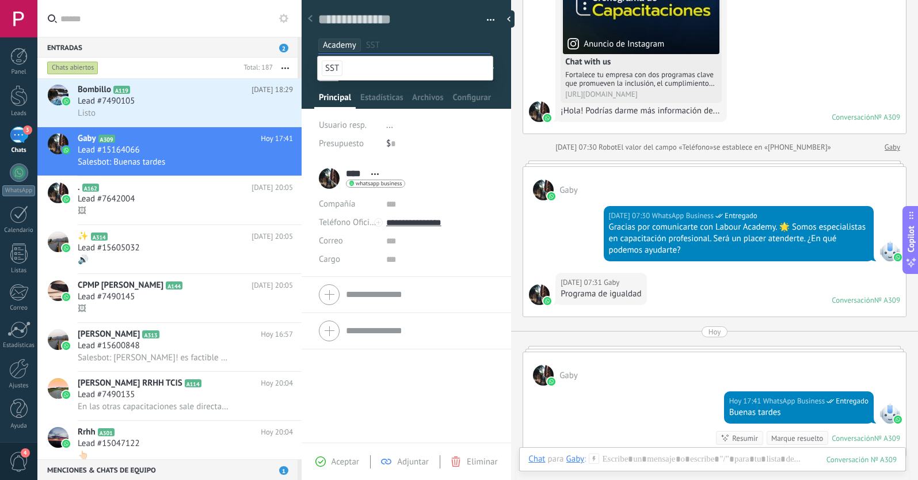
click at [337, 459] on span "Aceptar" at bounding box center [345, 461] width 28 height 11
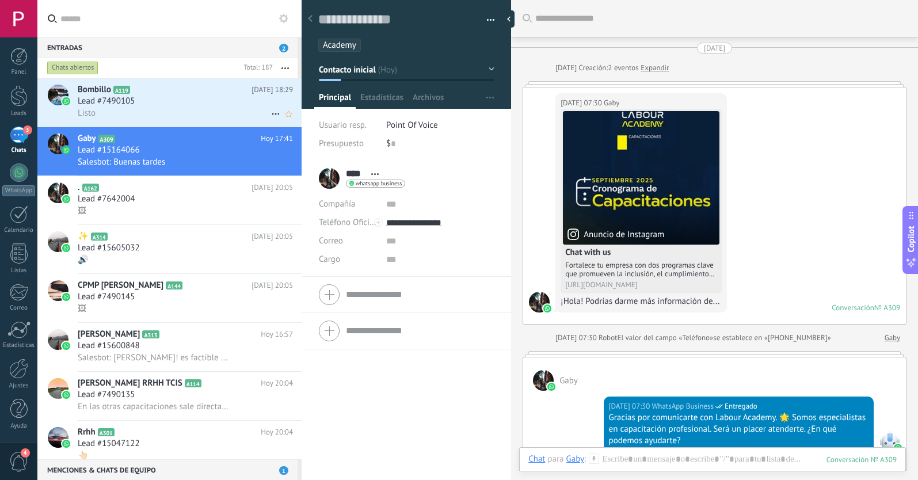
scroll to position [352, 0]
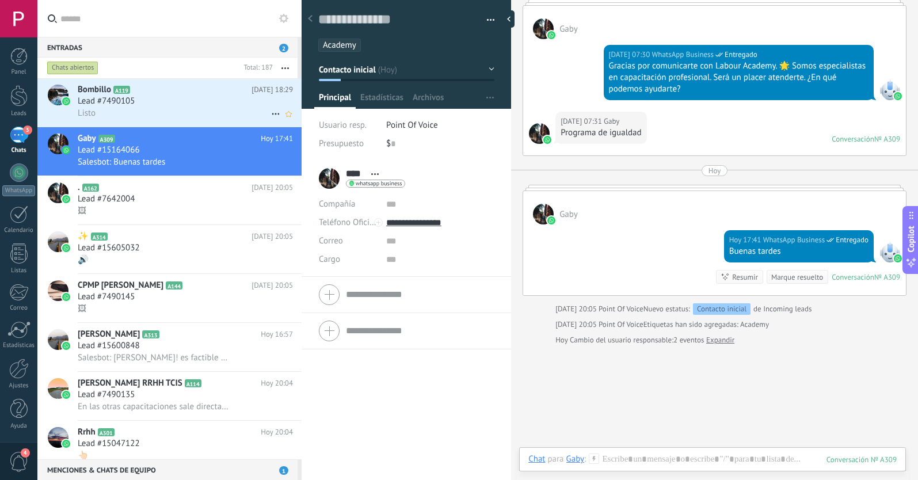
click at [169, 101] on div "Lead #7490105" at bounding box center [185, 102] width 215 height 12
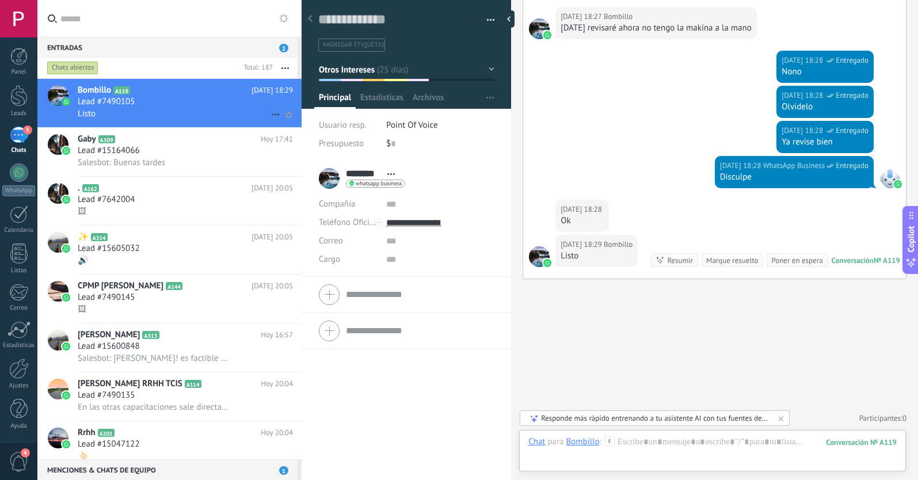
click at [272, 115] on use at bounding box center [275, 115] width 7 height 2
click at [275, 123] on icon at bounding box center [279, 120] width 8 height 8
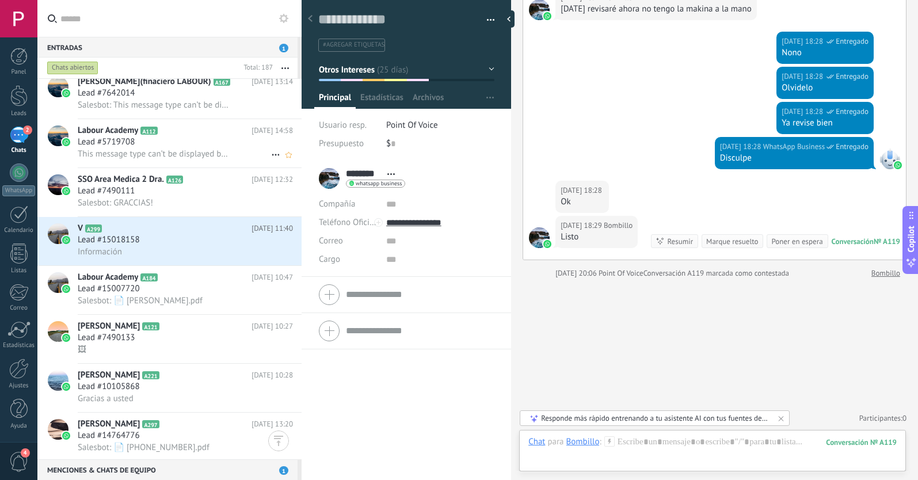
scroll to position [1524, 0]
click at [198, 242] on div "Lead #15018158" at bounding box center [185, 241] width 215 height 12
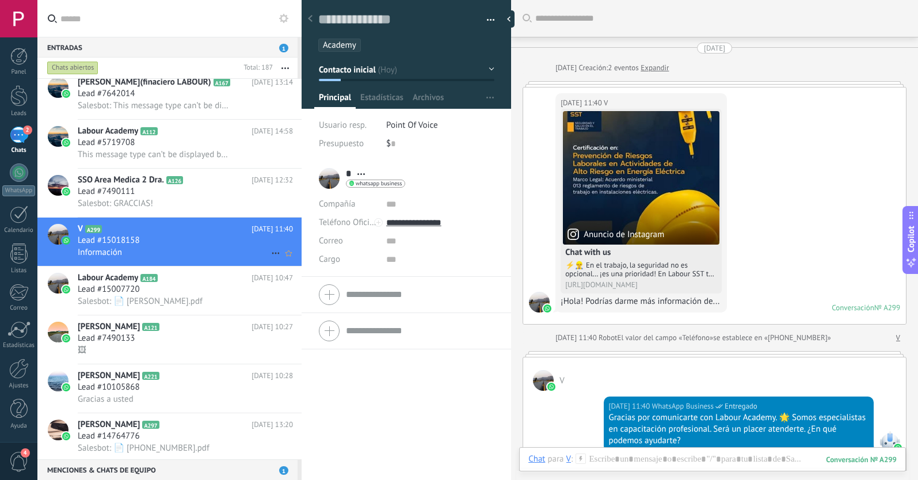
click at [272, 253] on use at bounding box center [275, 254] width 7 height 2
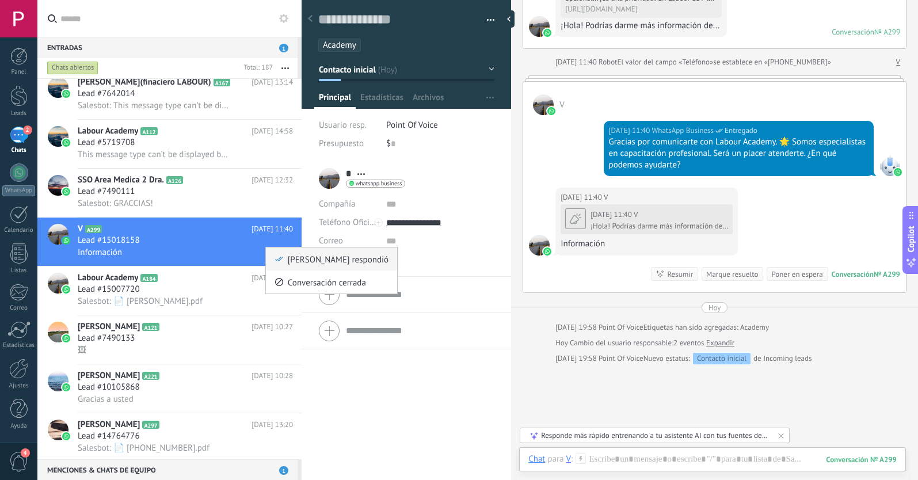
click at [277, 256] on icon at bounding box center [279, 259] width 8 height 8
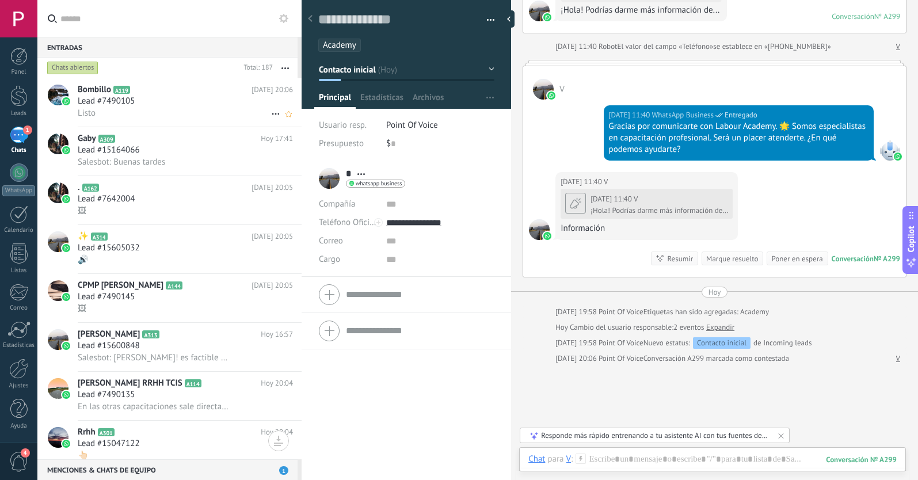
scroll to position [0, 0]
click at [9, 101] on link "Leads" at bounding box center [18, 101] width 37 height 32
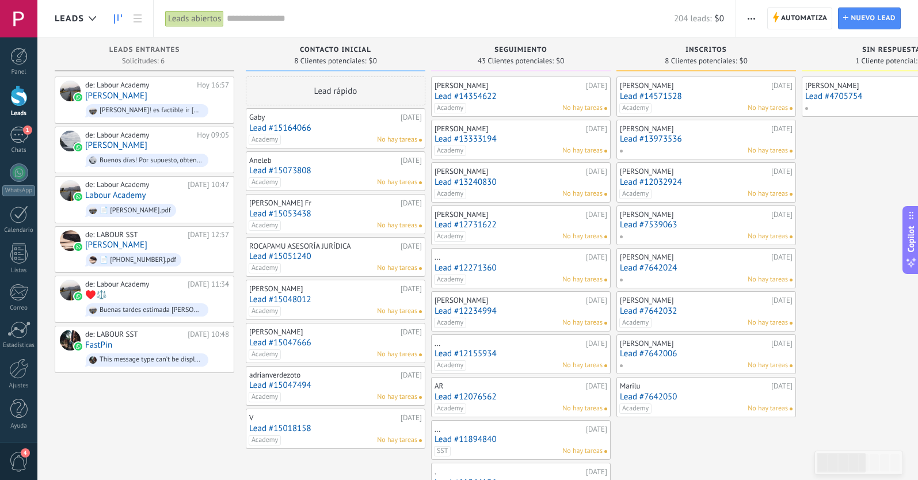
click at [749, 15] on span "button" at bounding box center [750, 18] width 7 height 22
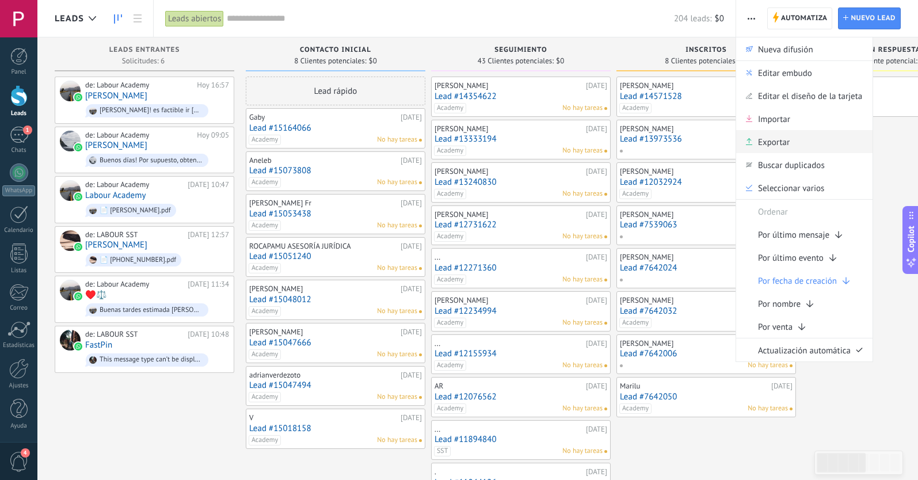
click at [779, 141] on span "Exportar" at bounding box center [774, 141] width 32 height 23
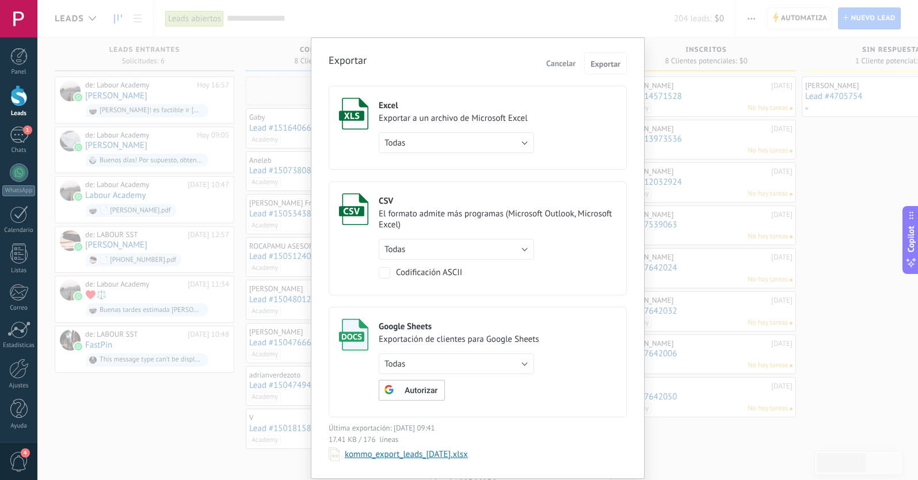
click at [521, 140] on button "Todas" at bounding box center [456, 142] width 155 height 21
click at [469, 143] on span "Todas" at bounding box center [451, 143] width 158 height 11
click at [605, 67] on span "Exportar" at bounding box center [605, 64] width 30 height 8
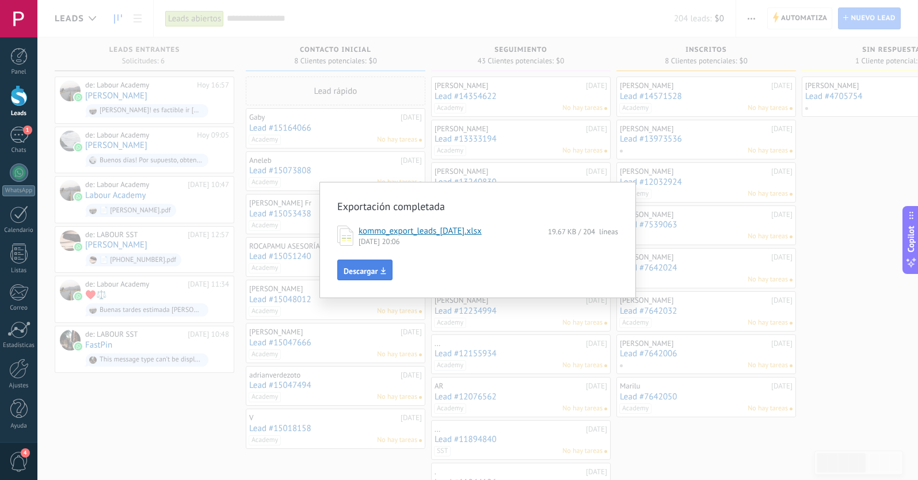
click at [365, 270] on span "Descargar" at bounding box center [360, 271] width 34 height 8
click at [658, 63] on div "Exportación completada kommo_export_leads_[DATE].xlsx 19.67 KB / 204 líneas [DA…" at bounding box center [477, 240] width 880 height 480
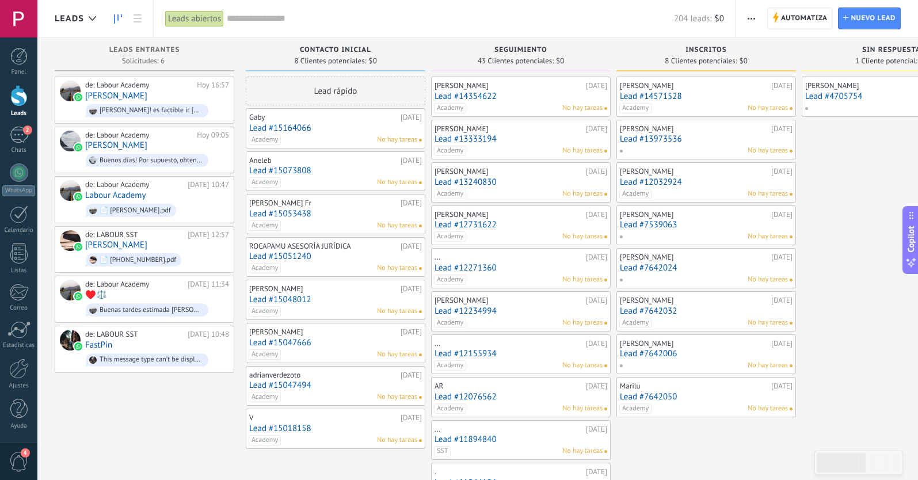
click at [705, 42] on div at bounding box center [477, 240] width 880 height 480
click at [517, 0] on div "204 leads: $0" at bounding box center [475, 18] width 497 height 37
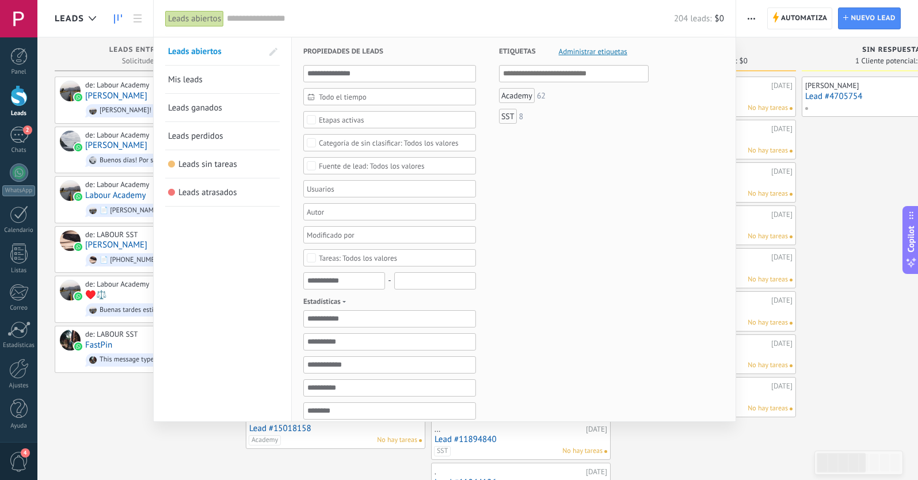
click at [769, 61] on div at bounding box center [459, 240] width 918 height 480
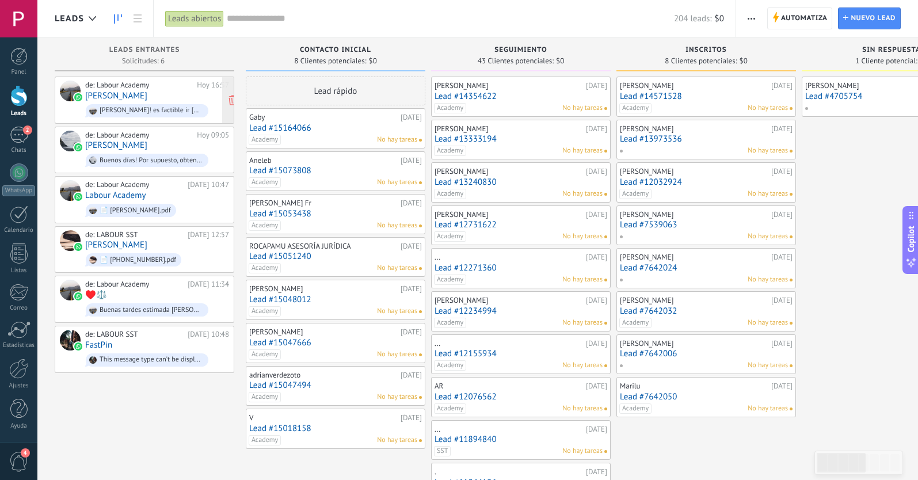
click at [99, 96] on link "[PERSON_NAME]" at bounding box center [116, 96] width 62 height 10
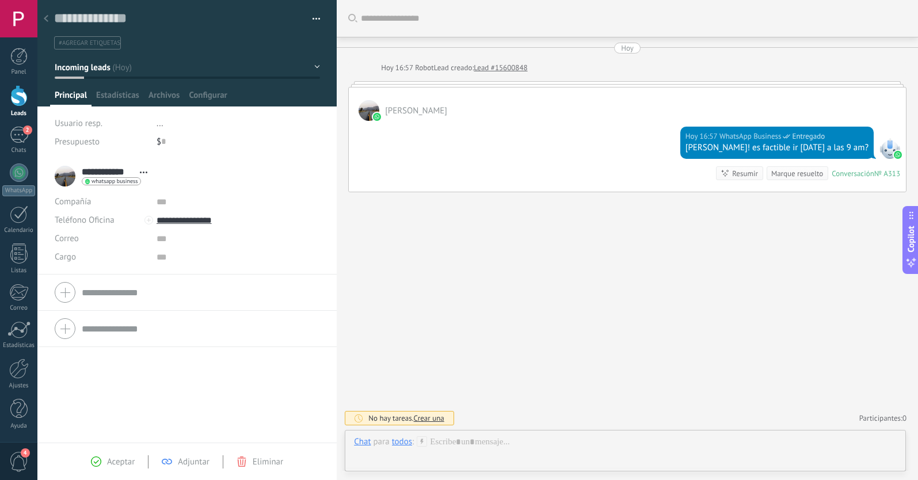
scroll to position [17, 0]
click at [123, 68] on button "Incoming leads" at bounding box center [187, 67] width 265 height 21
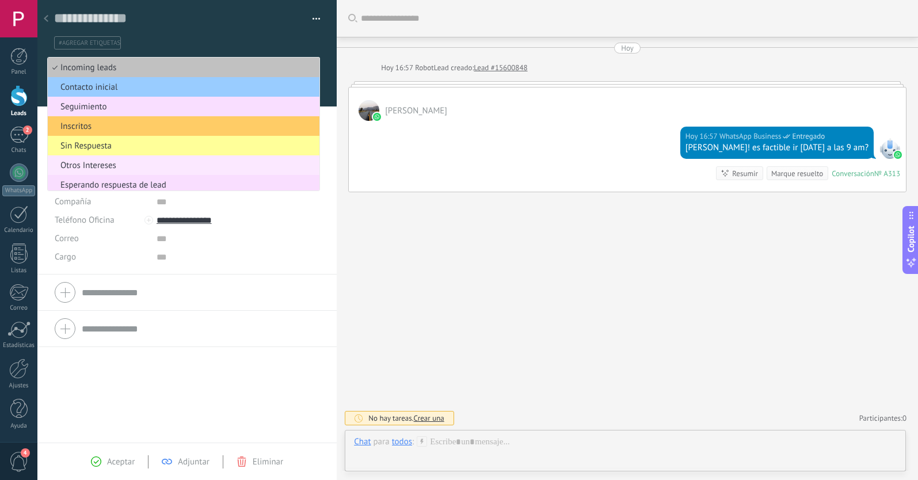
click at [123, 163] on span "Otros Intereses" at bounding box center [182, 165] width 268 height 11
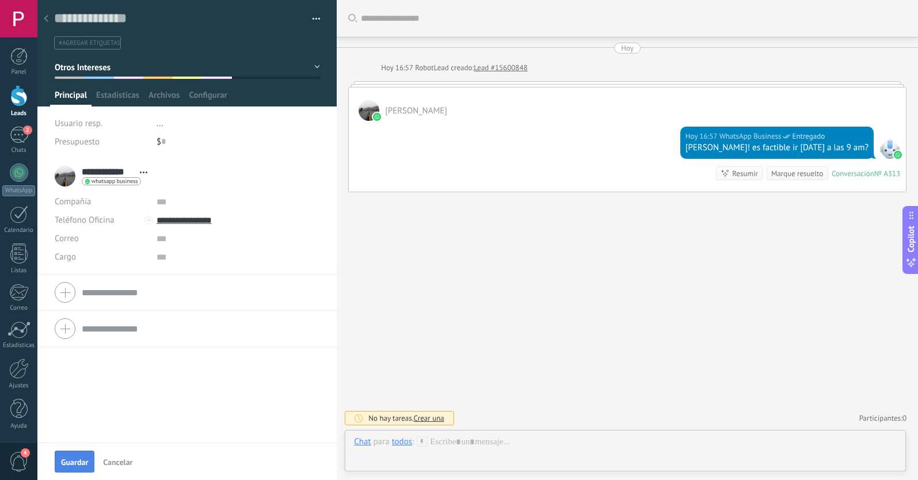
click at [77, 460] on span "Guardar" at bounding box center [74, 462] width 27 height 8
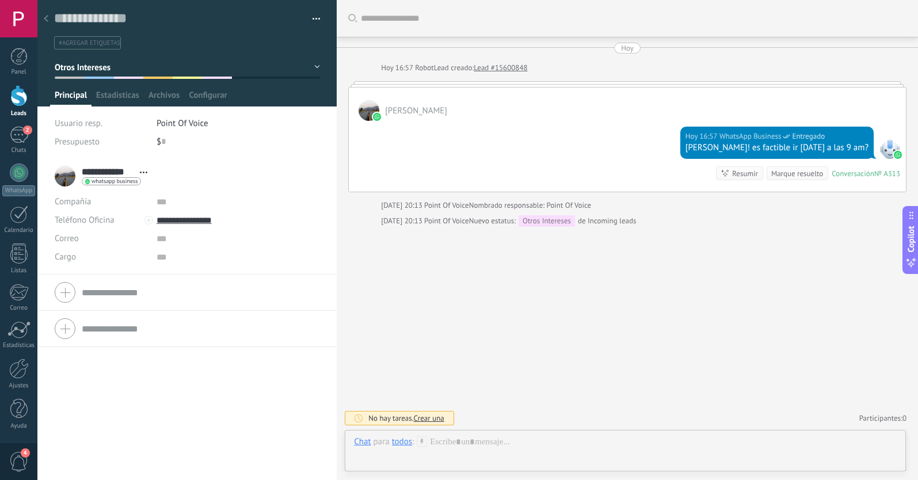
click at [46, 18] on use at bounding box center [46, 18] width 5 height 7
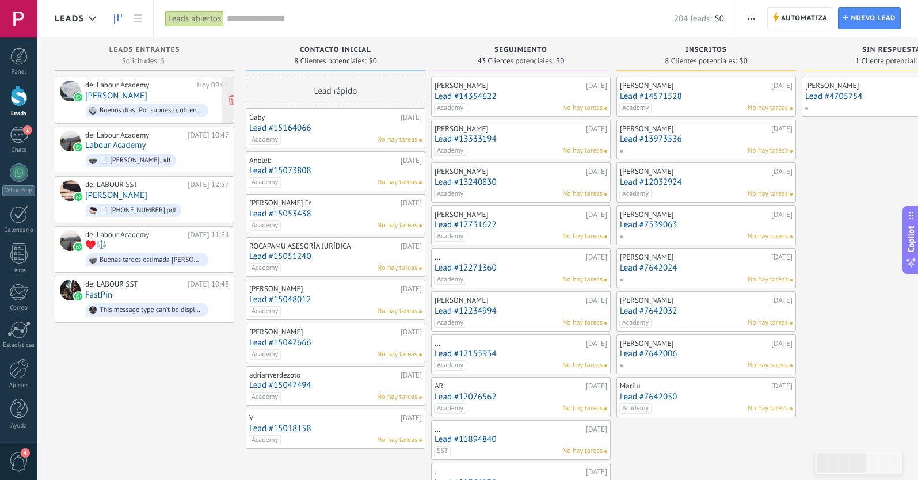
click at [120, 96] on link "[PERSON_NAME]" at bounding box center [116, 96] width 62 height 10
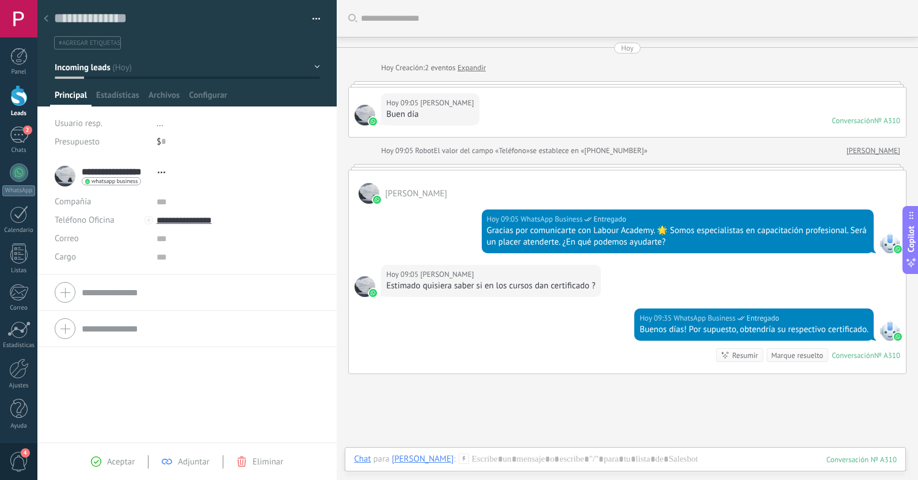
click at [96, 72] on span "Incoming leads" at bounding box center [83, 67] width 56 height 11
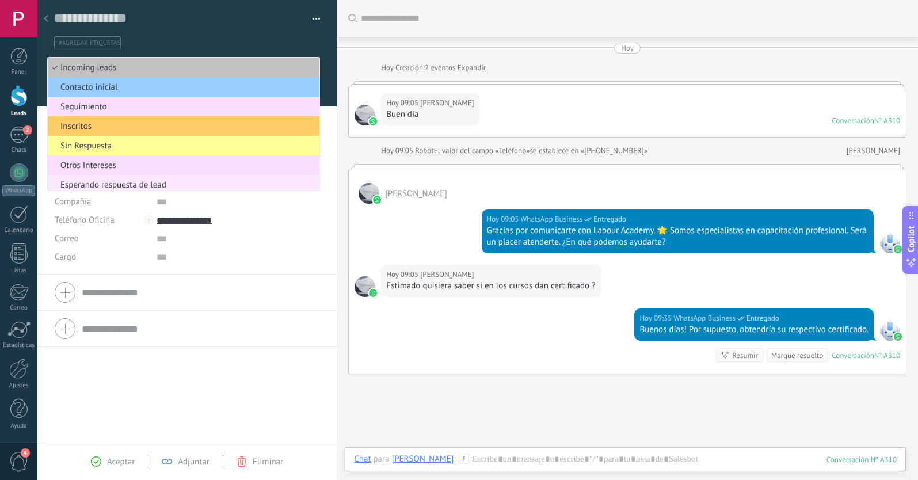
click at [118, 184] on span "Esperando respuesta de lead" at bounding box center [182, 185] width 268 height 11
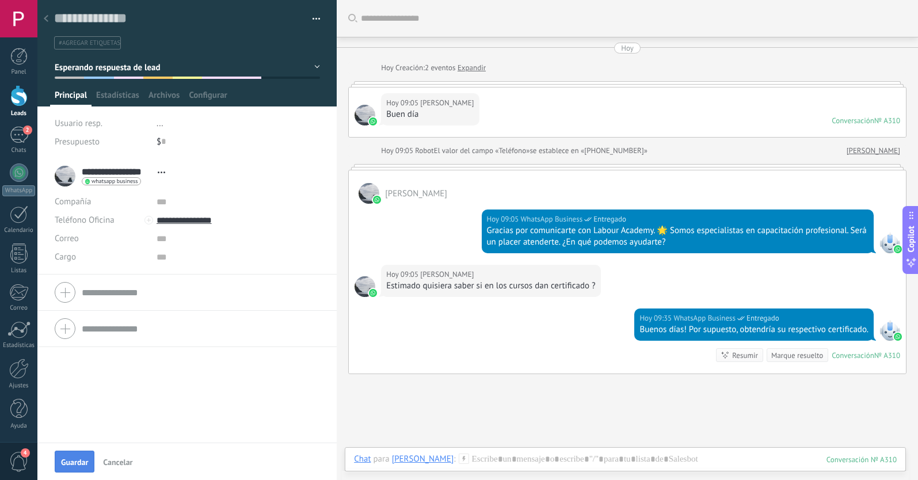
click at [81, 461] on span "Guardar" at bounding box center [74, 462] width 27 height 8
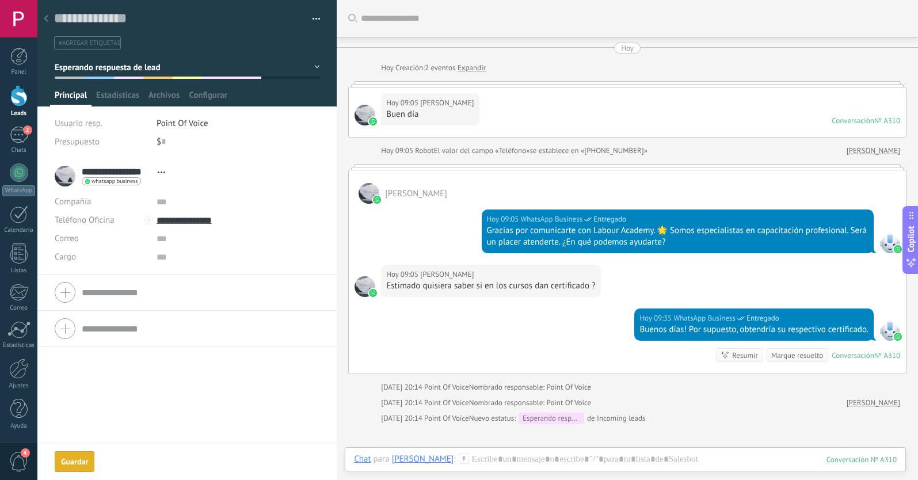
scroll to position [50, 0]
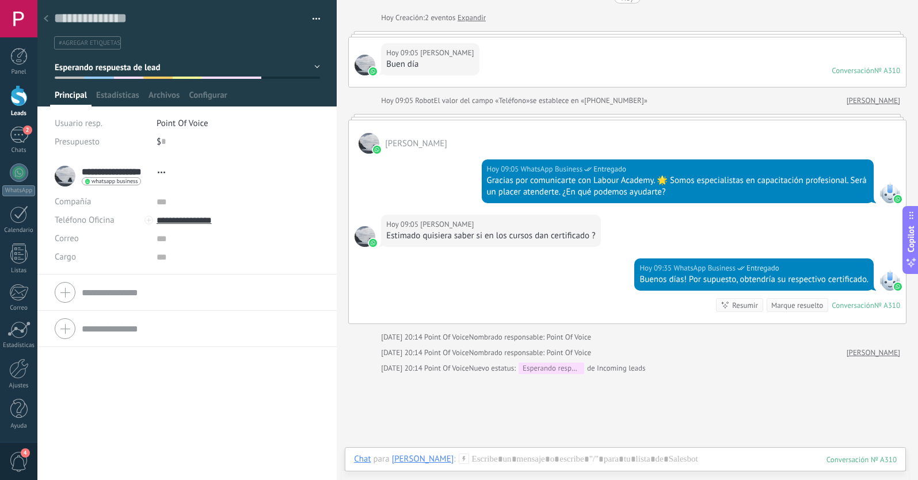
click at [84, 47] on li "#agregar etiquetas" at bounding box center [87, 42] width 67 height 13
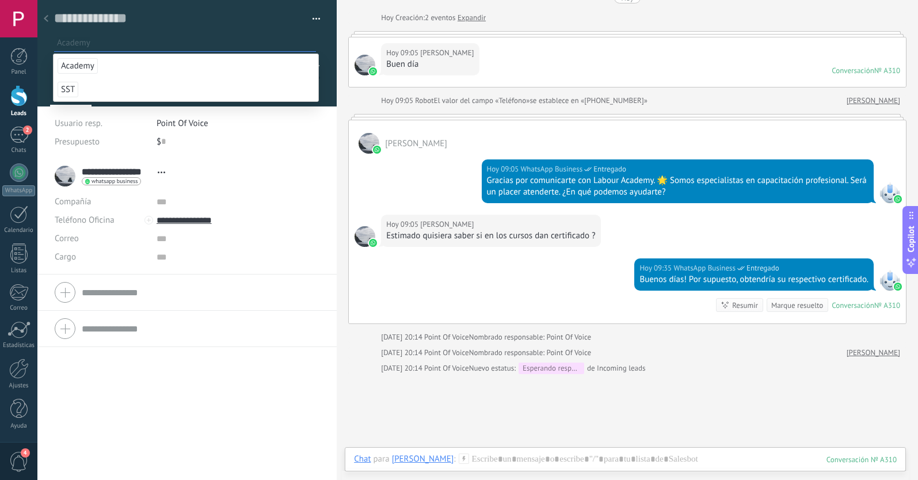
click at [83, 64] on span "Academy" at bounding box center [78, 66] width 40 height 16
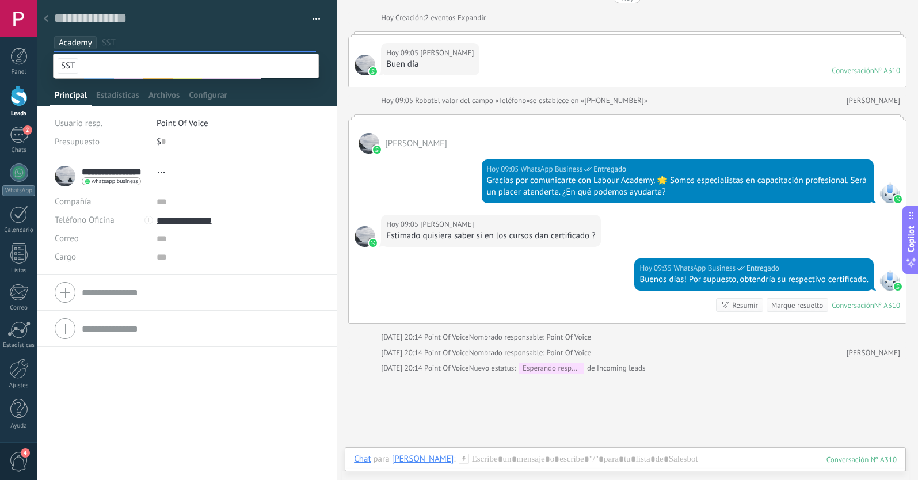
click at [113, 366] on div "**********" at bounding box center [186, 319] width 299 height 322
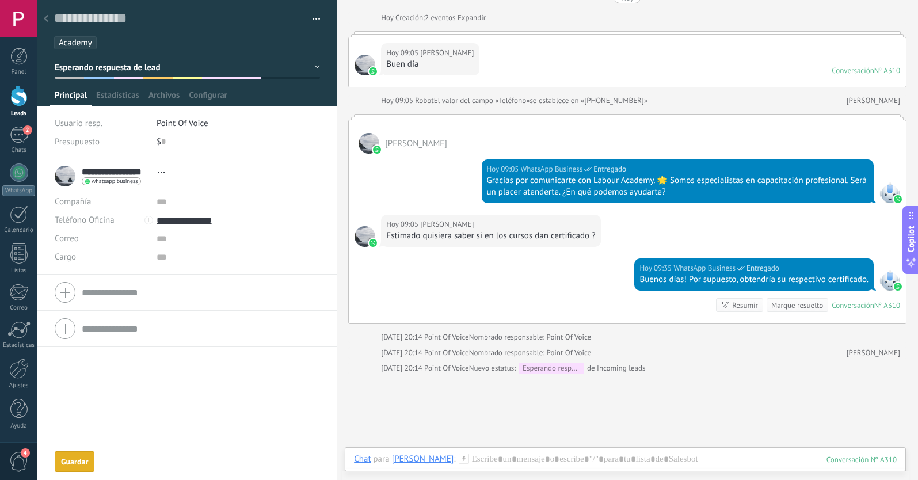
click at [48, 20] on icon at bounding box center [46, 18] width 5 height 7
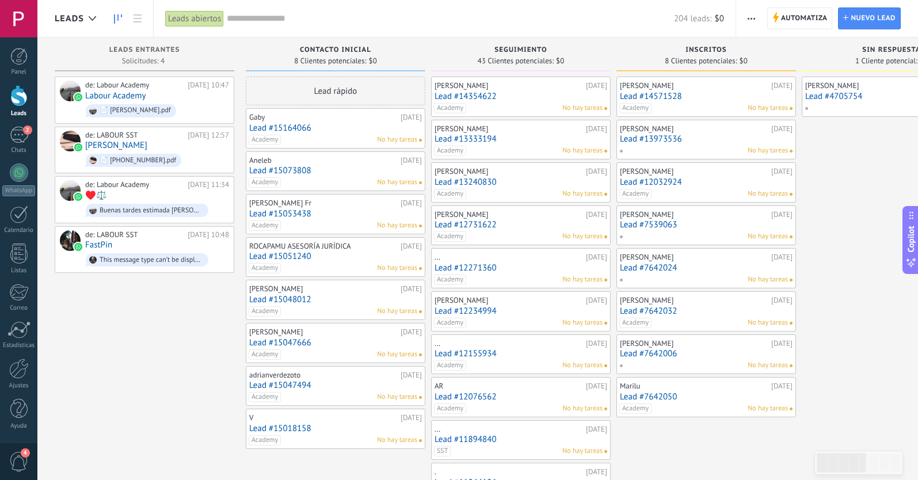
click at [295, 129] on link "Lead #15164066" at bounding box center [335, 128] width 173 height 10
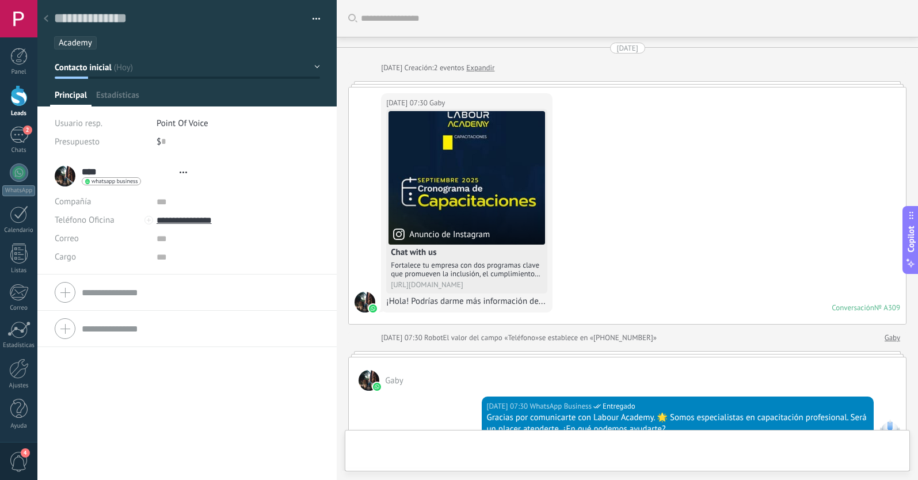
type textarea "**********"
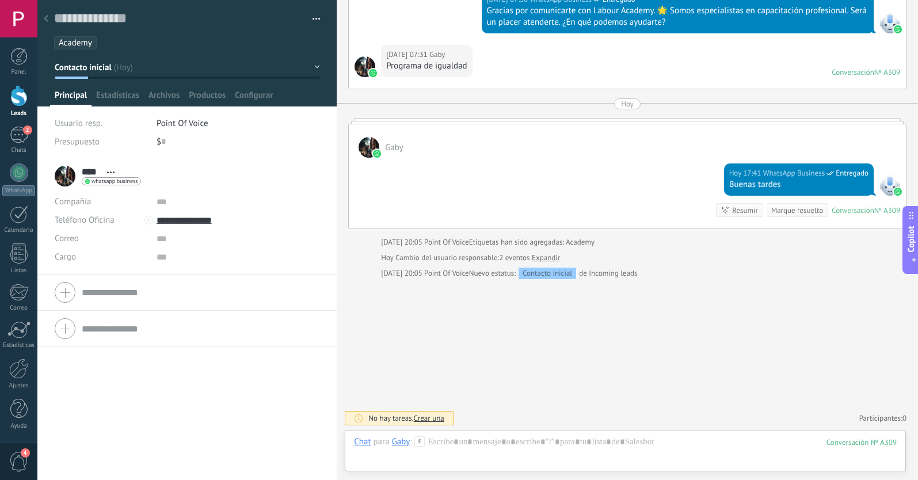
click at [101, 67] on span "Contacto inicial" at bounding box center [83, 67] width 57 height 11
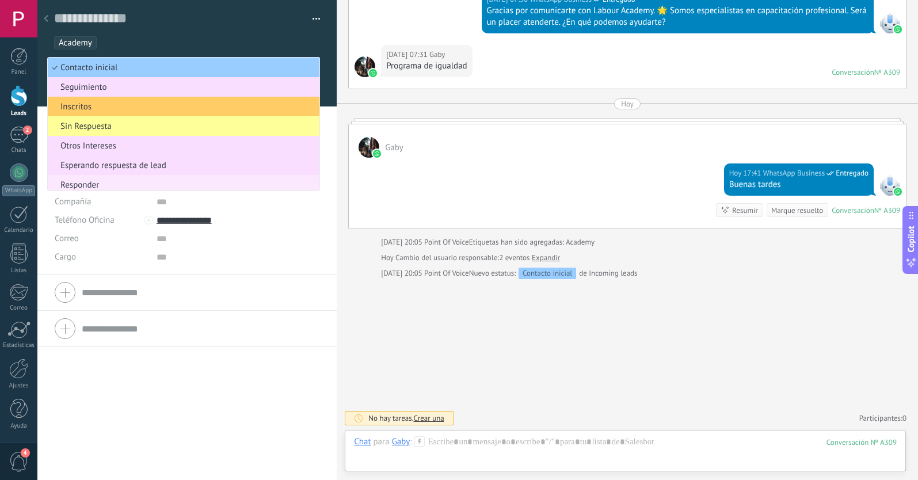
click at [112, 184] on span "Responder" at bounding box center [182, 185] width 268 height 11
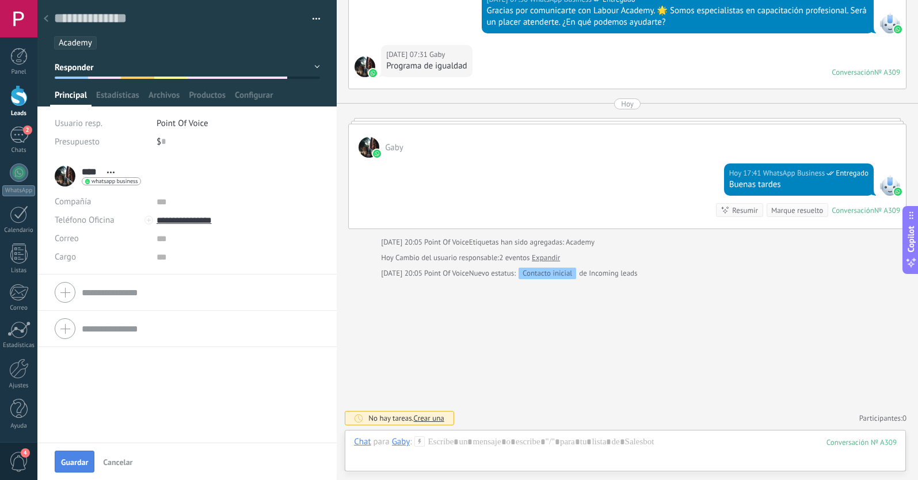
click at [81, 460] on span "Guardar" at bounding box center [74, 462] width 27 height 8
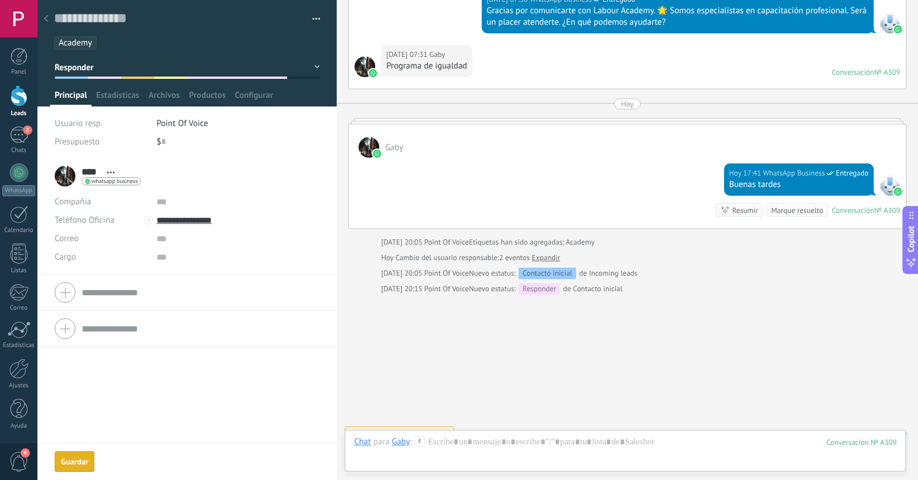
scroll to position [422, 0]
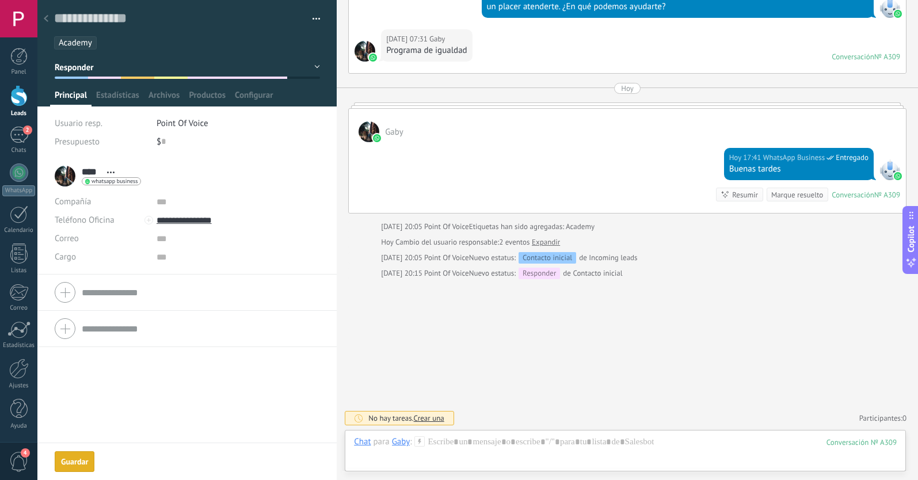
click at [48, 20] on icon at bounding box center [46, 18] width 5 height 7
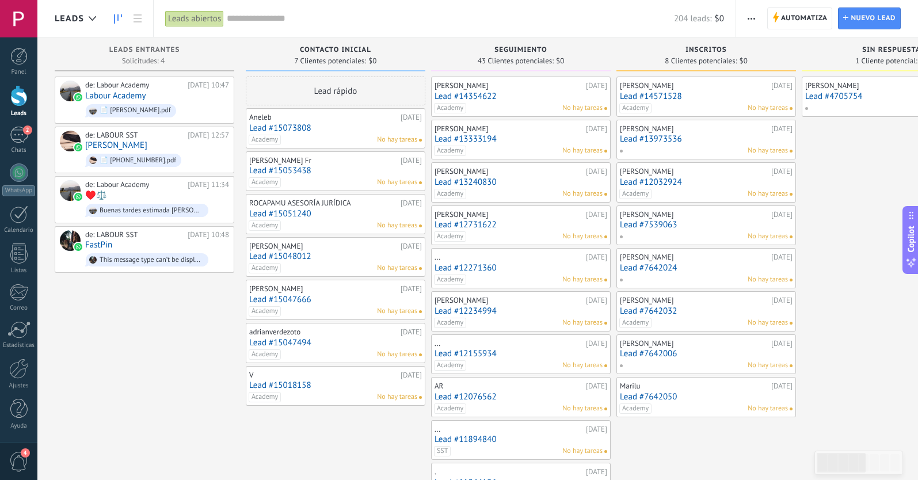
click at [292, 126] on link "Lead #15073808" at bounding box center [335, 128] width 173 height 10
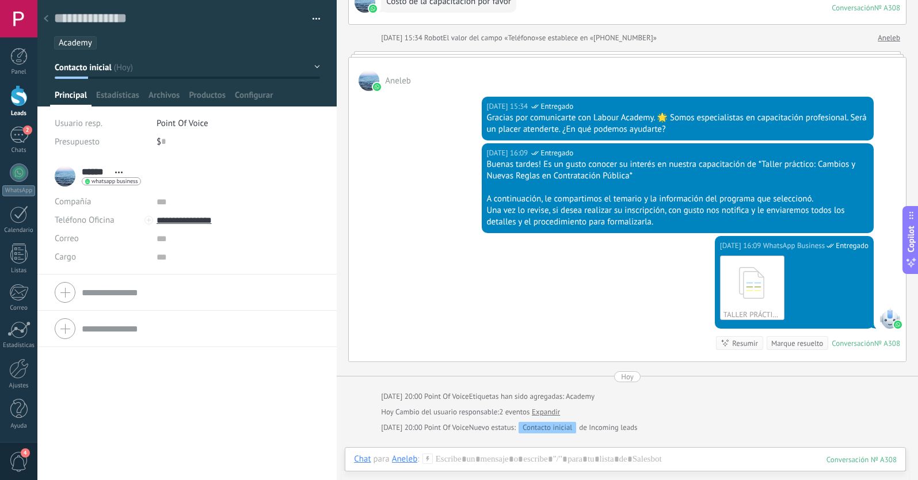
scroll to position [114, 0]
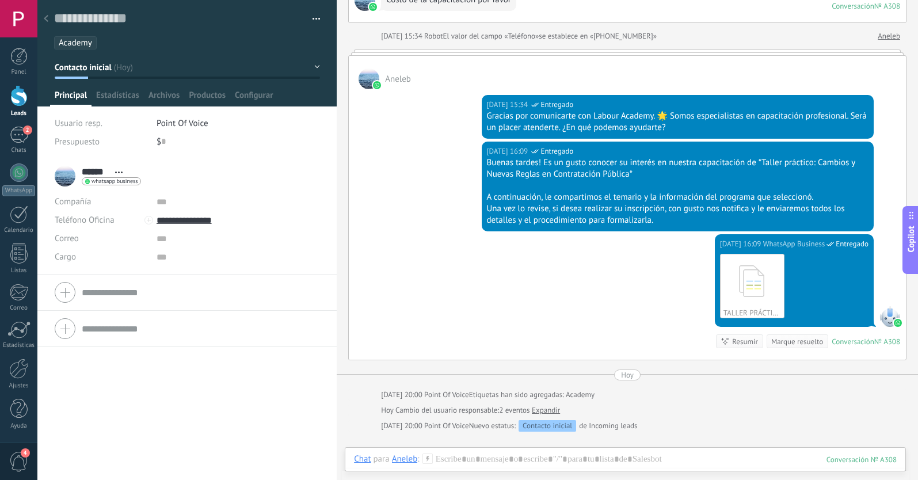
click at [111, 67] on span "Contacto inicial" at bounding box center [83, 67] width 57 height 11
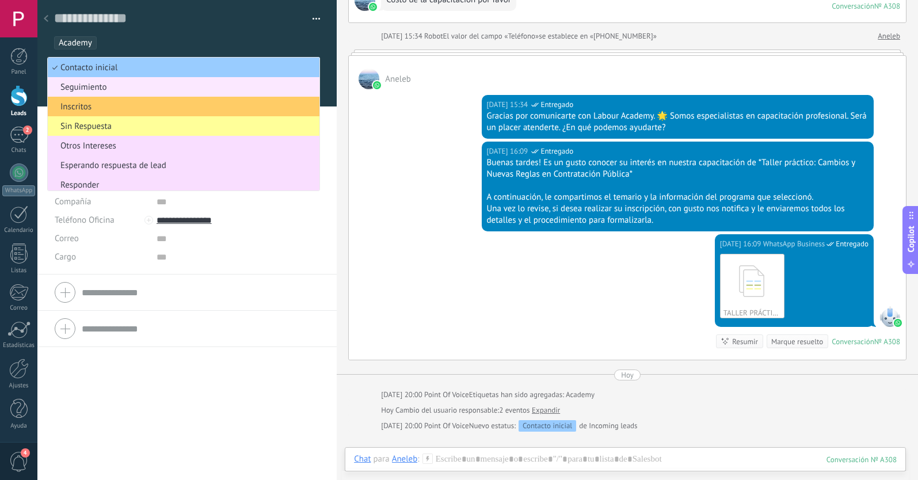
click at [80, 87] on span "Seguimiento" at bounding box center [182, 87] width 268 height 11
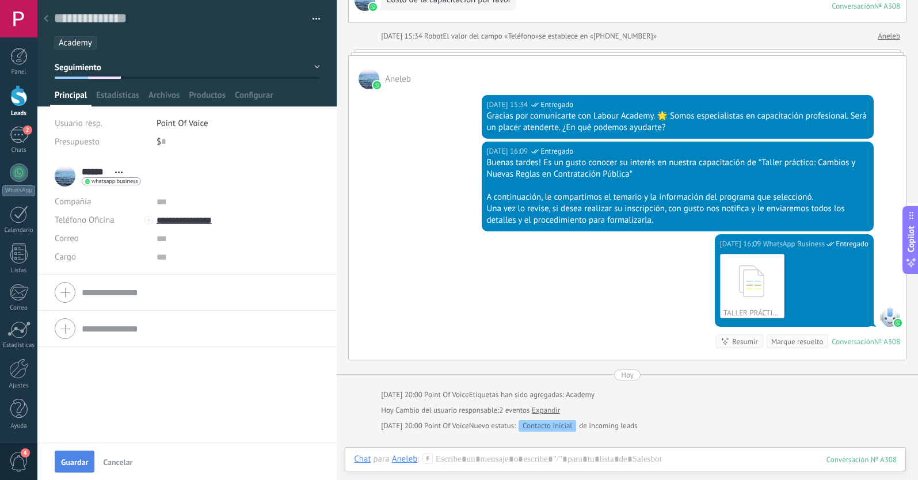
click at [76, 459] on span "Guardar" at bounding box center [74, 462] width 27 height 8
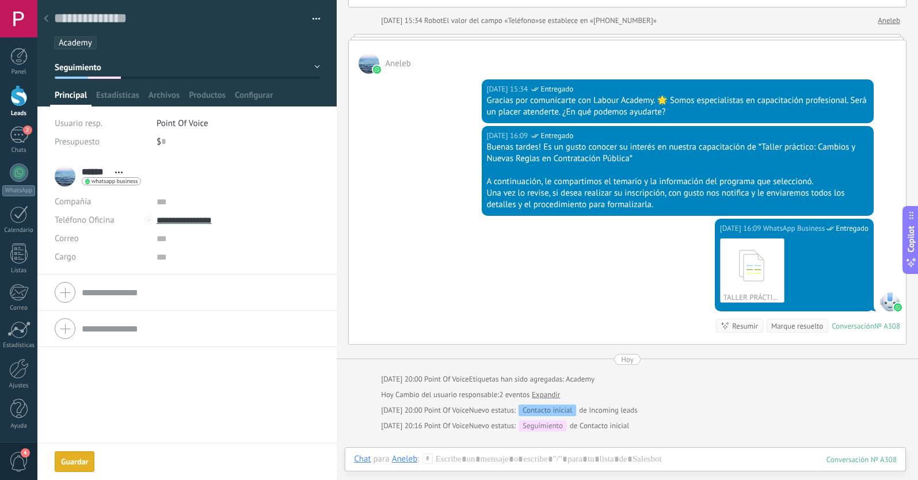
click at [48, 18] on icon at bounding box center [46, 18] width 5 height 7
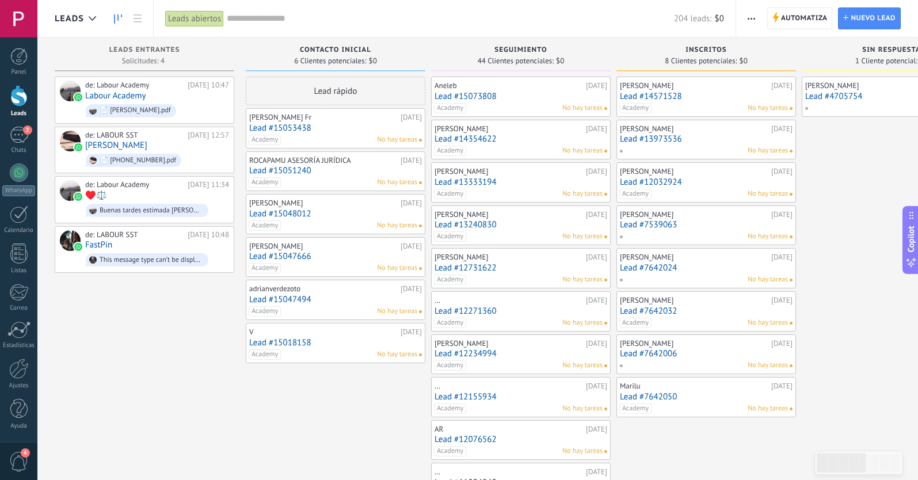
click at [301, 123] on link "Lead #15053438" at bounding box center [335, 128] width 173 height 10
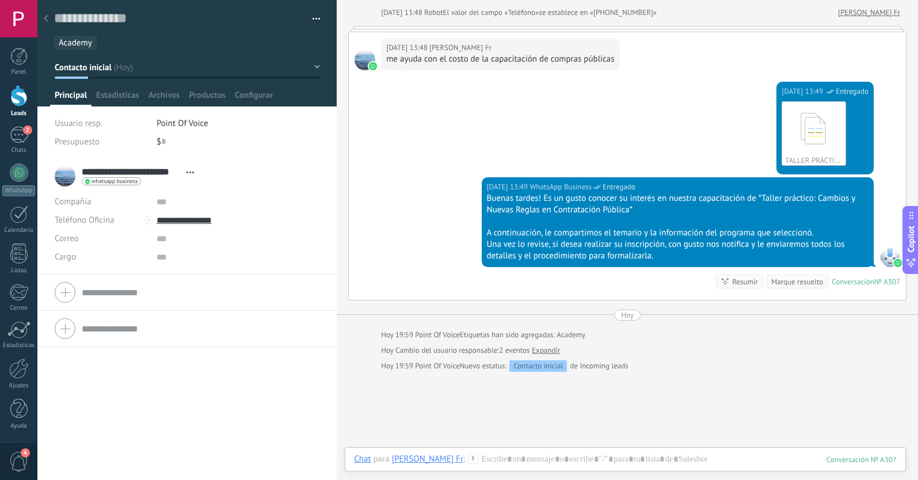
scroll to position [274, 0]
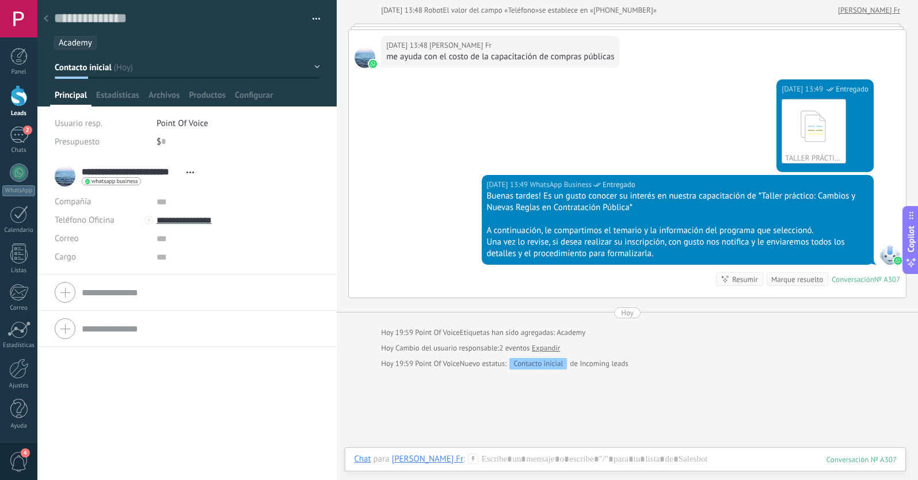
click at [131, 73] on button "Contacto inicial" at bounding box center [187, 67] width 265 height 21
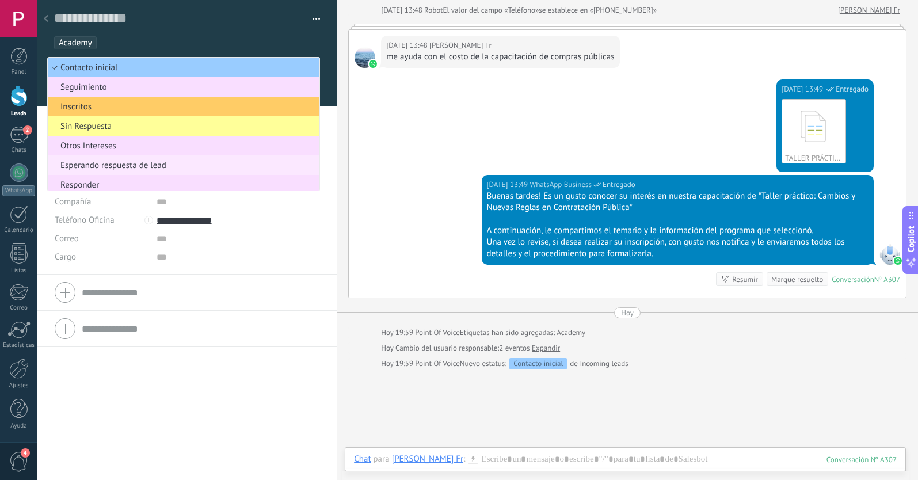
click at [116, 163] on span "Esperando respuesta de lead" at bounding box center [182, 165] width 268 height 11
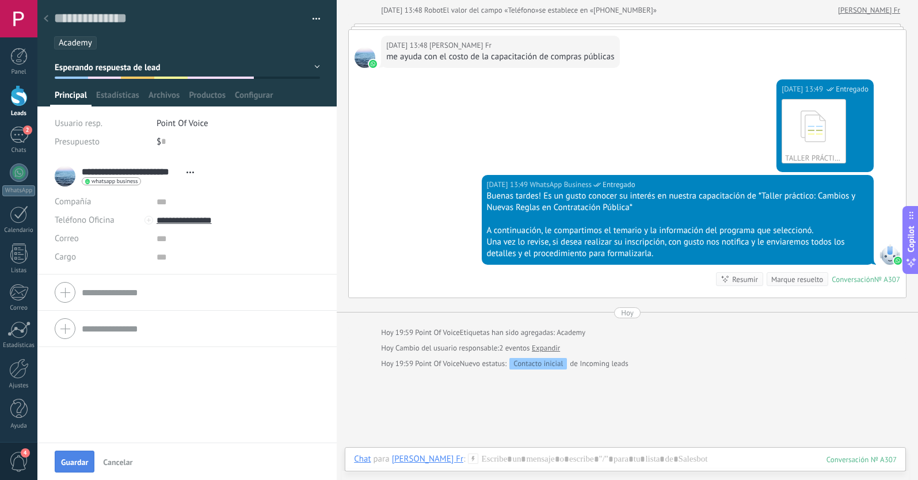
click at [81, 465] on span "Guardar" at bounding box center [74, 462] width 27 height 8
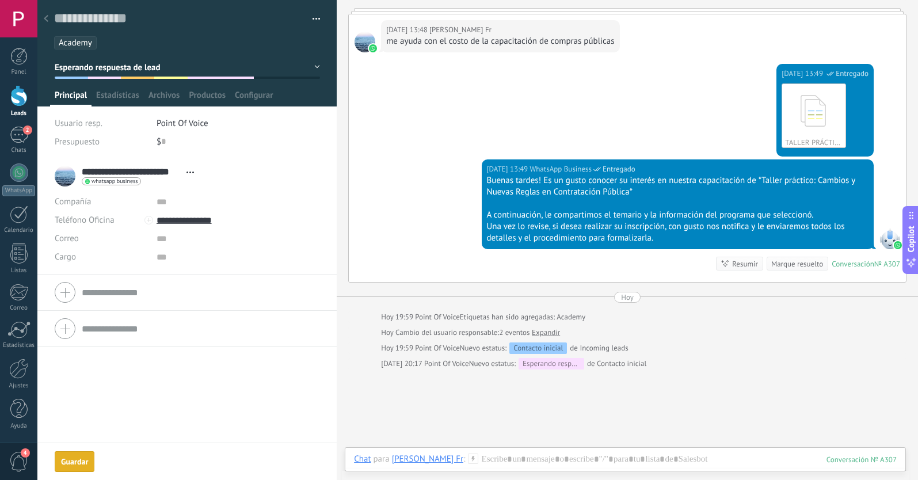
click at [48, 19] on icon at bounding box center [46, 18] width 5 height 7
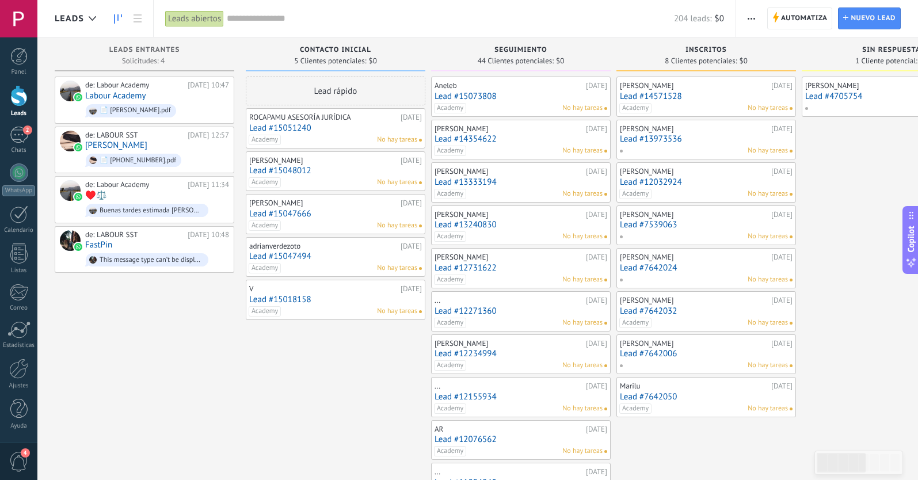
click at [293, 123] on link "Lead #15051240" at bounding box center [335, 128] width 173 height 10
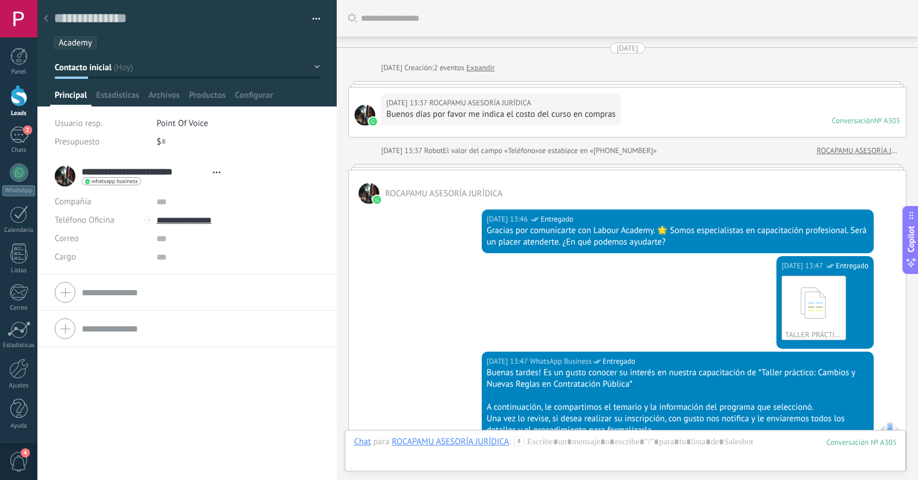
scroll to position [17, 0]
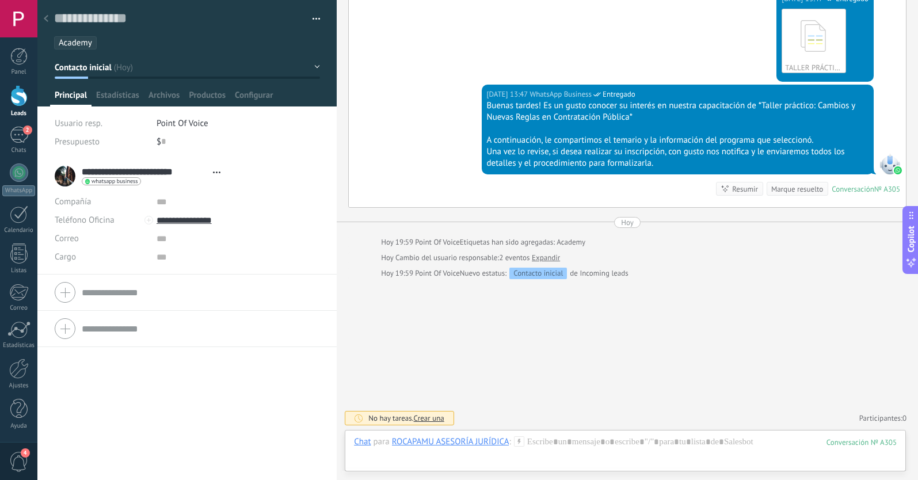
click at [155, 67] on button "Contacto inicial" at bounding box center [187, 67] width 265 height 21
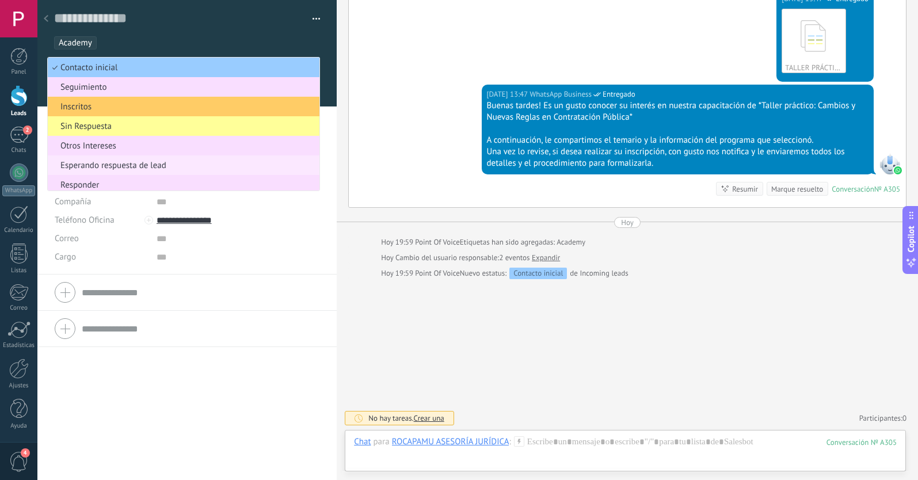
click at [126, 163] on span "Esperando respuesta de lead" at bounding box center [182, 165] width 268 height 11
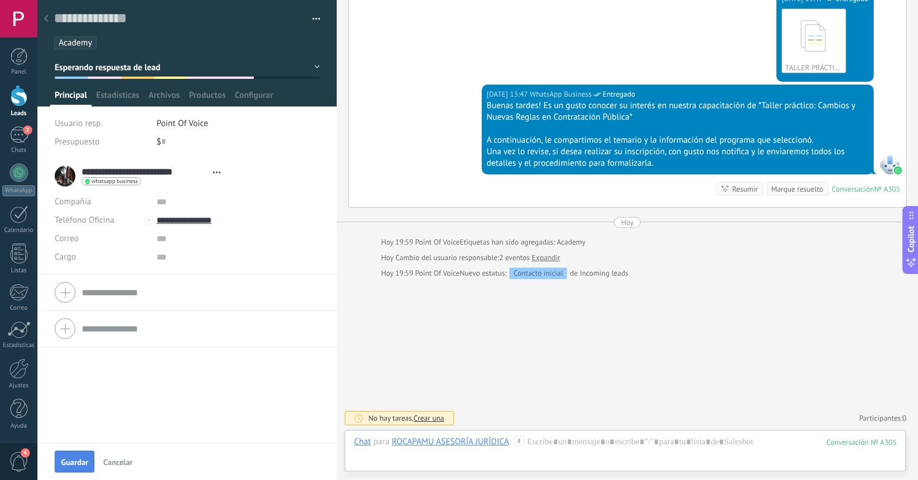
click at [70, 461] on span "Guardar" at bounding box center [74, 462] width 27 height 8
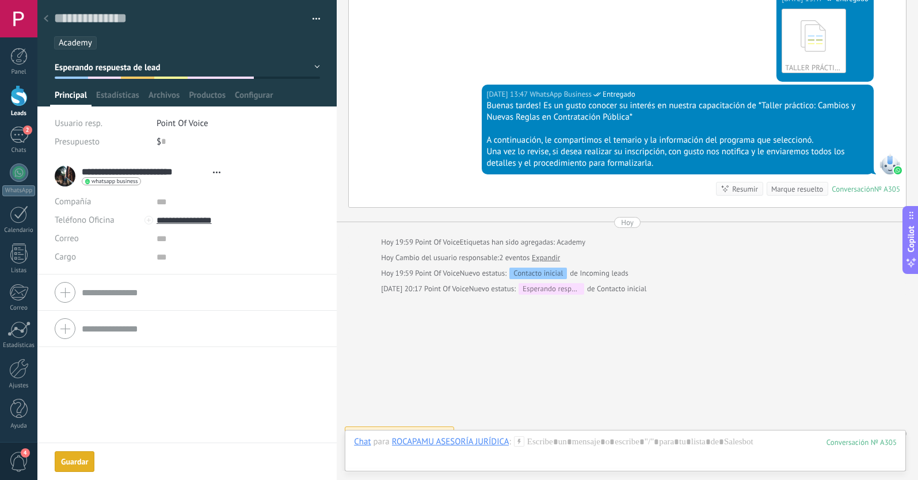
scroll to position [282, 0]
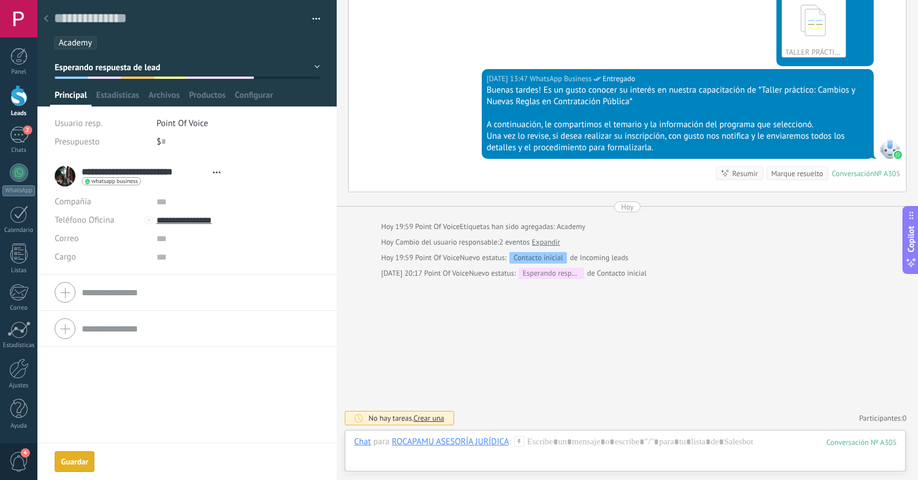
click at [48, 18] on icon at bounding box center [46, 18] width 5 height 7
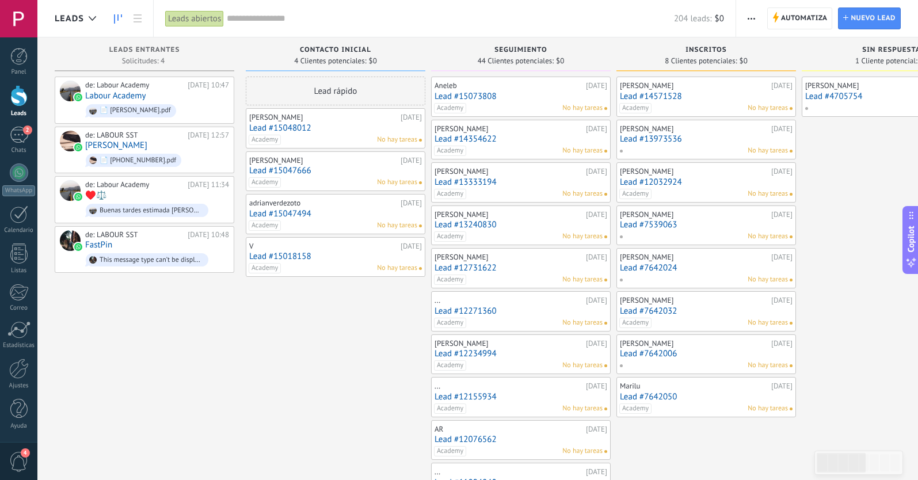
click at [298, 129] on link "Lead #15048012" at bounding box center [335, 128] width 173 height 10
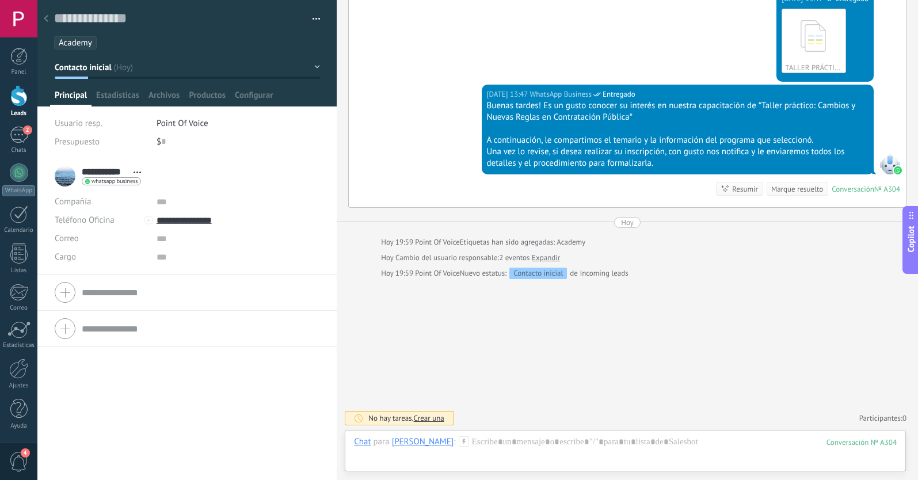
scroll to position [17, 0]
click at [115, 64] on button "Contacto inicial" at bounding box center [187, 67] width 265 height 21
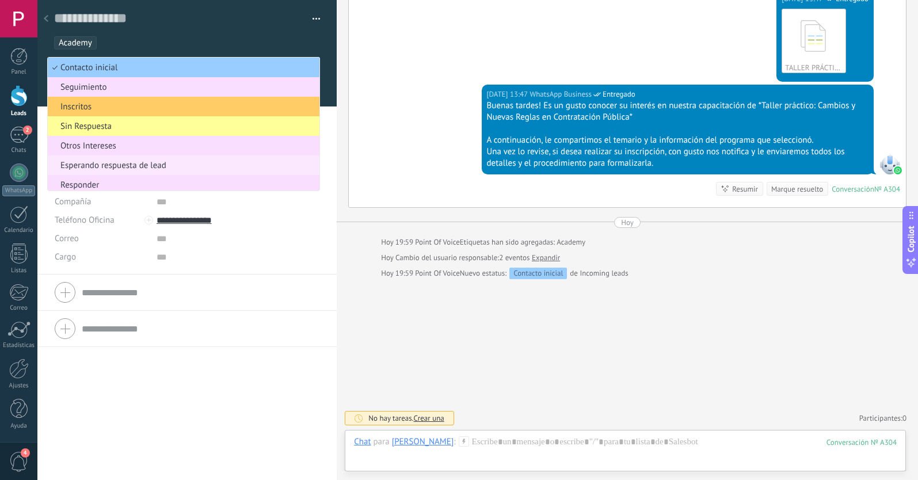
click at [145, 167] on span "Esperando respuesta de lead" at bounding box center [182, 165] width 268 height 11
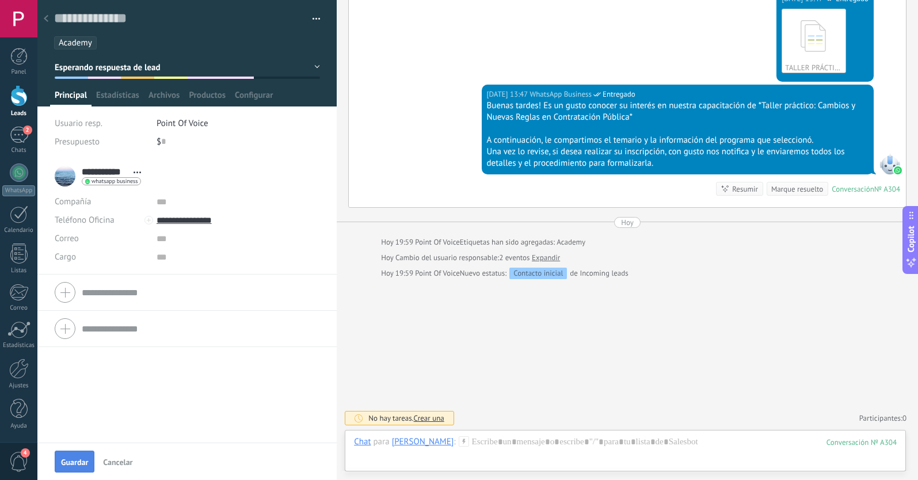
click at [74, 465] on span "Guardar" at bounding box center [74, 462] width 27 height 8
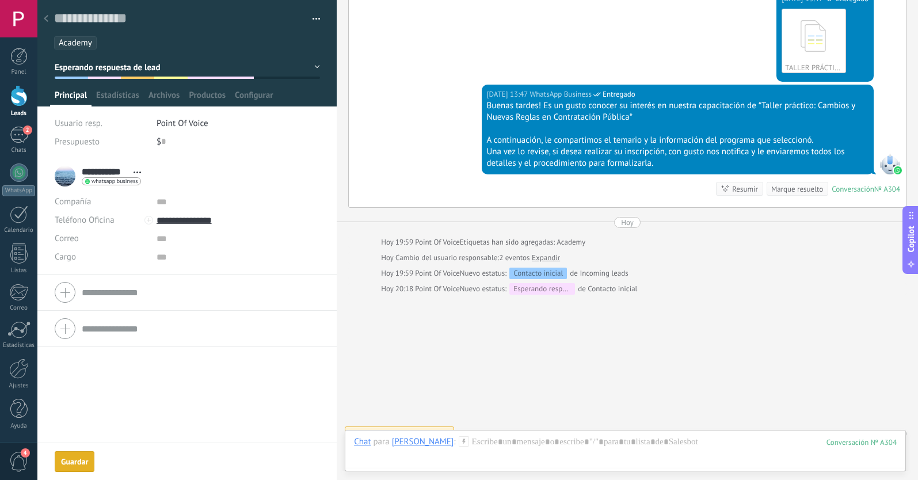
scroll to position [369, 0]
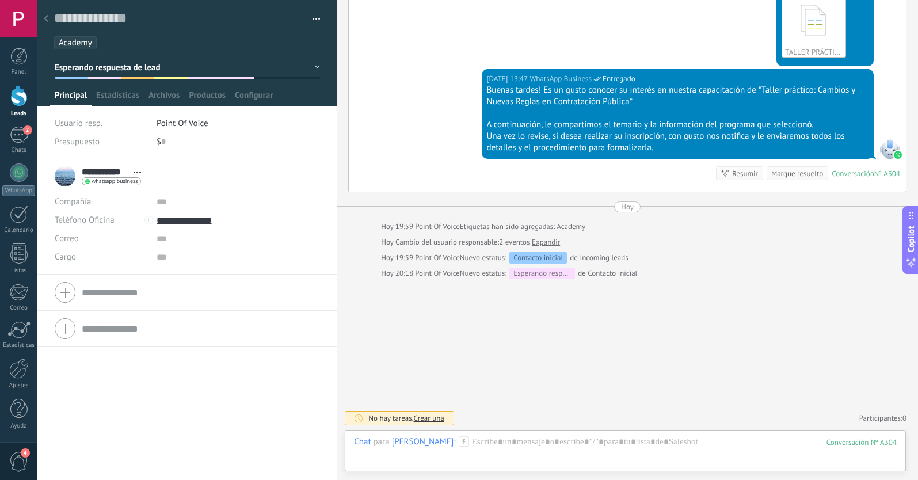
click at [47, 17] on use at bounding box center [46, 18] width 5 height 7
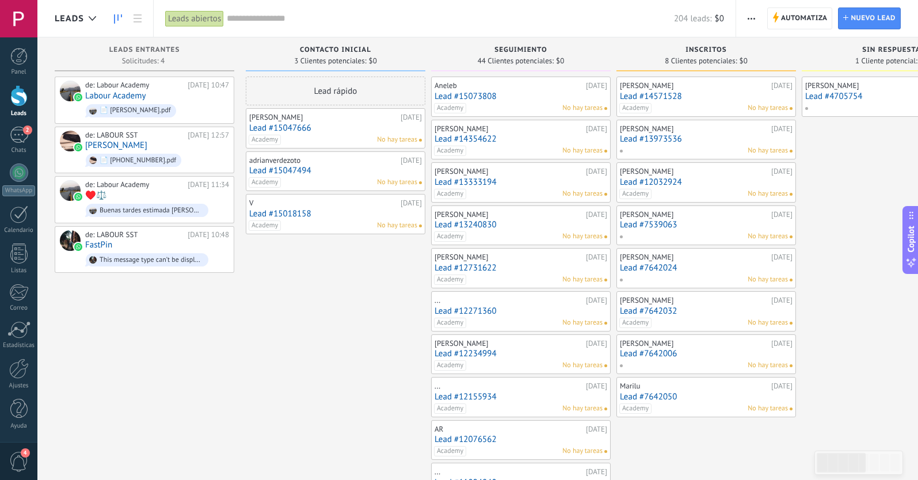
click at [295, 129] on link "Lead #15047666" at bounding box center [335, 128] width 173 height 10
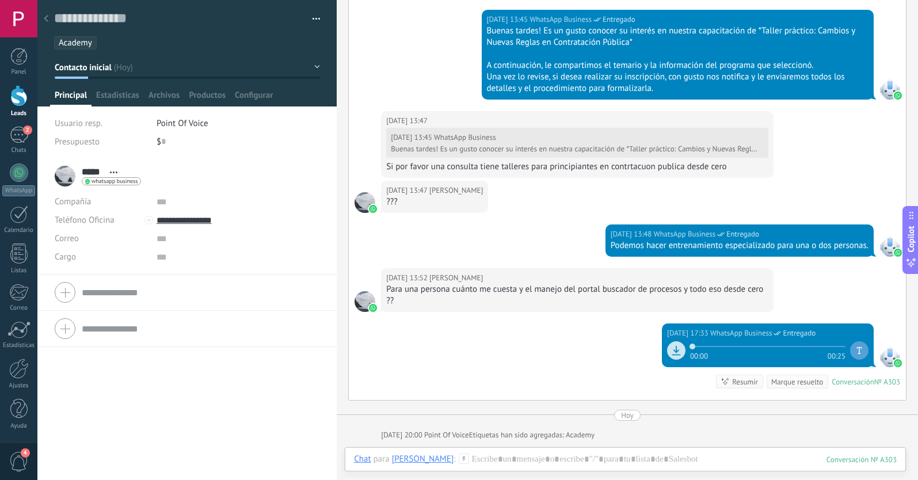
scroll to position [293, 0]
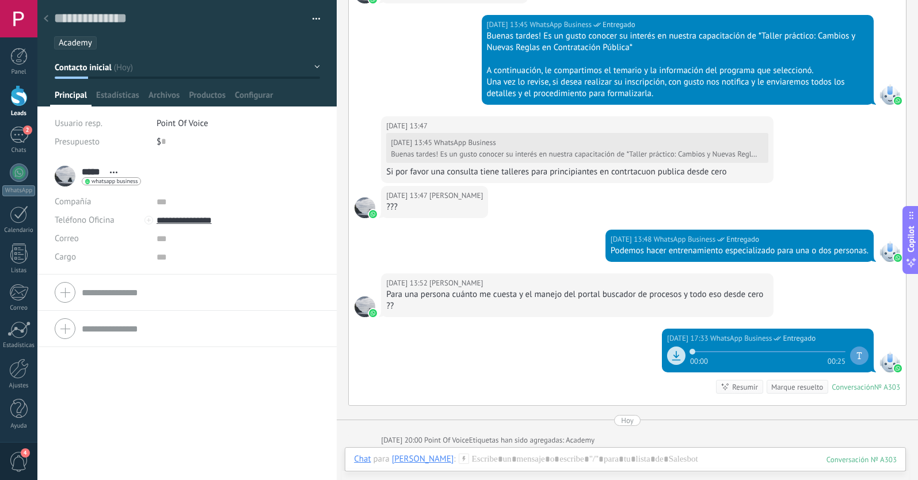
click at [82, 71] on span "Contacto inicial" at bounding box center [83, 67] width 57 height 11
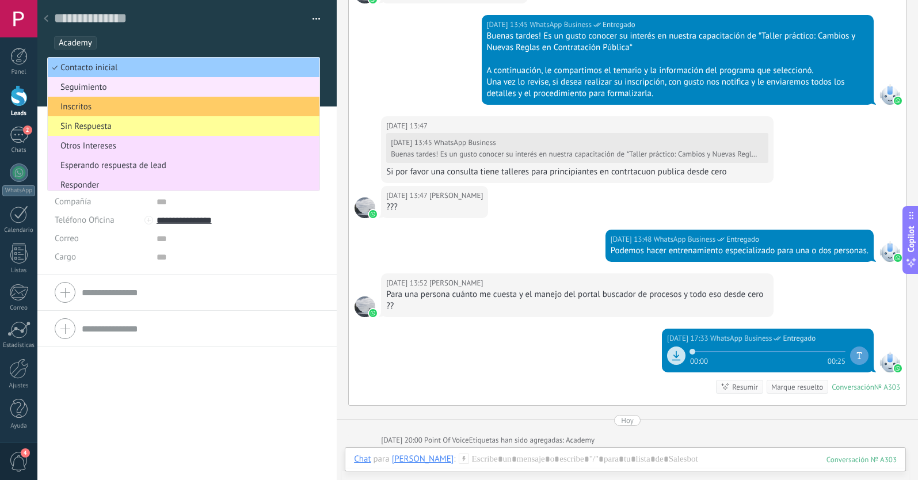
click at [82, 87] on span "Seguimiento" at bounding box center [182, 87] width 268 height 11
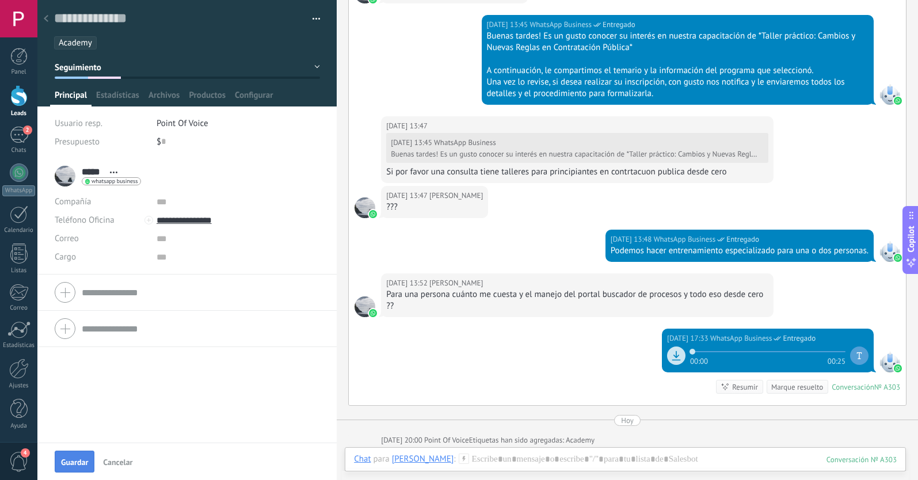
click at [85, 457] on button "Guardar" at bounding box center [75, 461] width 40 height 22
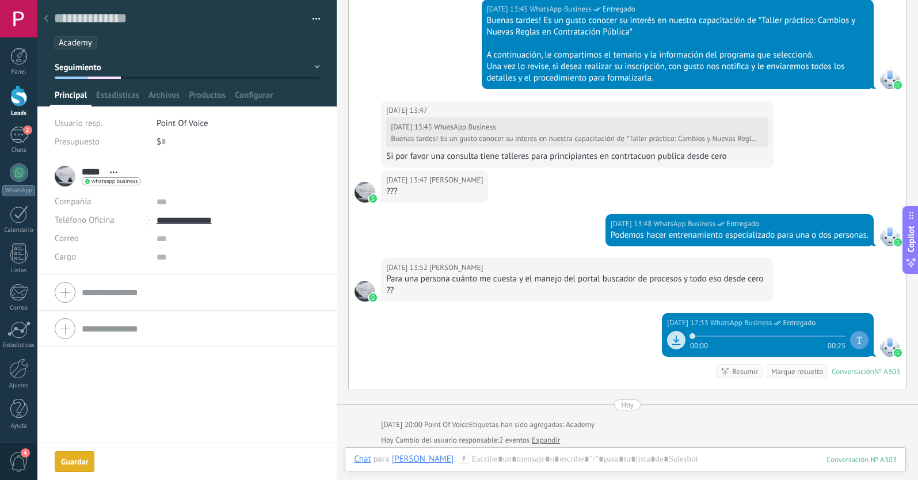
click at [48, 20] on div at bounding box center [46, 19] width 16 height 22
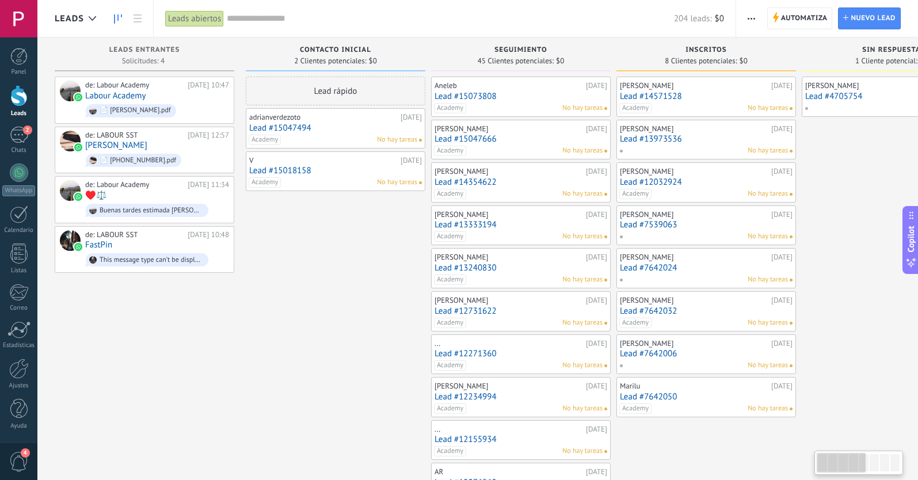
click at [300, 127] on link "Lead #15047494" at bounding box center [335, 128] width 173 height 10
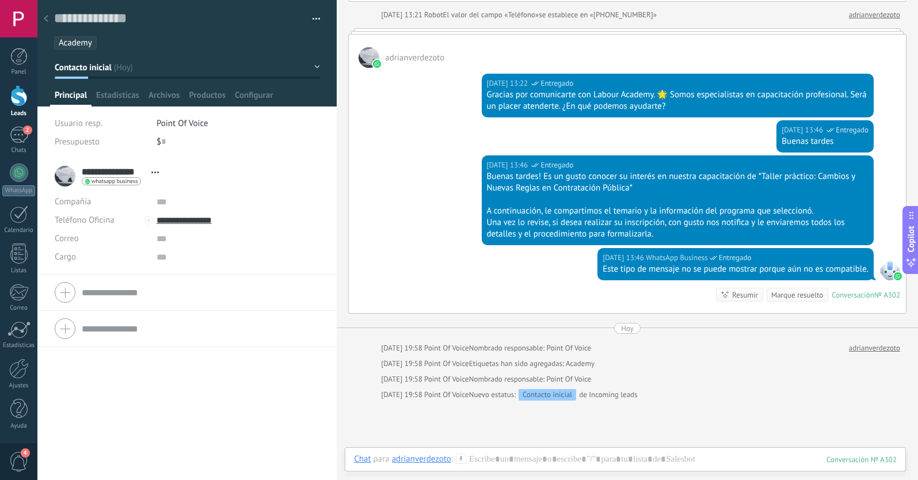
scroll to position [136, 0]
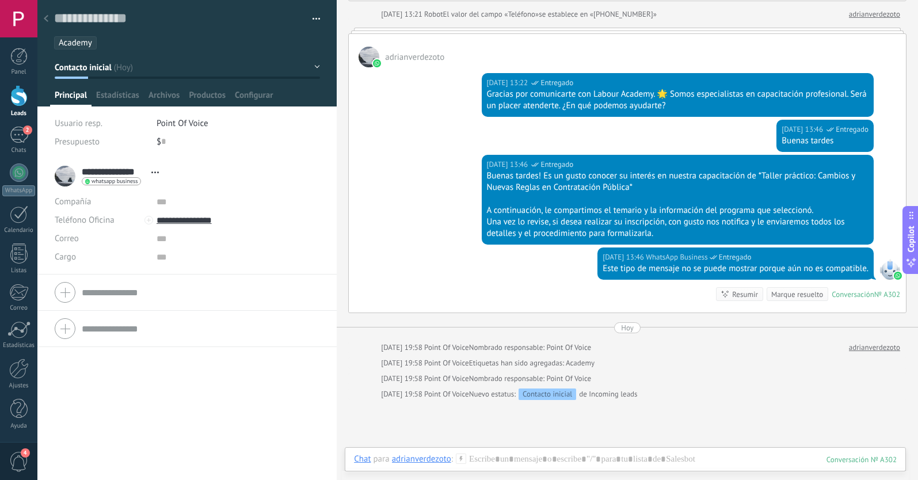
click at [106, 63] on span "Contacto inicial" at bounding box center [83, 67] width 57 height 11
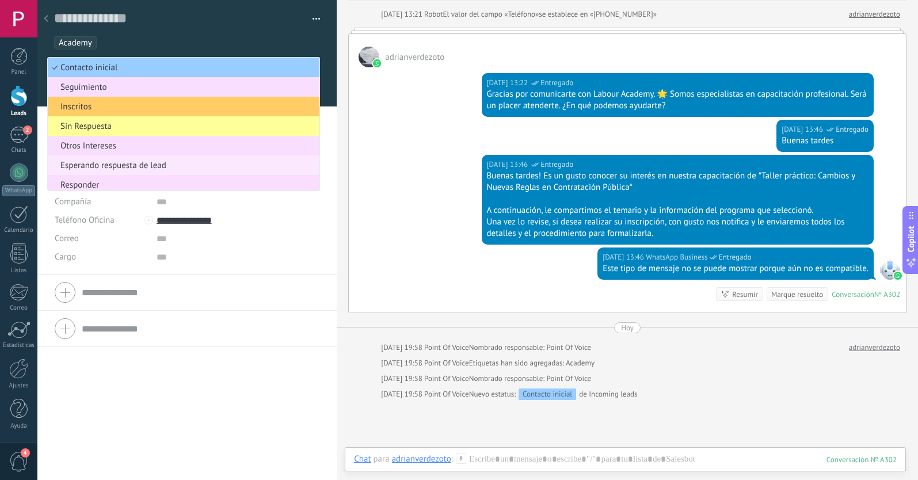
click at [105, 165] on span "Esperando respuesta de lead" at bounding box center [182, 165] width 268 height 11
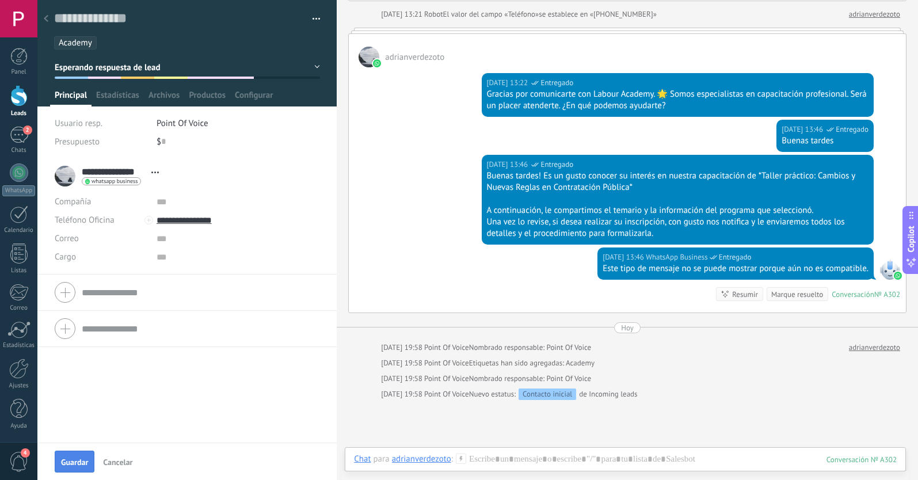
click at [82, 463] on span "Guardar" at bounding box center [74, 462] width 27 height 8
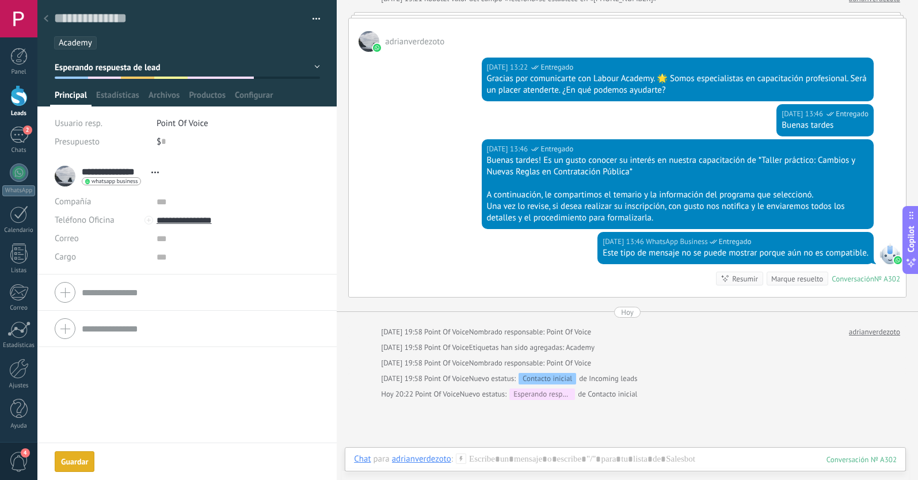
click at [46, 18] on use at bounding box center [46, 18] width 5 height 7
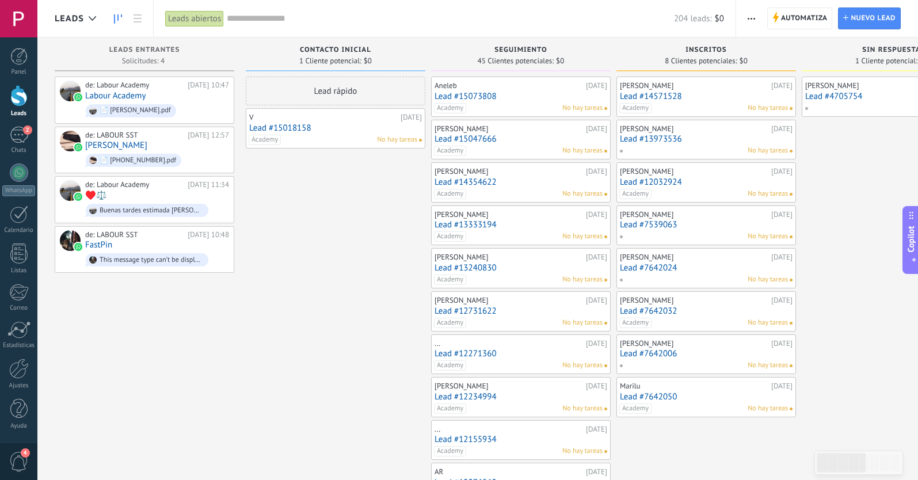
click at [298, 126] on link "Lead #15018158" at bounding box center [335, 128] width 173 height 10
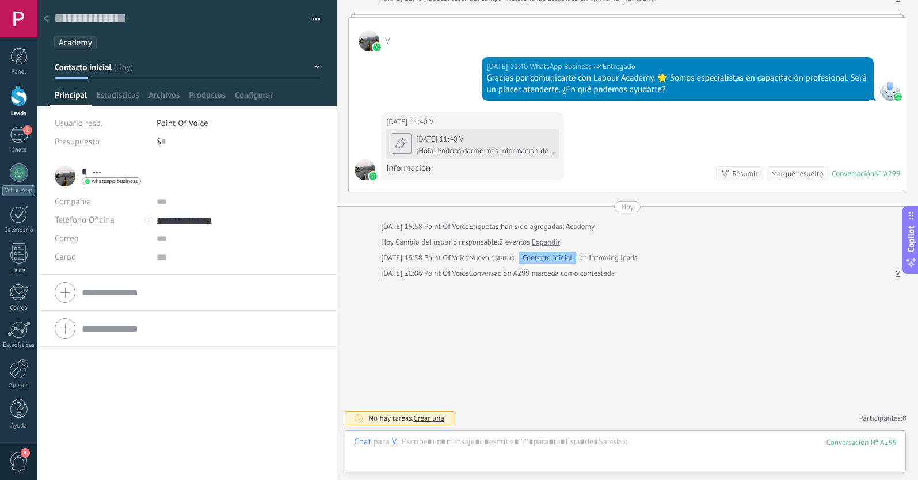
scroll to position [17, 0]
click at [106, 74] on button "Contacto inicial" at bounding box center [187, 67] width 265 height 21
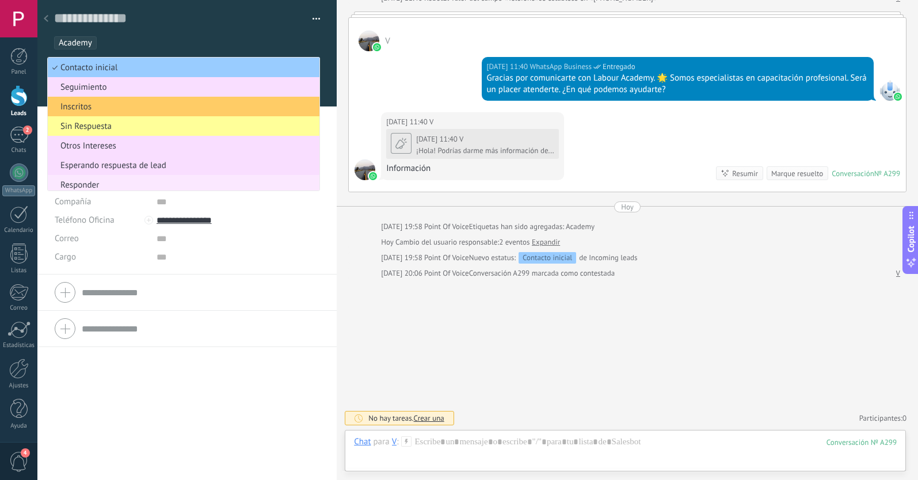
click at [101, 186] on span "Responder" at bounding box center [182, 185] width 268 height 11
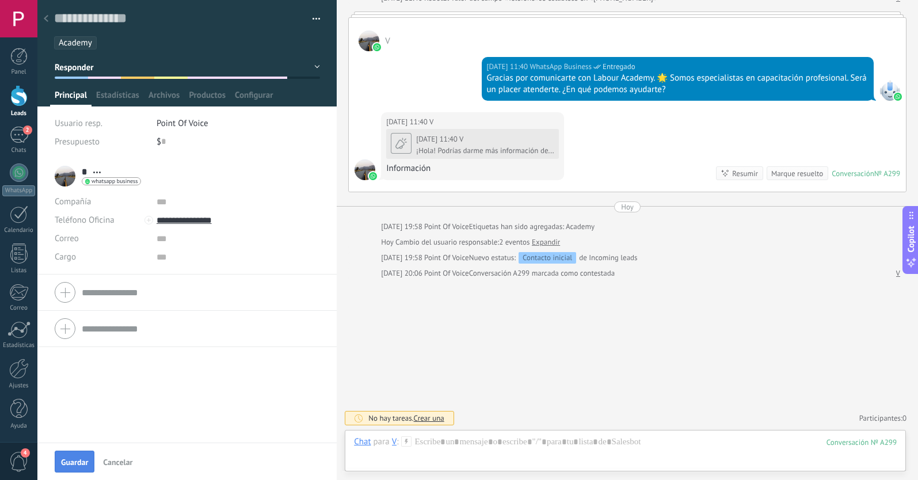
click at [82, 464] on span "Guardar" at bounding box center [74, 462] width 27 height 8
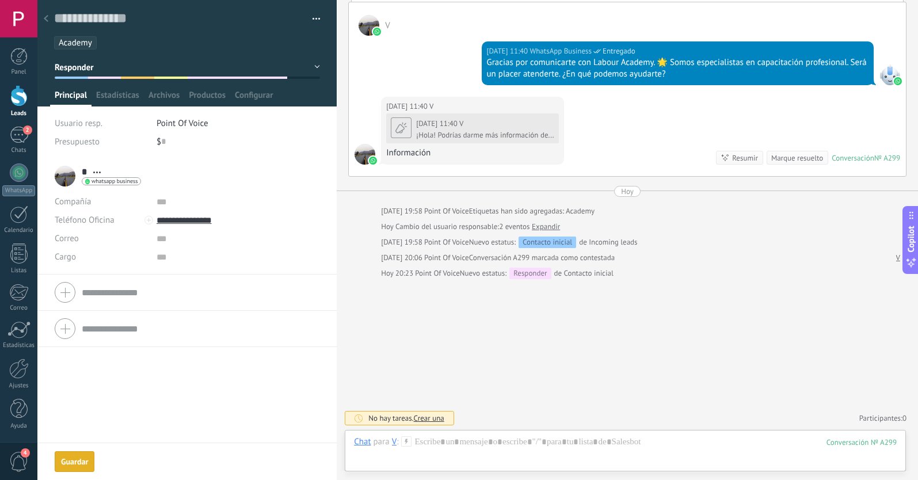
click at [47, 18] on icon at bounding box center [46, 18] width 5 height 7
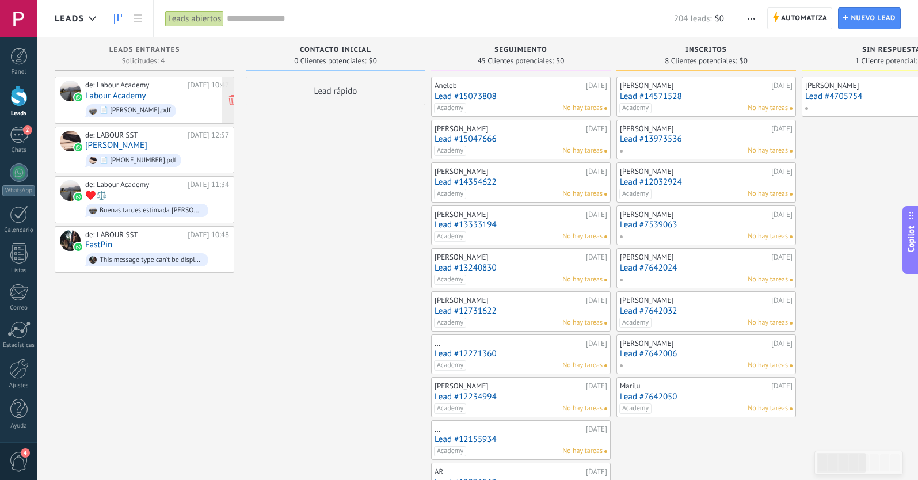
click at [133, 96] on link "Labour Academy" at bounding box center [115, 96] width 60 height 10
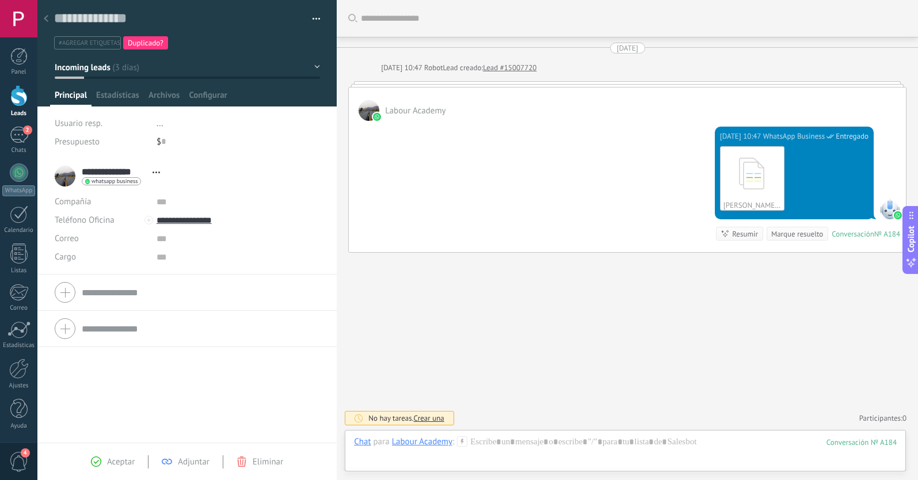
scroll to position [17, 0]
click at [115, 69] on button "Incoming leads" at bounding box center [187, 67] width 265 height 21
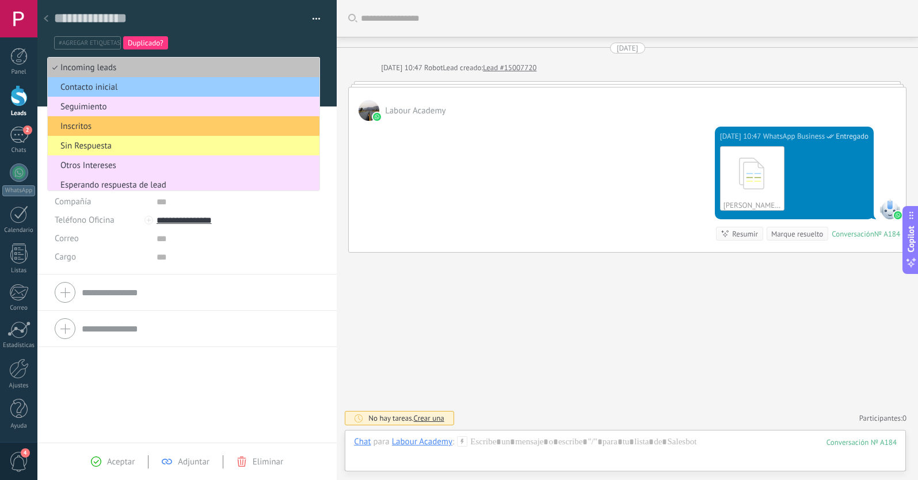
drag, startPoint x: 123, startPoint y: 166, endPoint x: 106, endPoint y: 406, distance: 240.5
click at [123, 166] on span "Otros Intereses" at bounding box center [182, 165] width 268 height 11
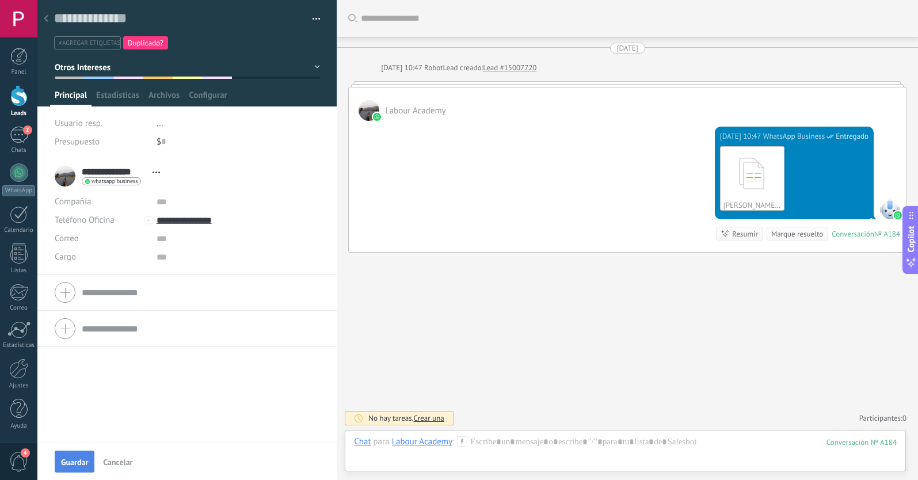
click at [76, 461] on span "Guardar" at bounding box center [74, 462] width 27 height 8
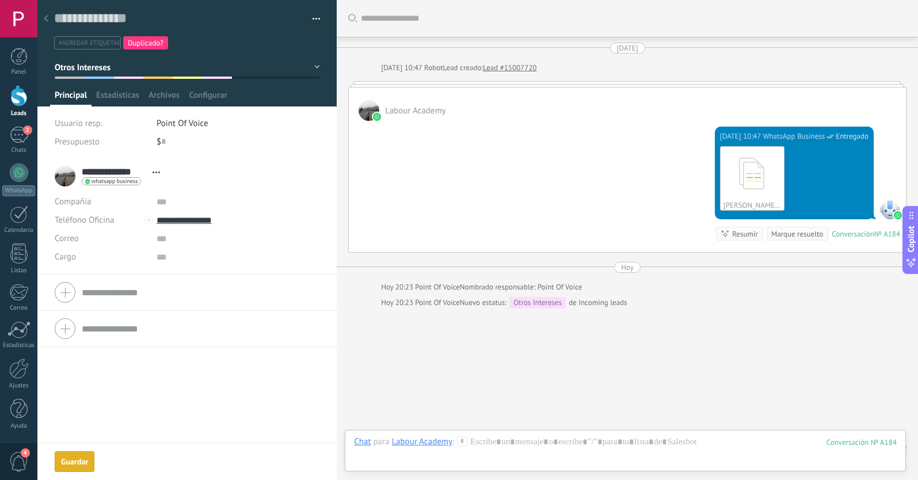
scroll to position [29, 0]
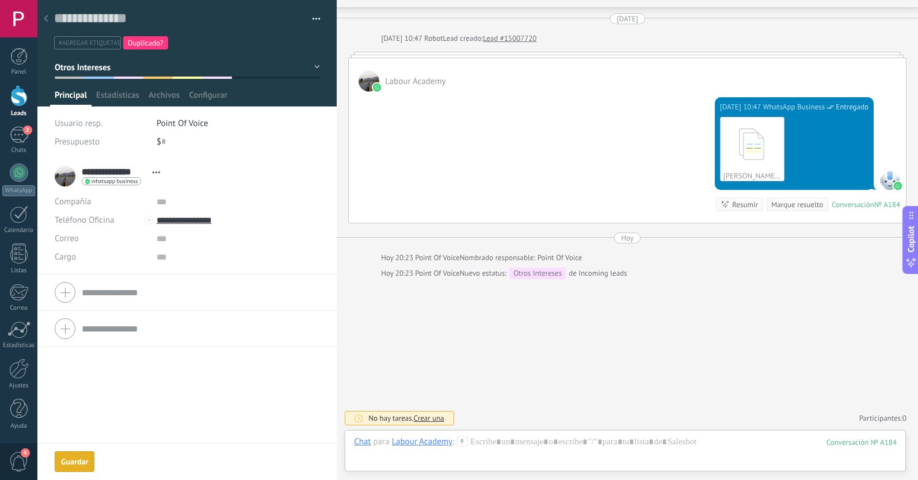
click at [48, 18] on icon at bounding box center [46, 18] width 5 height 7
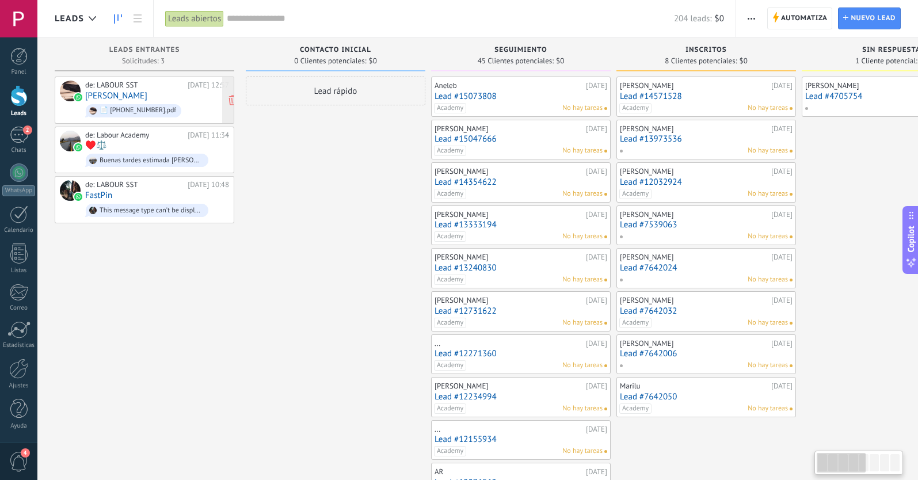
click at [169, 99] on div "de: LABOUR SST 25.09.2025 12:57 Leo Castro 📄 001-002-000000456.pdf" at bounding box center [157, 100] width 144 height 39
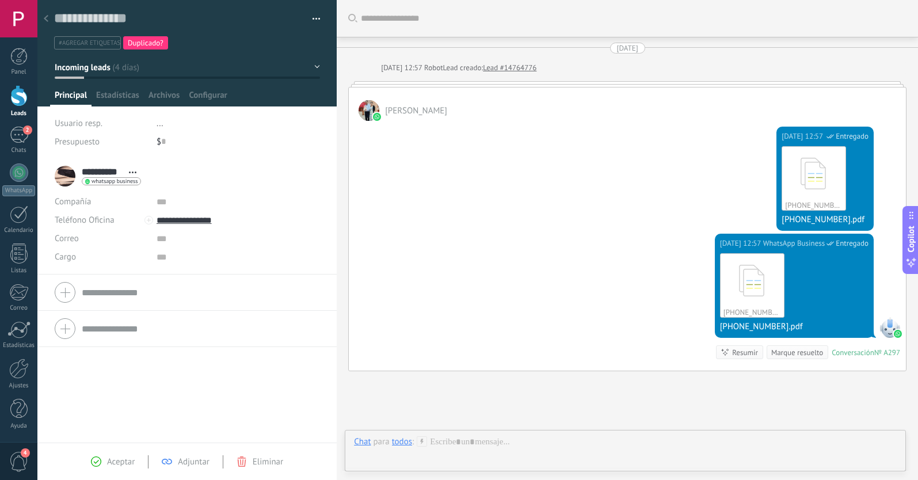
scroll to position [17, 0]
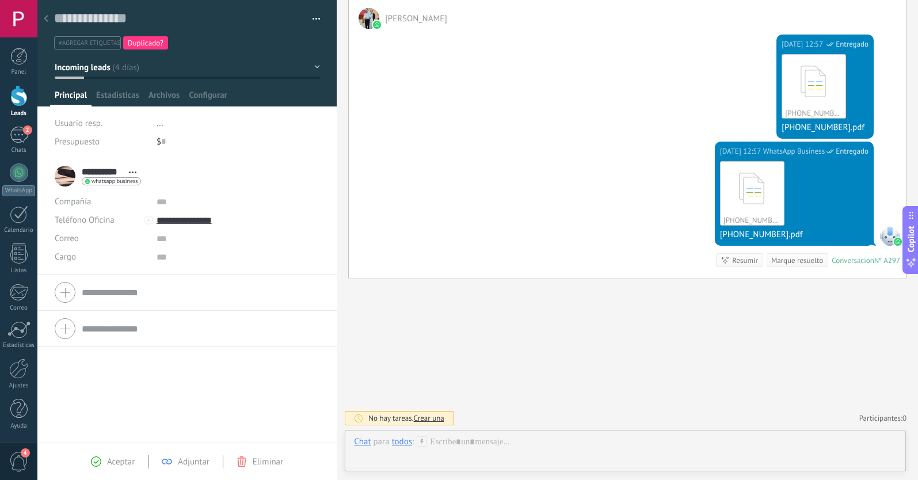
click at [100, 71] on span "Incoming leads" at bounding box center [83, 67] width 56 height 11
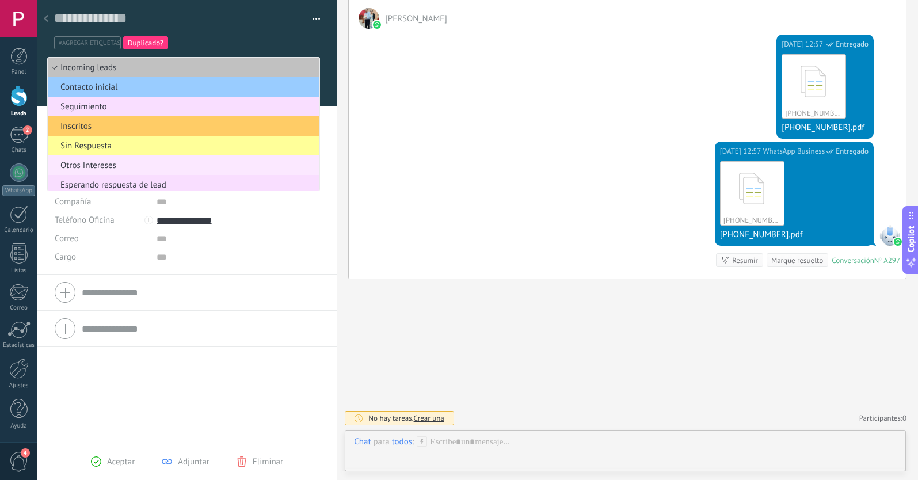
click at [93, 165] on span "Otros Intereses" at bounding box center [182, 165] width 268 height 11
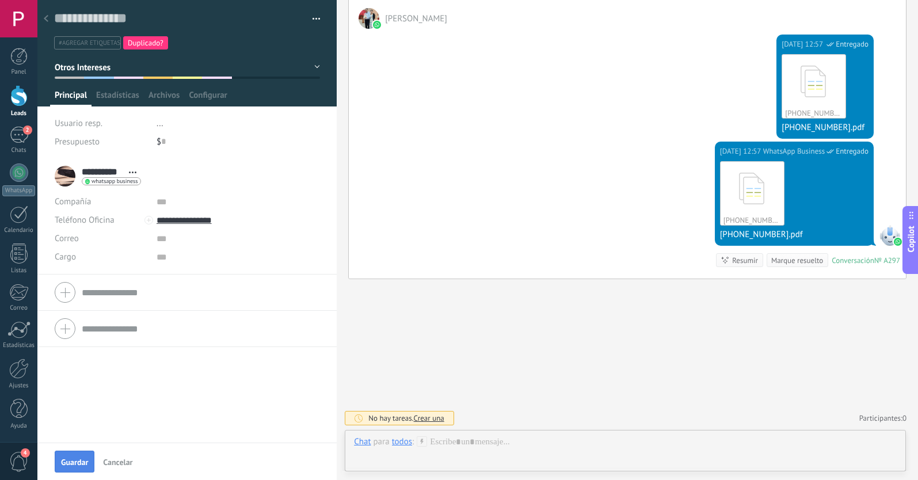
click at [83, 462] on span "Guardar" at bounding box center [74, 462] width 27 height 8
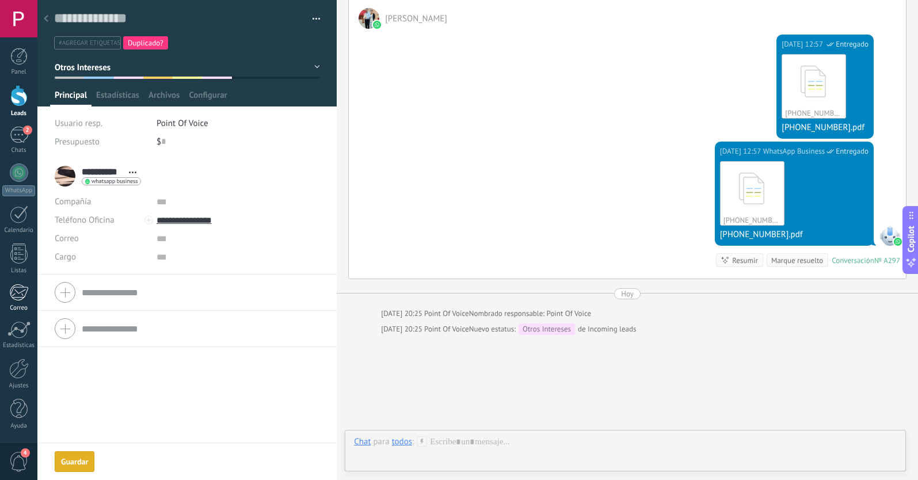
scroll to position [148, 0]
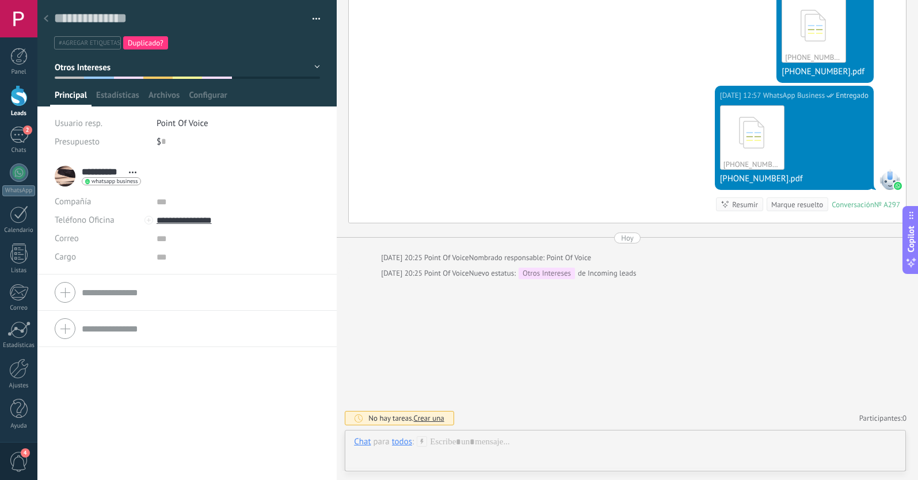
click at [48, 16] on use at bounding box center [46, 18] width 5 height 7
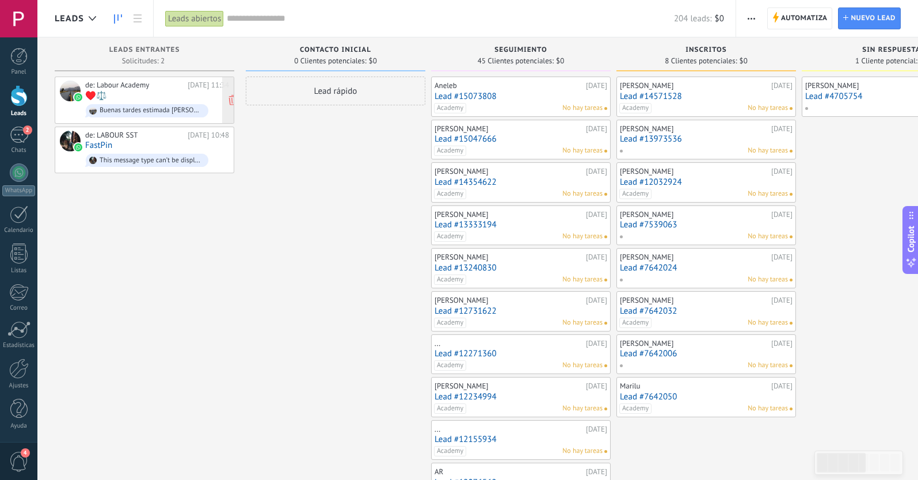
click at [117, 94] on div "de: Labour Academy 25.09.2025 11:34 ♥️⚖️ Buenas tardes estimada Karina, pero cl…" at bounding box center [157, 100] width 144 height 39
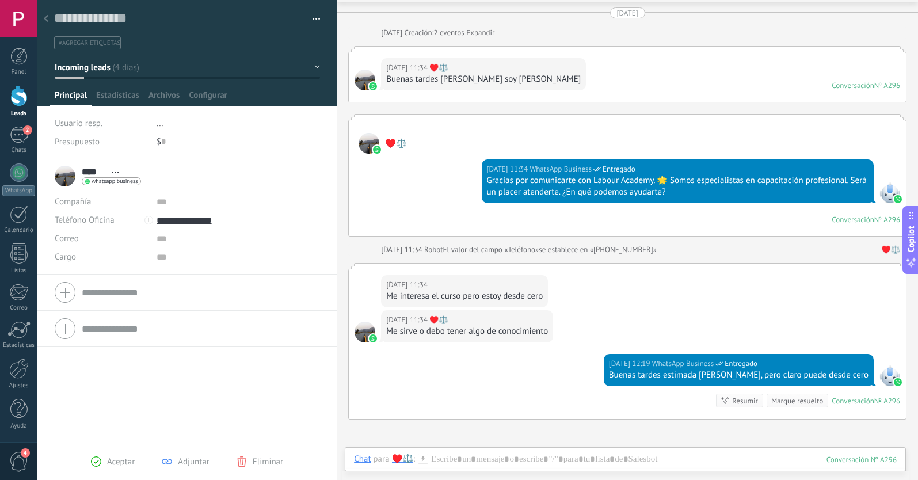
scroll to position [81, 0]
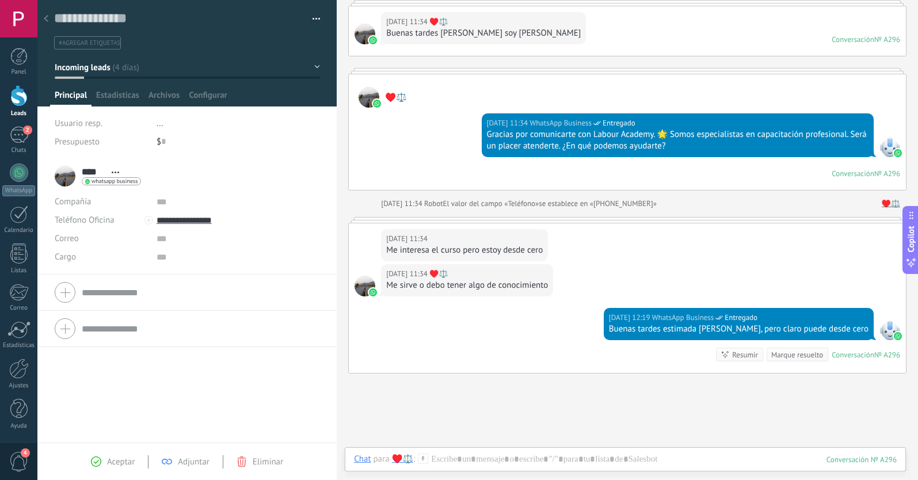
click at [86, 66] on span "Incoming leads" at bounding box center [83, 67] width 56 height 11
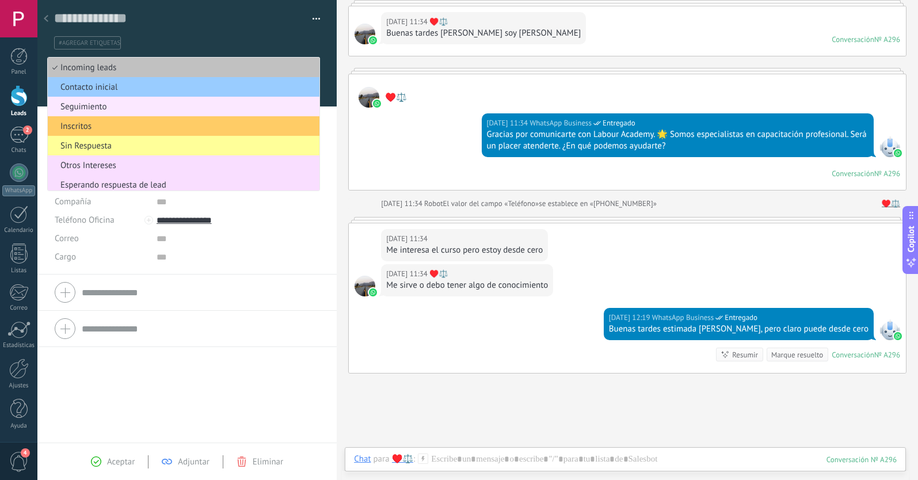
click at [116, 109] on span "Seguimiento" at bounding box center [182, 106] width 268 height 11
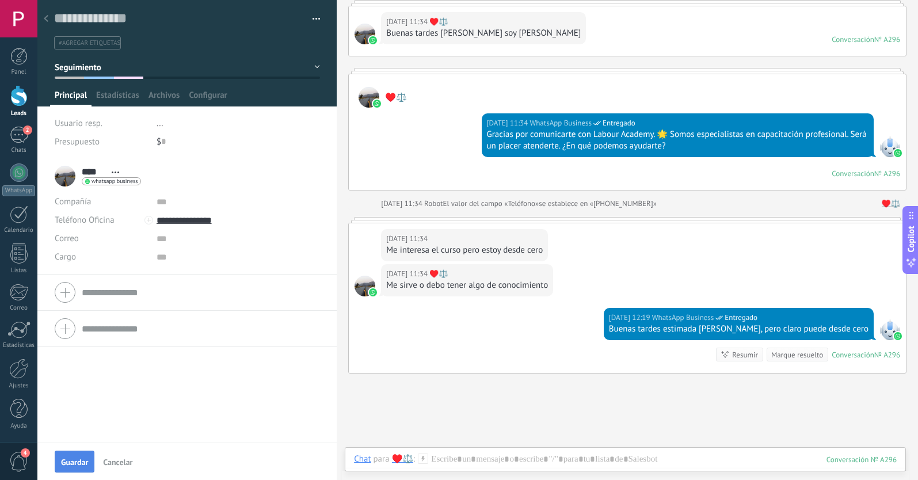
click at [73, 462] on span "Guardar" at bounding box center [74, 462] width 27 height 8
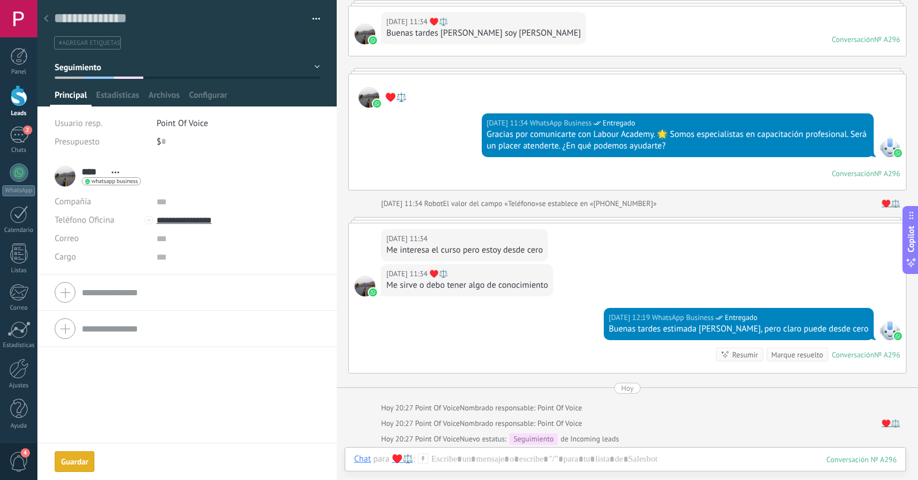
scroll to position [152, 0]
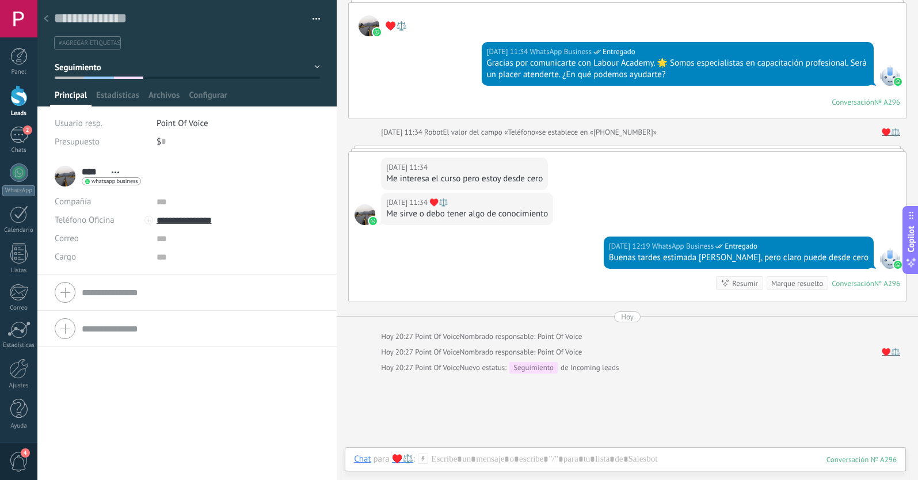
click at [71, 43] on span "#agregar etiquetas" at bounding box center [90, 43] width 62 height 8
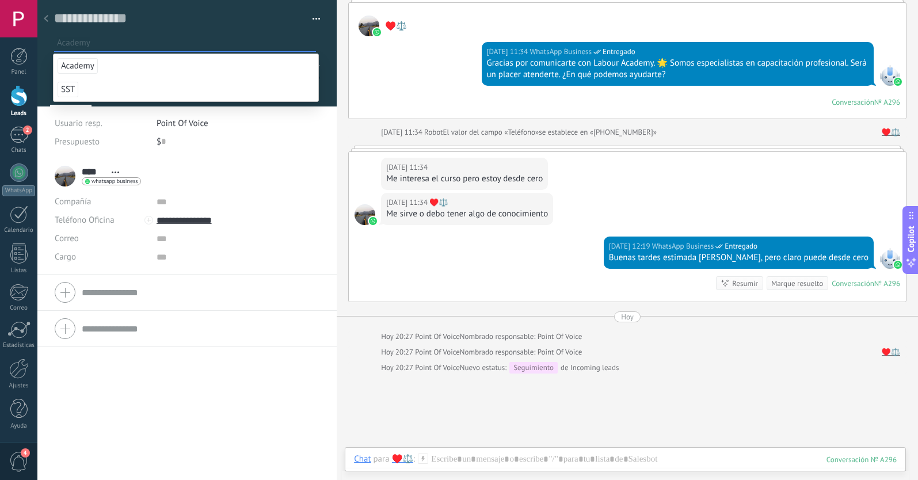
click at [78, 68] on span "Academy" at bounding box center [78, 66] width 40 height 16
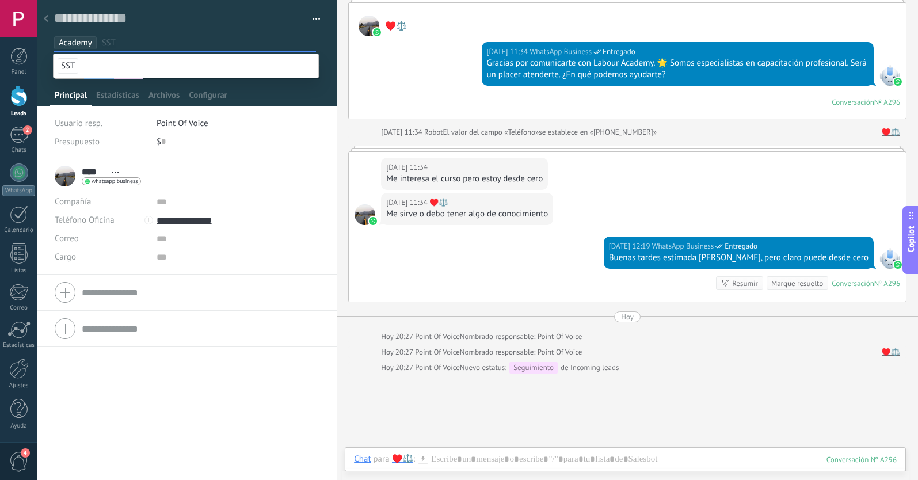
click at [48, 17] on icon at bounding box center [46, 18] width 5 height 7
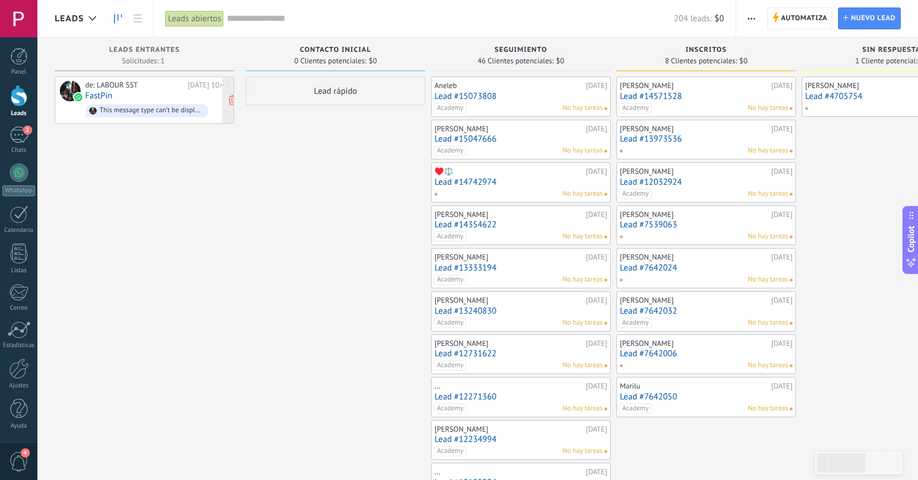
click at [151, 96] on div "de: LABOUR SST 25.09.2025 10:48 FastPin This message type can’t be displayed be…" at bounding box center [157, 100] width 144 height 39
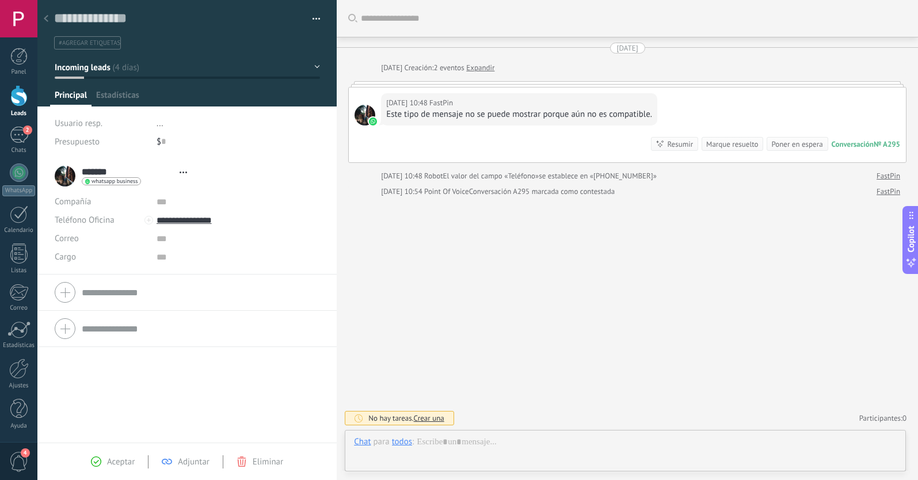
type textarea "**********"
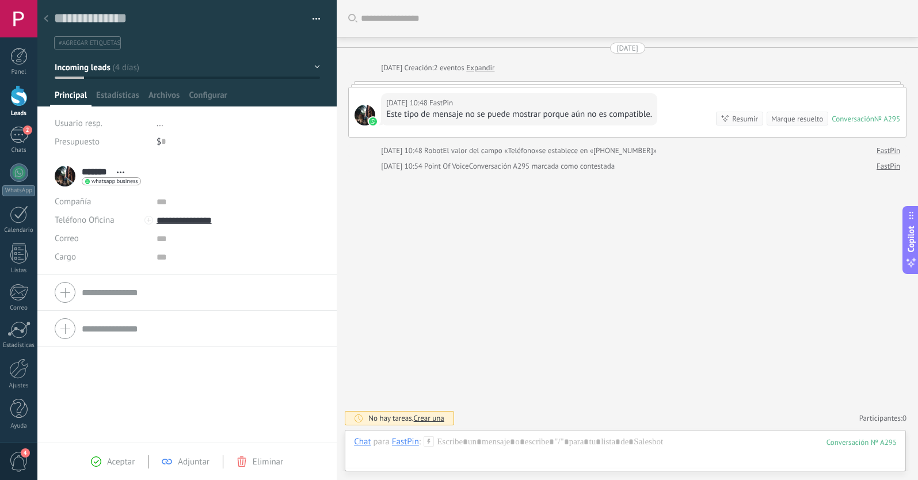
scroll to position [17, 0]
click at [133, 70] on button "Incoming leads" at bounding box center [187, 67] width 265 height 21
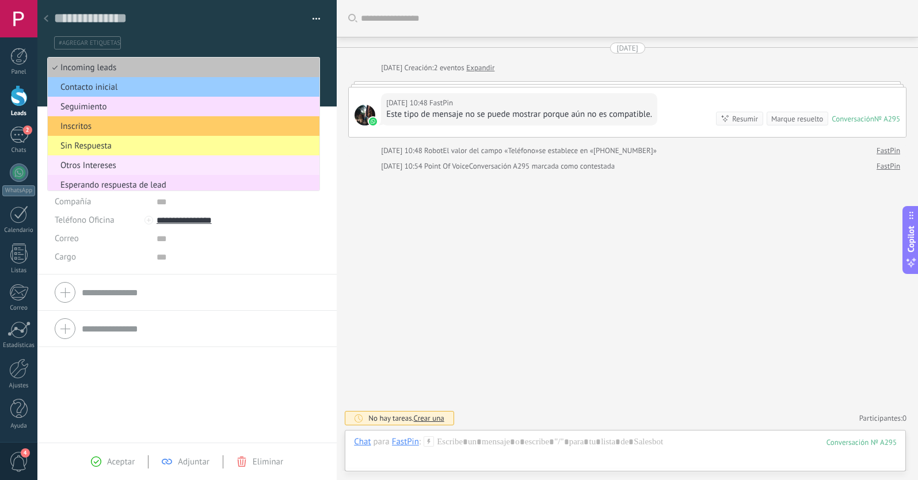
click at [121, 168] on span "Otros Intereses" at bounding box center [182, 165] width 268 height 11
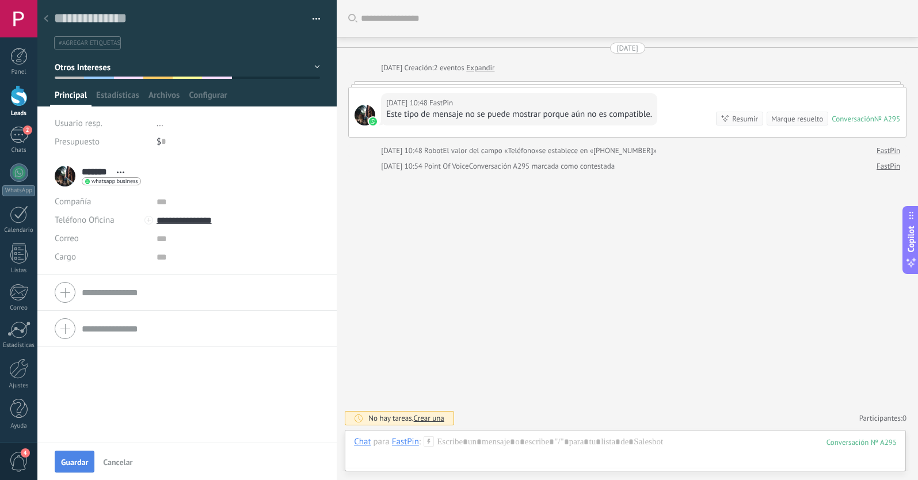
click at [82, 461] on span "Guardar" at bounding box center [74, 462] width 27 height 8
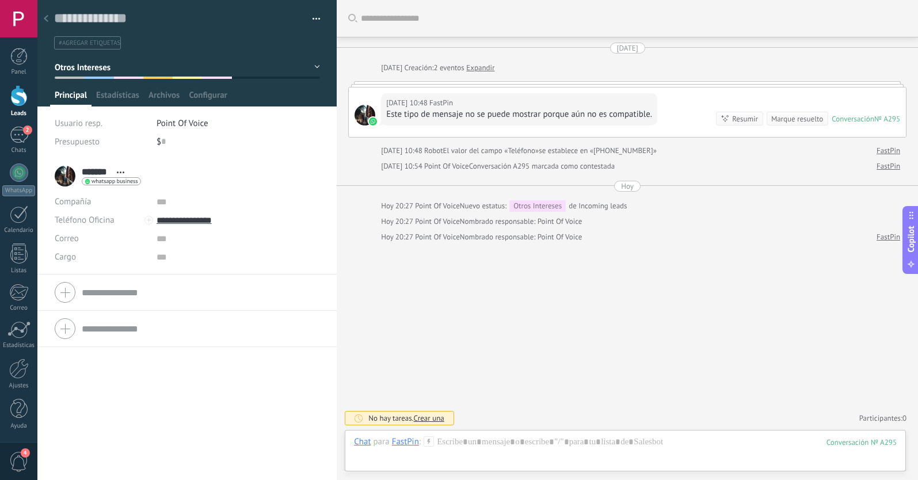
click at [45, 20] on icon at bounding box center [46, 18] width 5 height 7
